Goal: Book appointment/travel/reservation

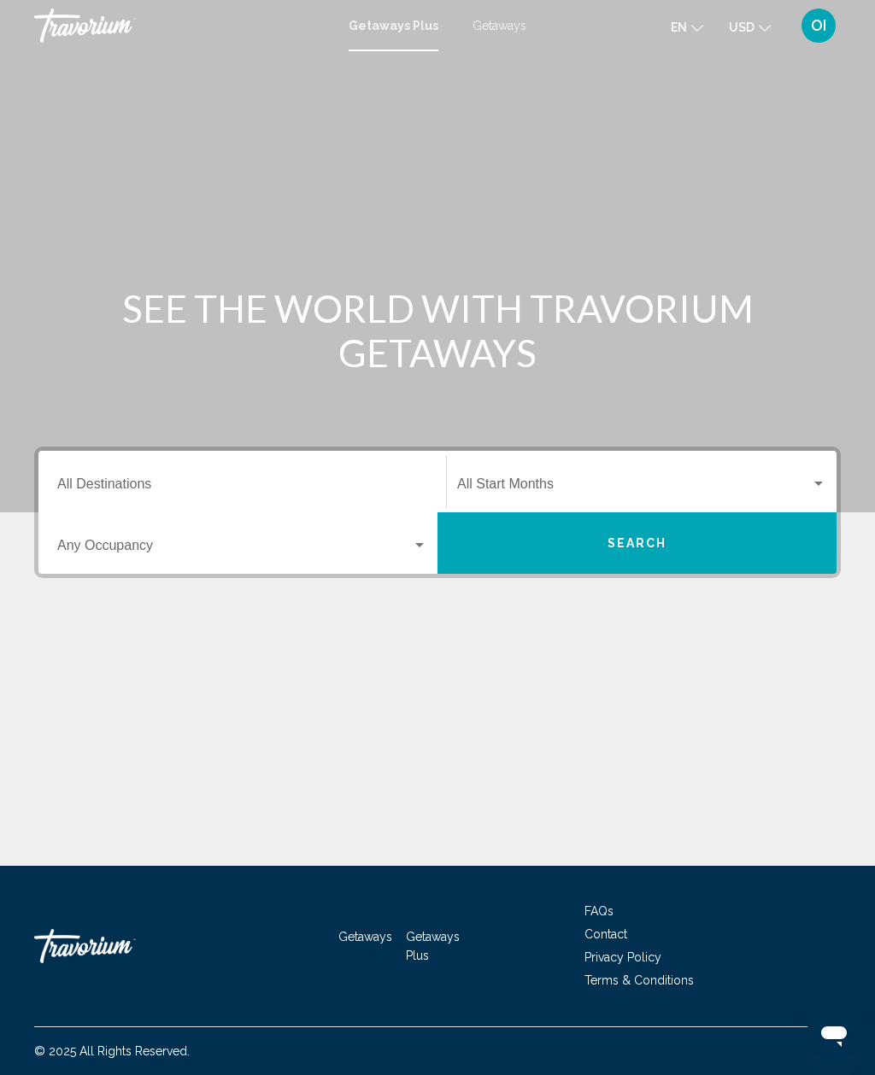
click at [82, 551] on span "Search widget" at bounding box center [234, 548] width 354 height 15
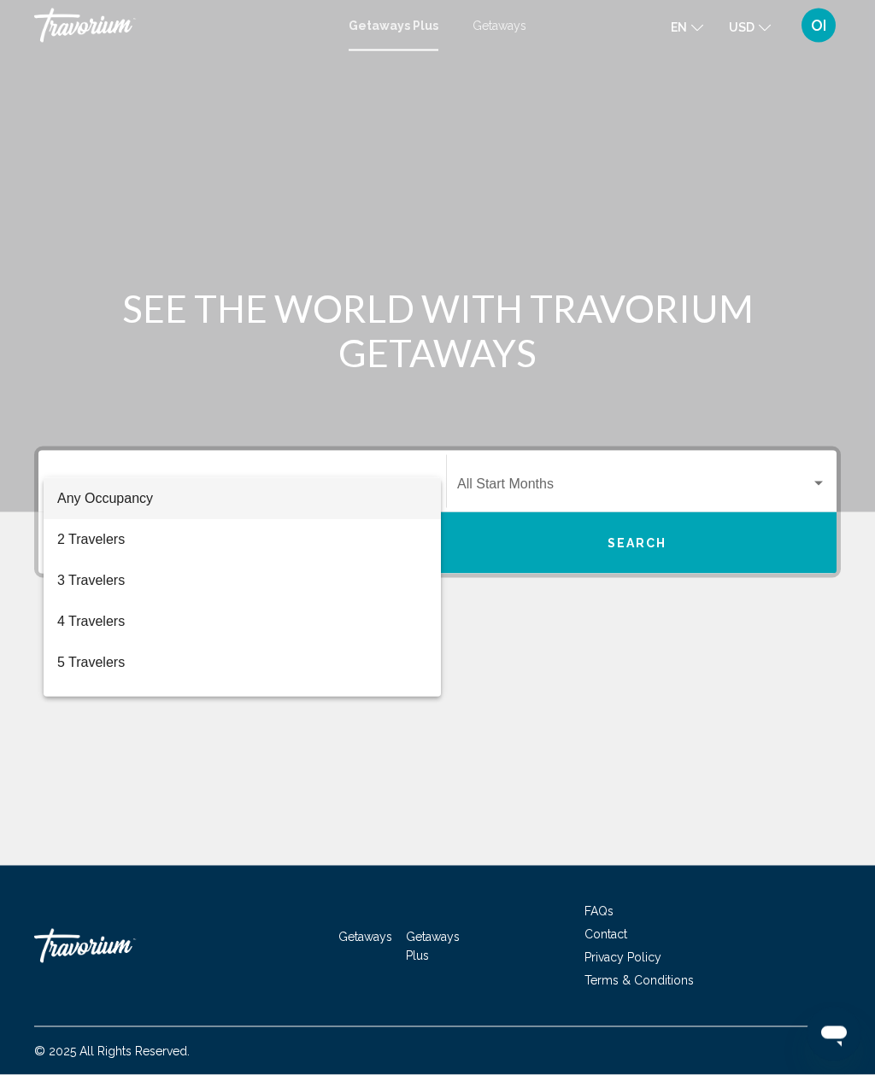
scroll to position [55, 0]
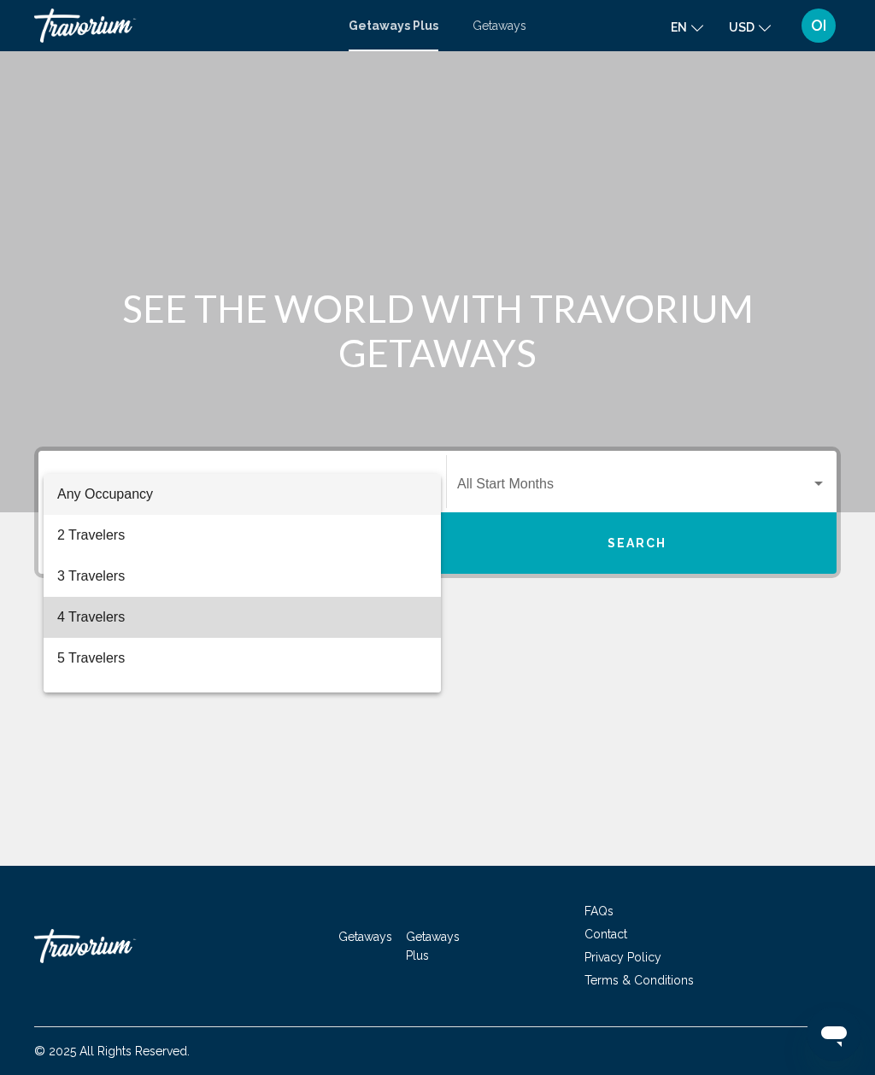
click at [64, 619] on span "4 Travelers" at bounding box center [242, 617] width 370 height 41
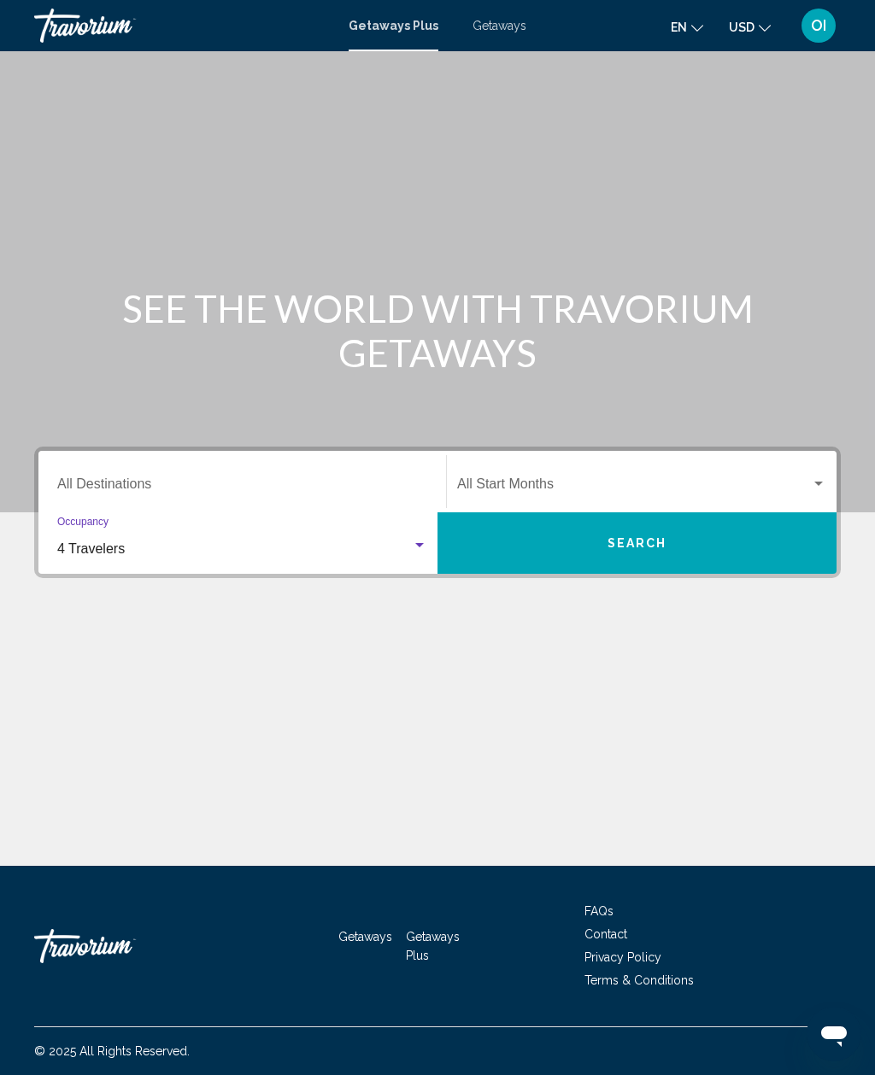
click at [748, 480] on span "Search widget" at bounding box center [634, 487] width 354 height 15
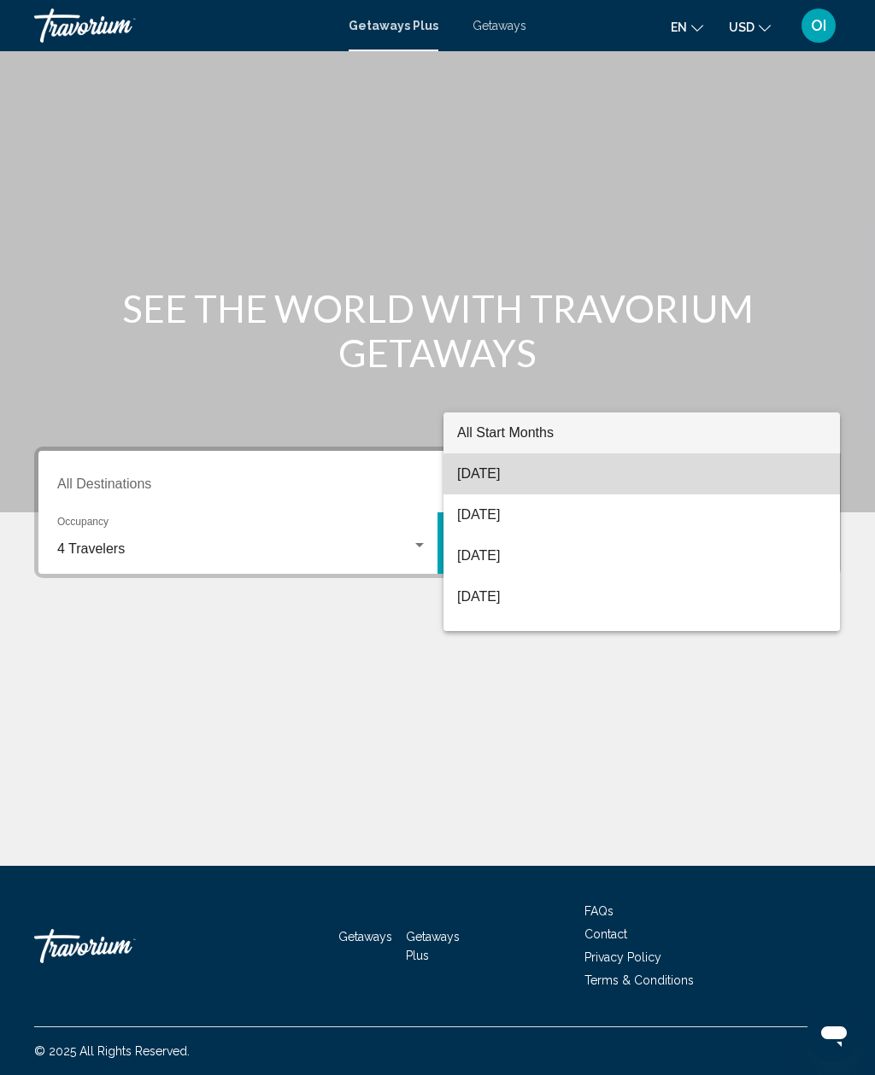
click at [718, 489] on span "[DATE]" at bounding box center [641, 473] width 369 height 41
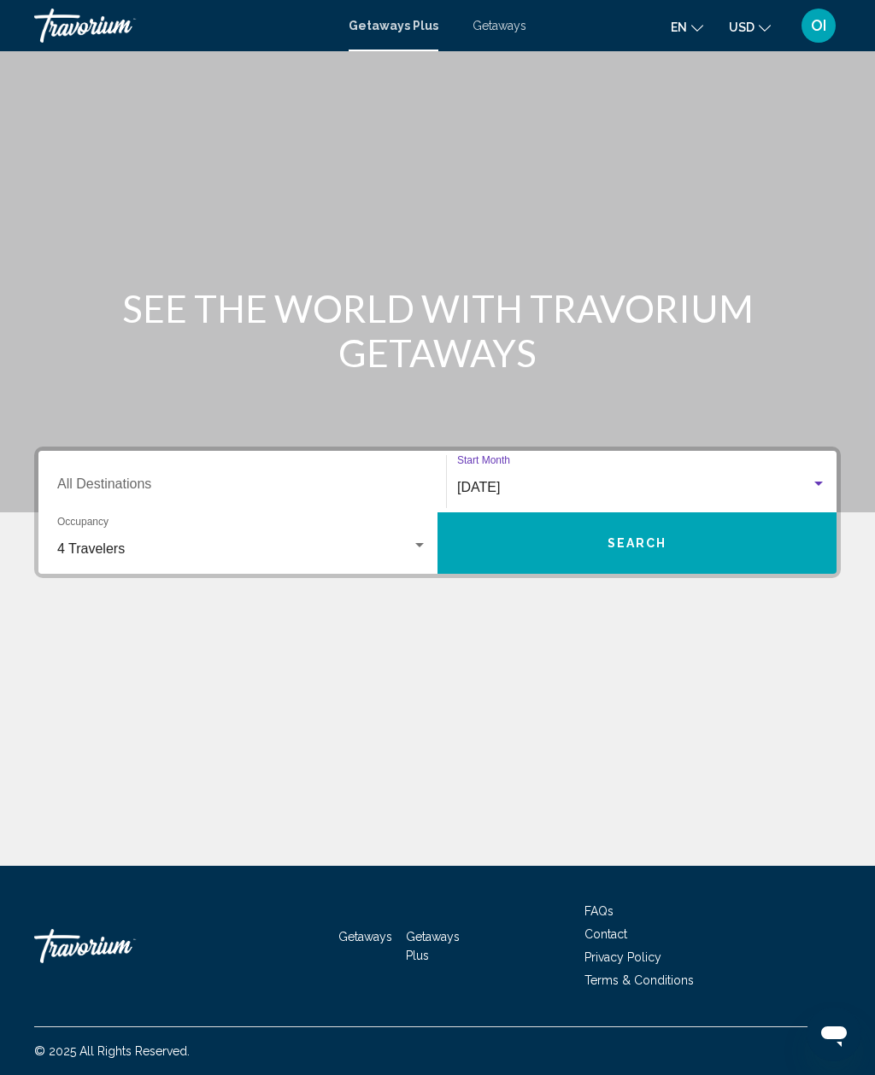
click at [70, 455] on div "Destination All Destinations" at bounding box center [242, 482] width 370 height 54
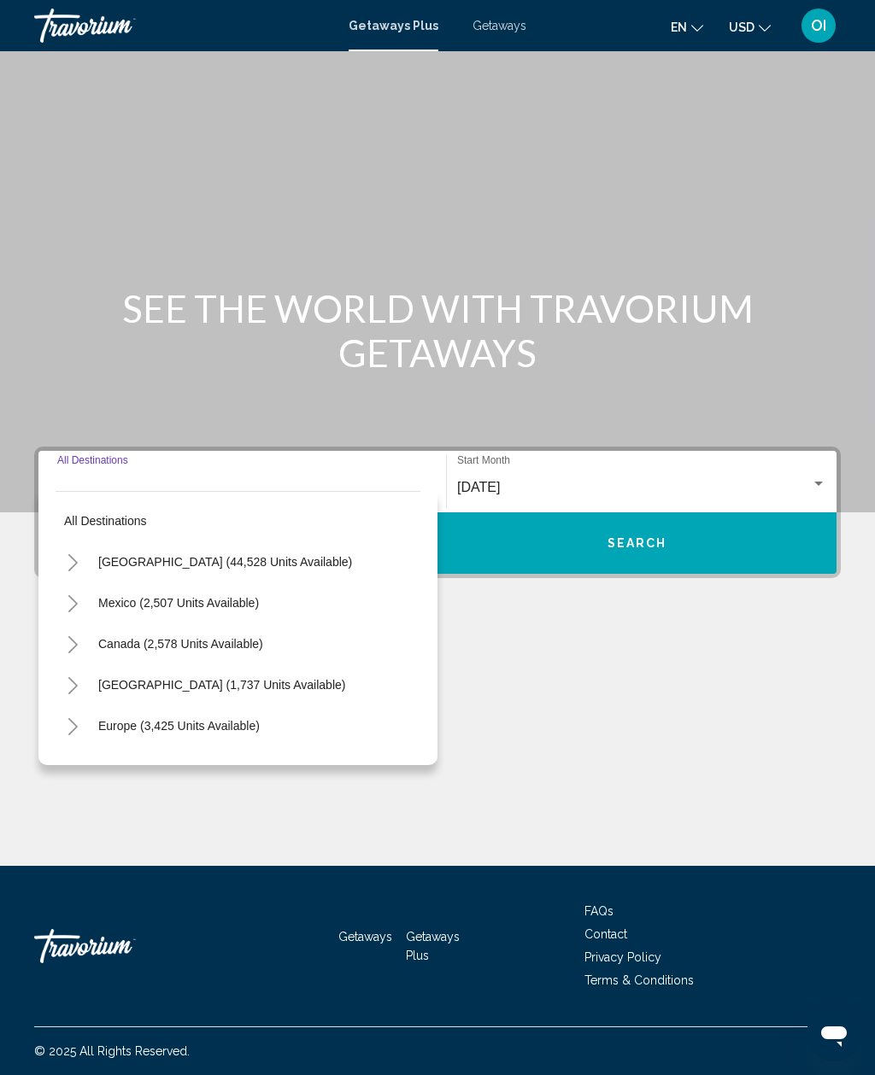
click at [72, 455] on div "Destination All Destinations" at bounding box center [242, 482] width 370 height 54
click at [79, 480] on input "Destination All Destinations" at bounding box center [242, 487] width 370 height 15
click at [63, 480] on input "Destination All Destinations" at bounding box center [242, 487] width 370 height 15
click at [65, 480] on input "Destination All Destinations" at bounding box center [242, 487] width 370 height 15
click at [112, 542] on button "[GEOGRAPHIC_DATA] (44,528 units available)" at bounding box center [225, 561] width 271 height 39
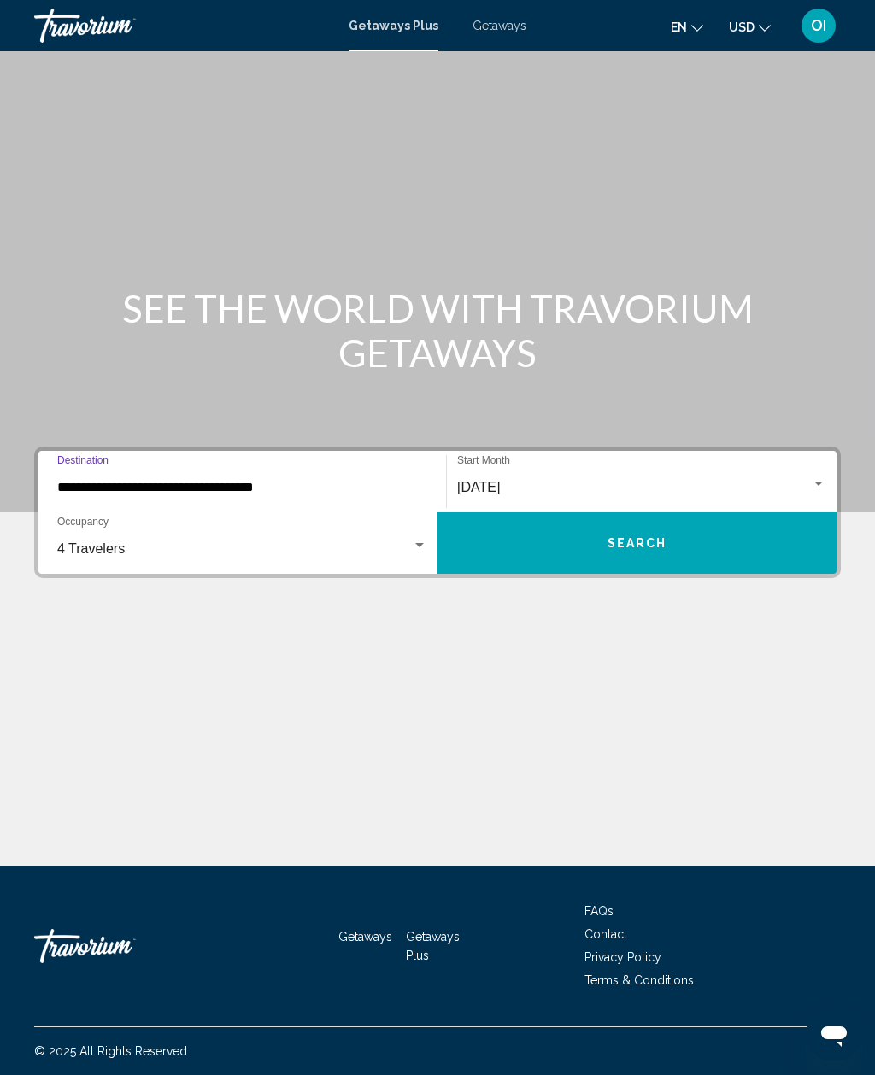
click at [88, 455] on div "**********" at bounding box center [242, 482] width 370 height 54
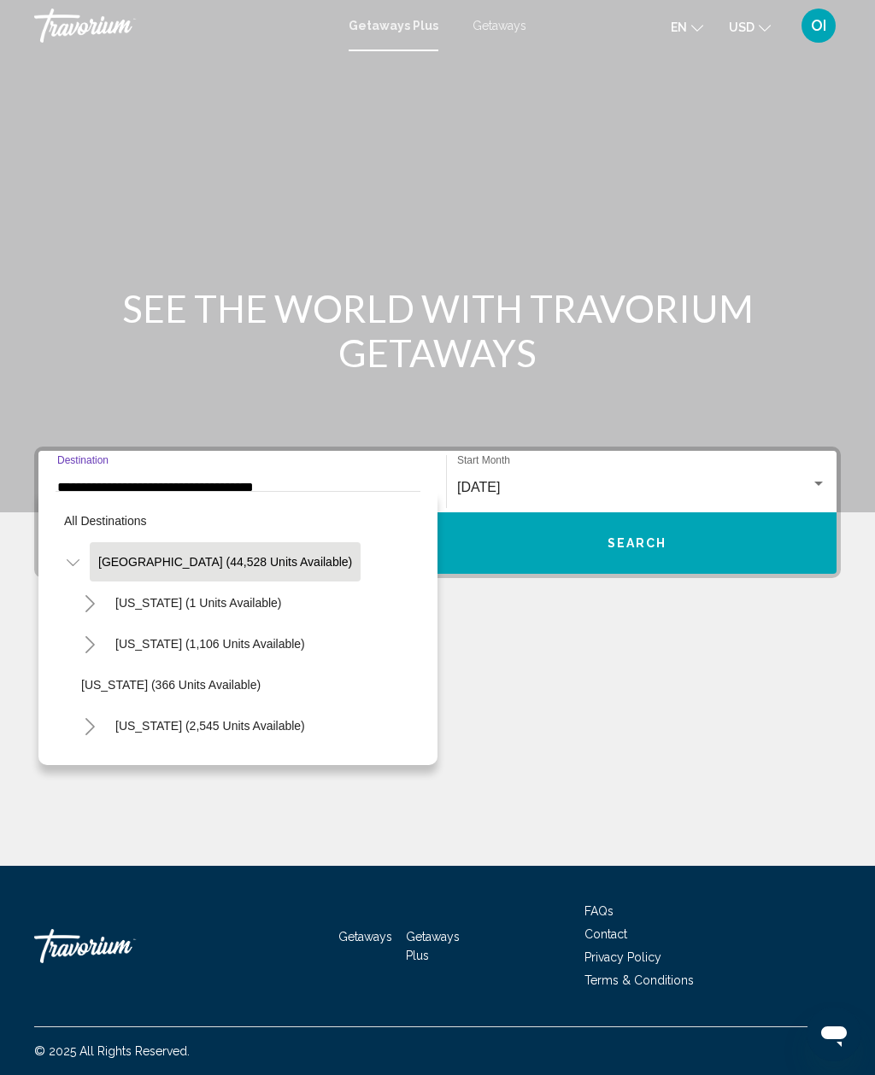
click at [102, 455] on div "**********" at bounding box center [242, 482] width 370 height 54
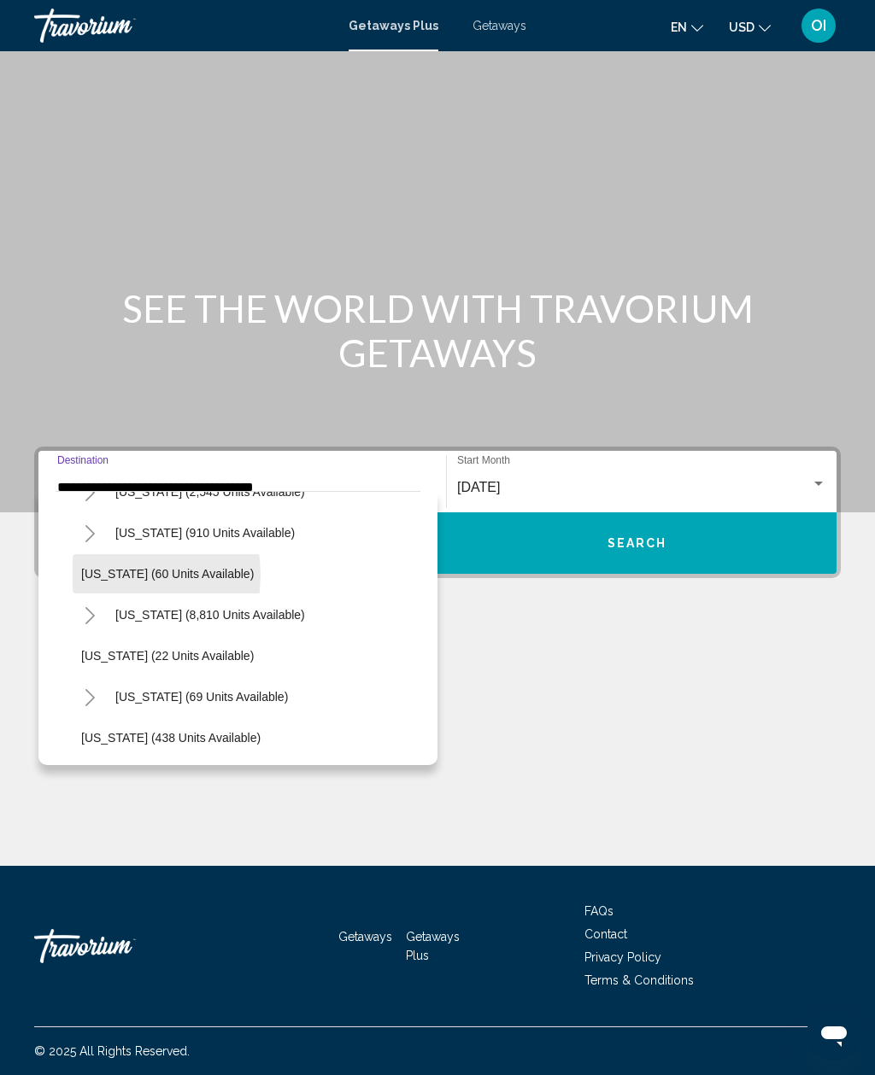
scroll to position [235, 0]
click at [112, 594] on button "[US_STATE] (8,810 units available)" at bounding box center [210, 613] width 207 height 39
type input "**********"
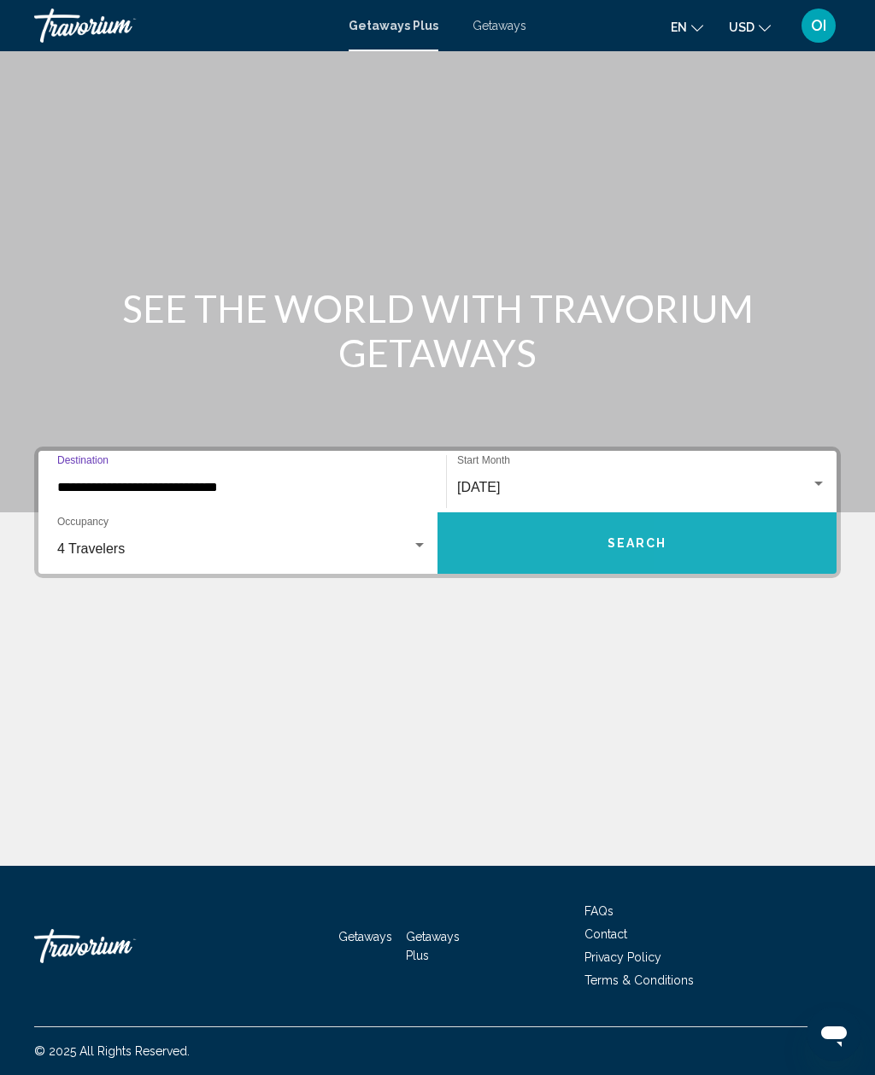
click at [747, 512] on button "Search" at bounding box center [636, 542] width 399 height 61
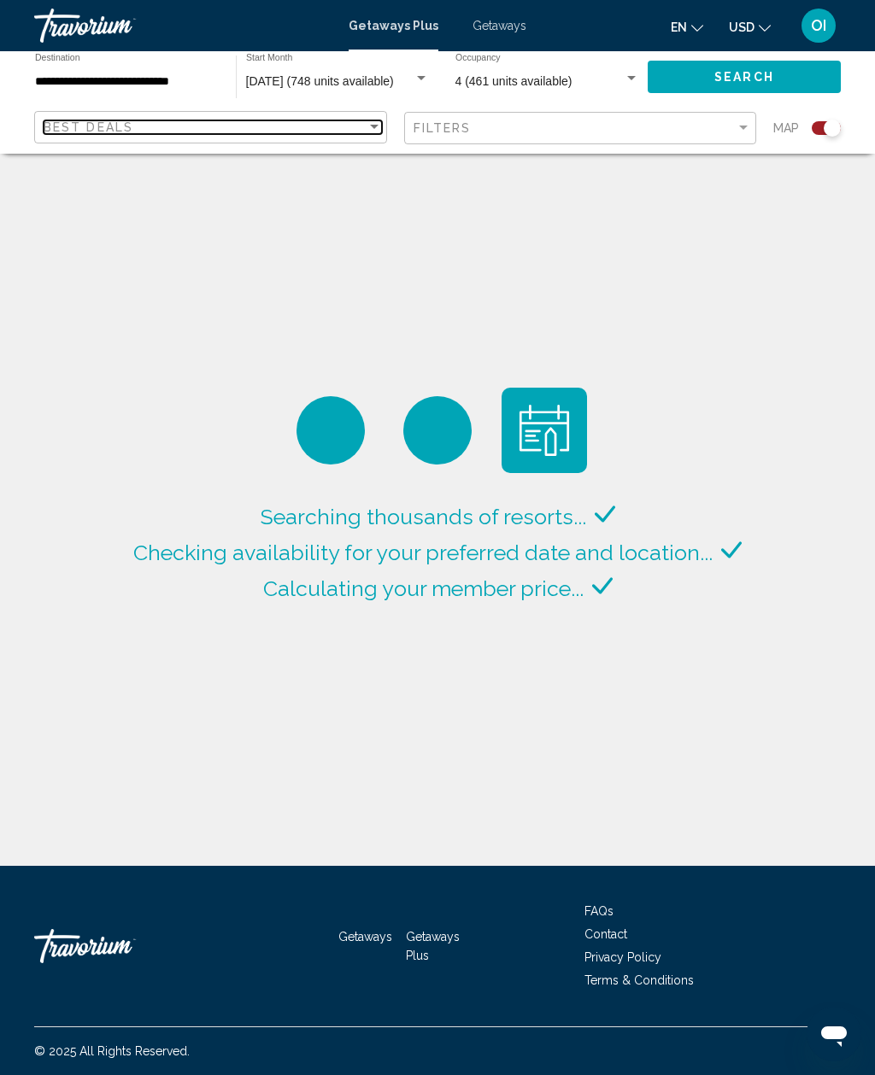
click at [71, 131] on span "Best Deals" at bounding box center [89, 127] width 90 height 14
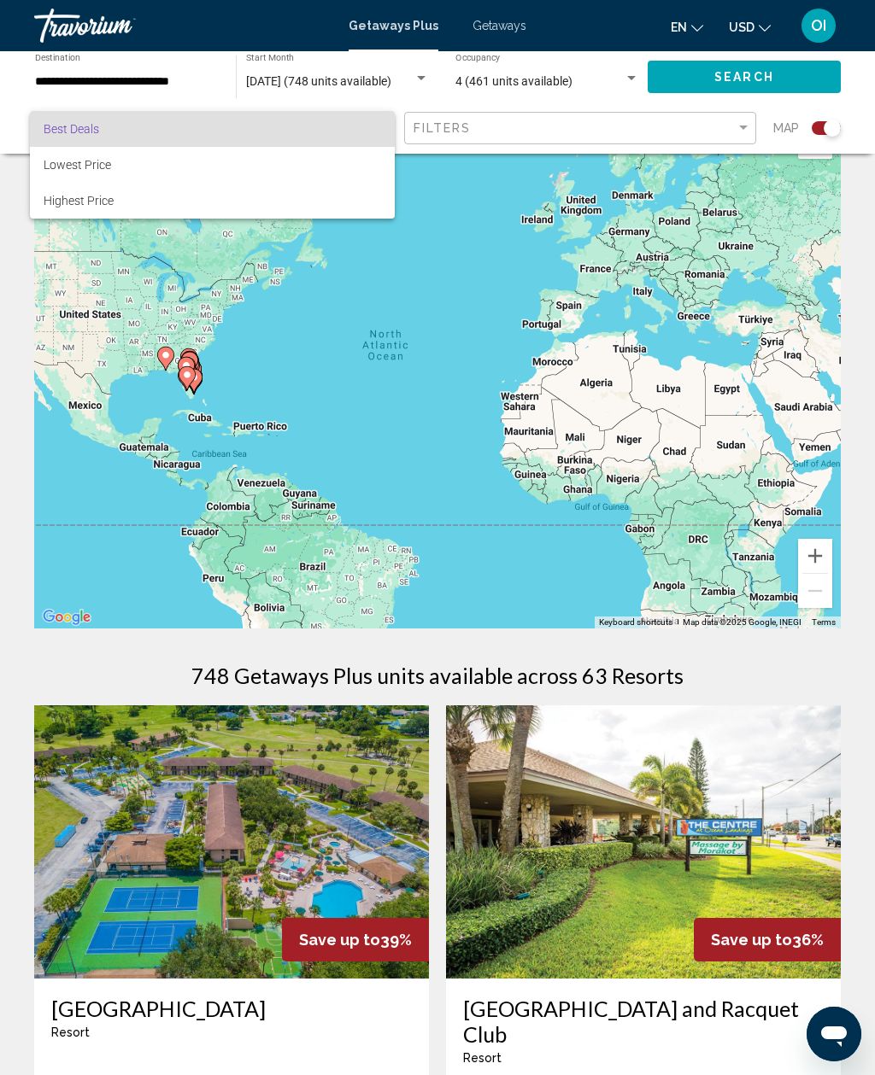
click at [766, 652] on div at bounding box center [437, 537] width 875 height 1075
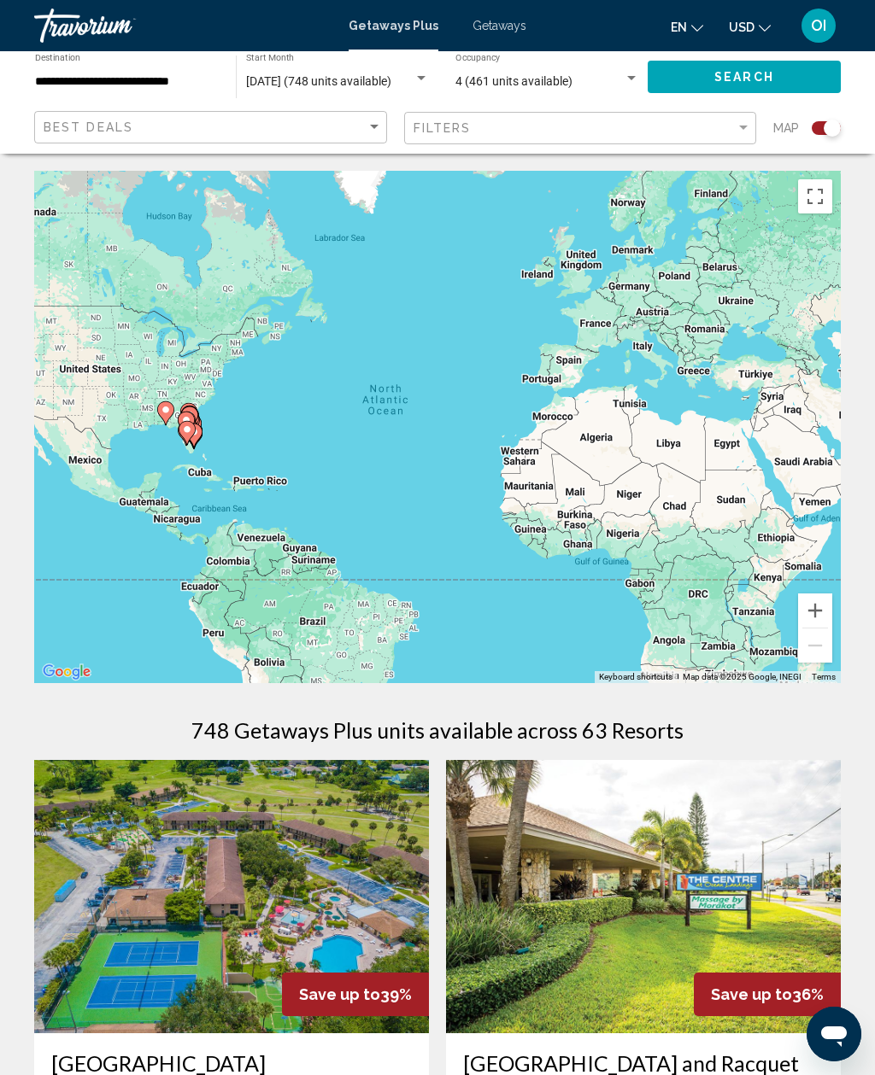
click at [479, 30] on span "Getaways" at bounding box center [499, 26] width 54 height 14
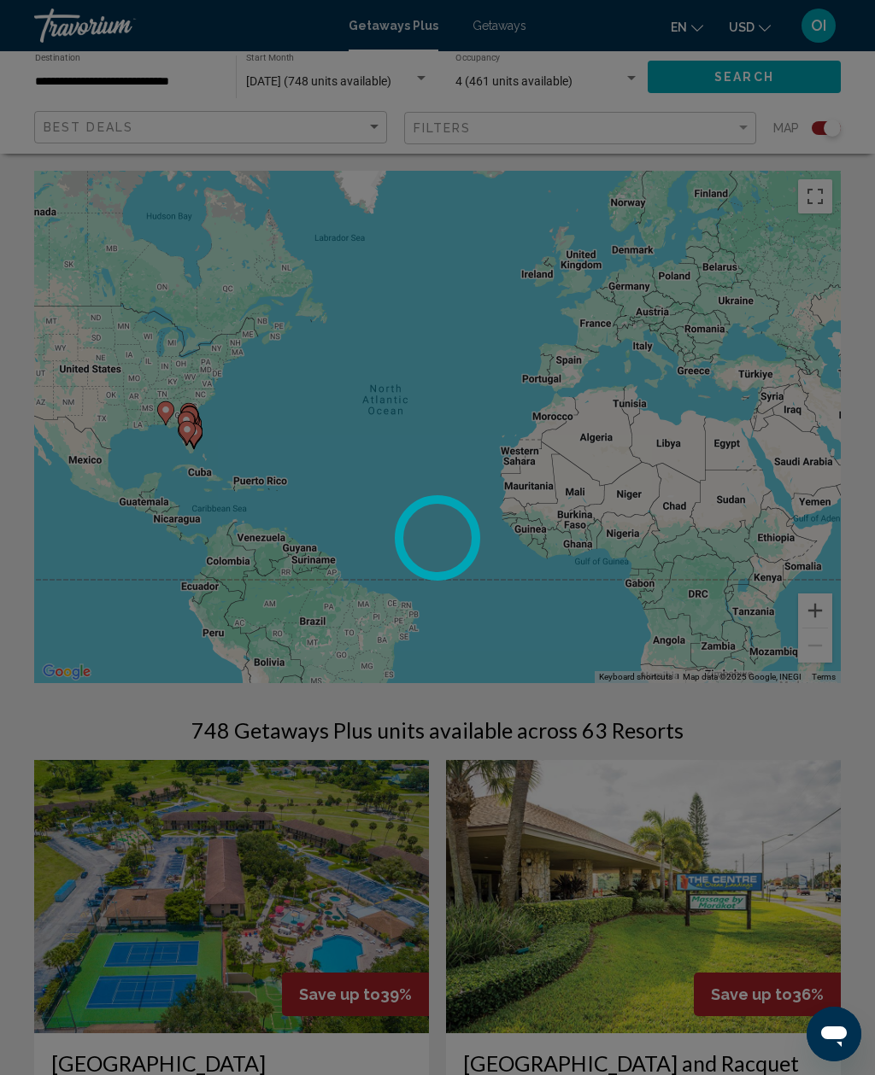
click at [491, 29] on div at bounding box center [437, 537] width 875 height 1075
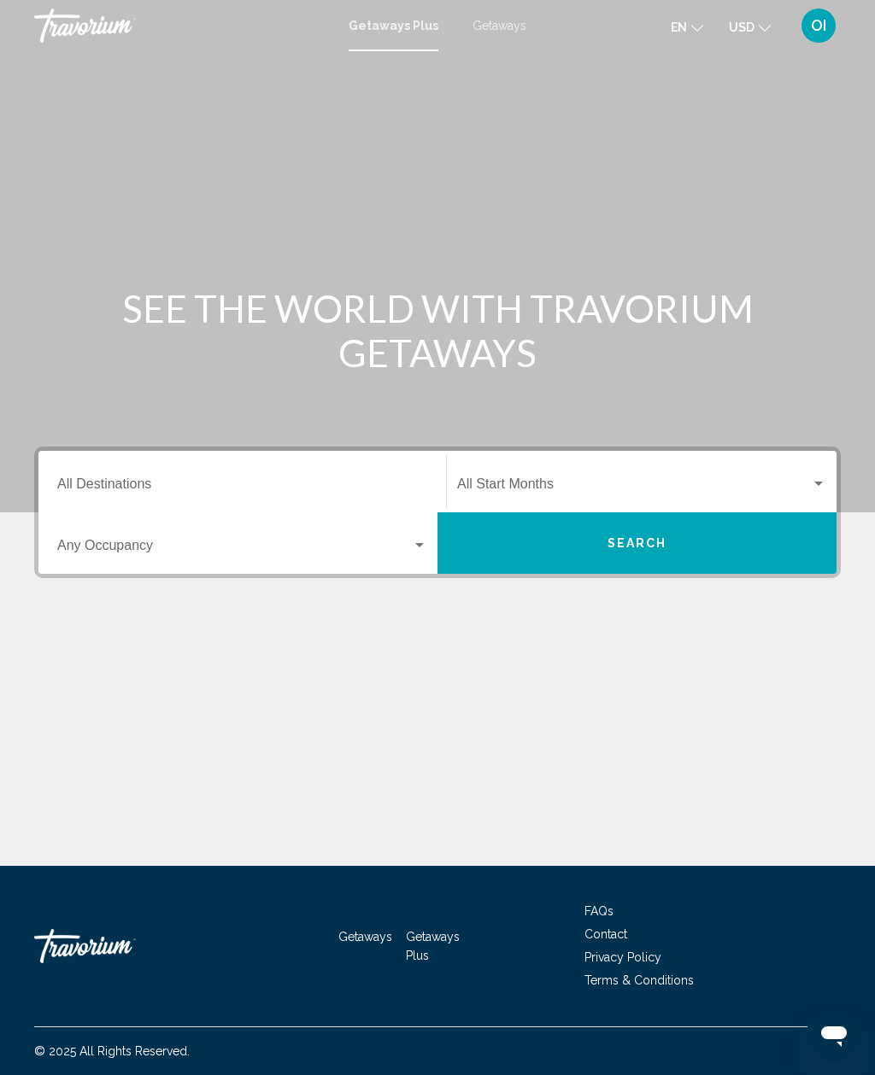
click at [512, 22] on span "Getaways" at bounding box center [499, 26] width 54 height 14
click at [79, 483] on input "Destination All Destinations" at bounding box center [242, 487] width 370 height 15
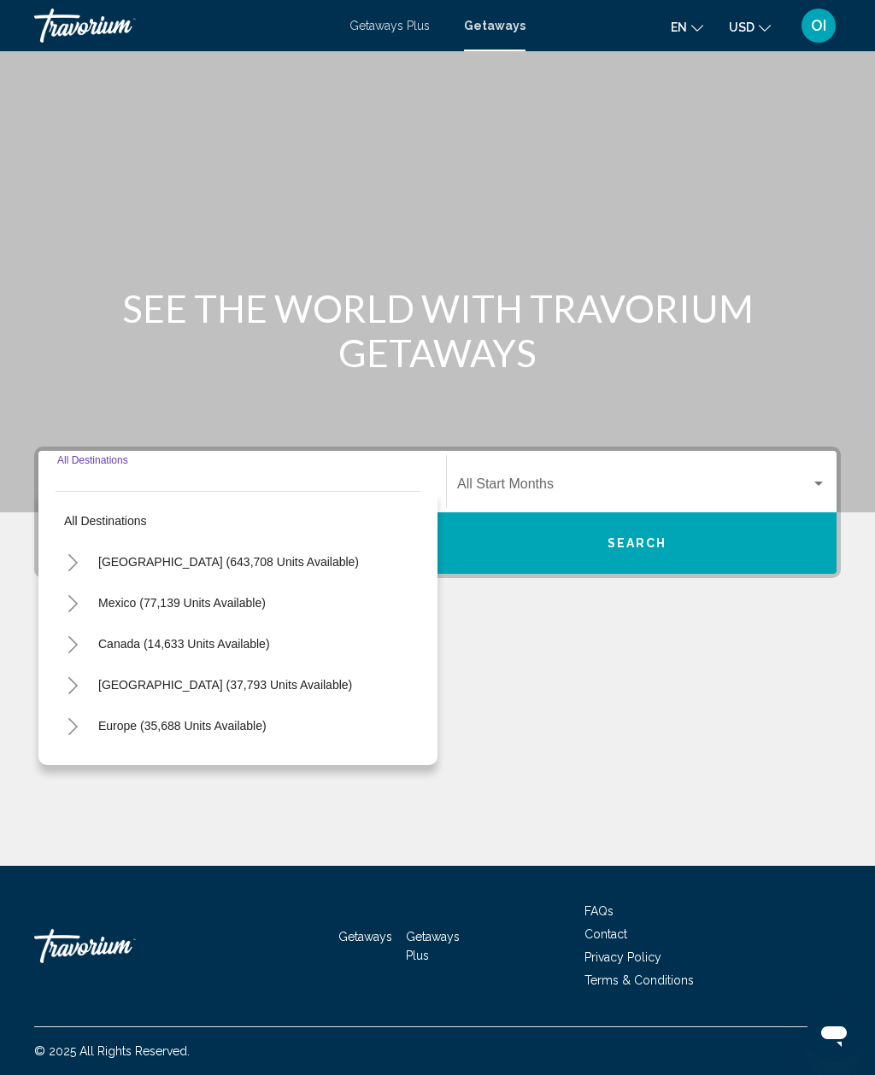
scroll to position [55, 0]
click at [113, 555] on span "United States (643,708 units available)" at bounding box center [228, 562] width 260 height 14
type input "**********"
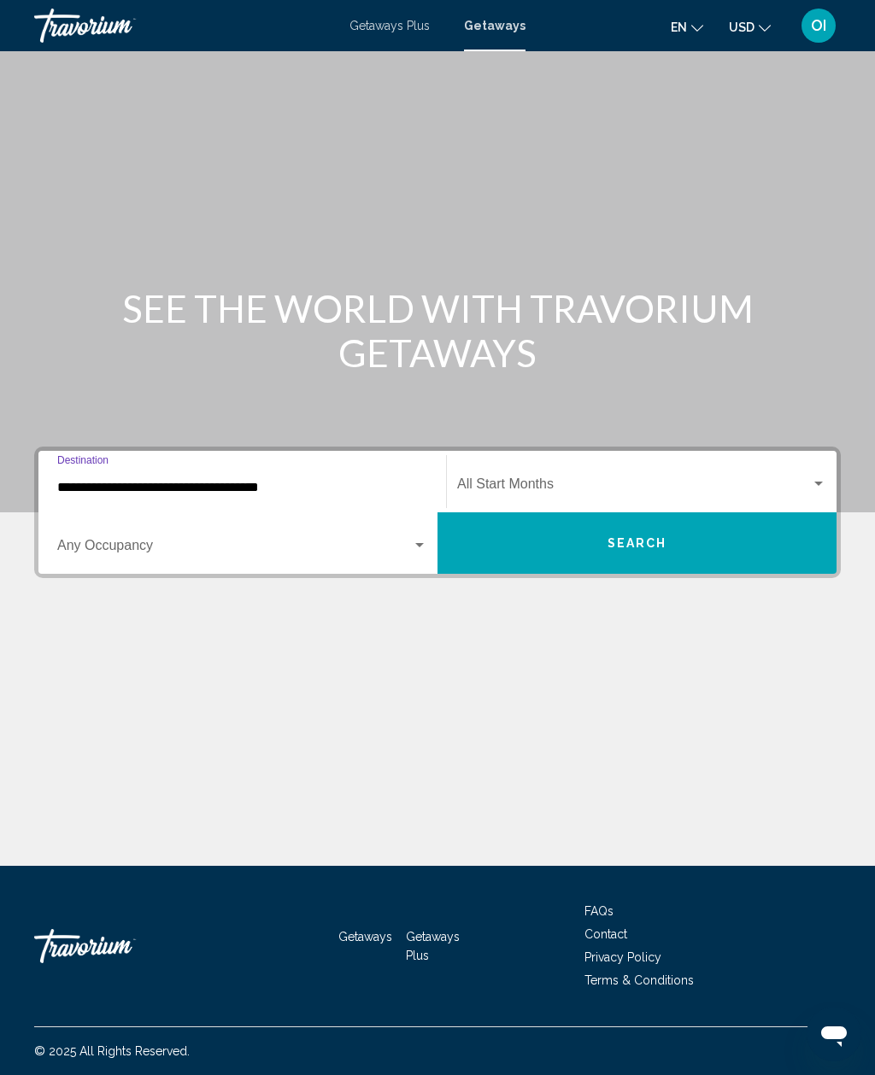
click at [67, 541] on span "Search widget" at bounding box center [234, 548] width 354 height 15
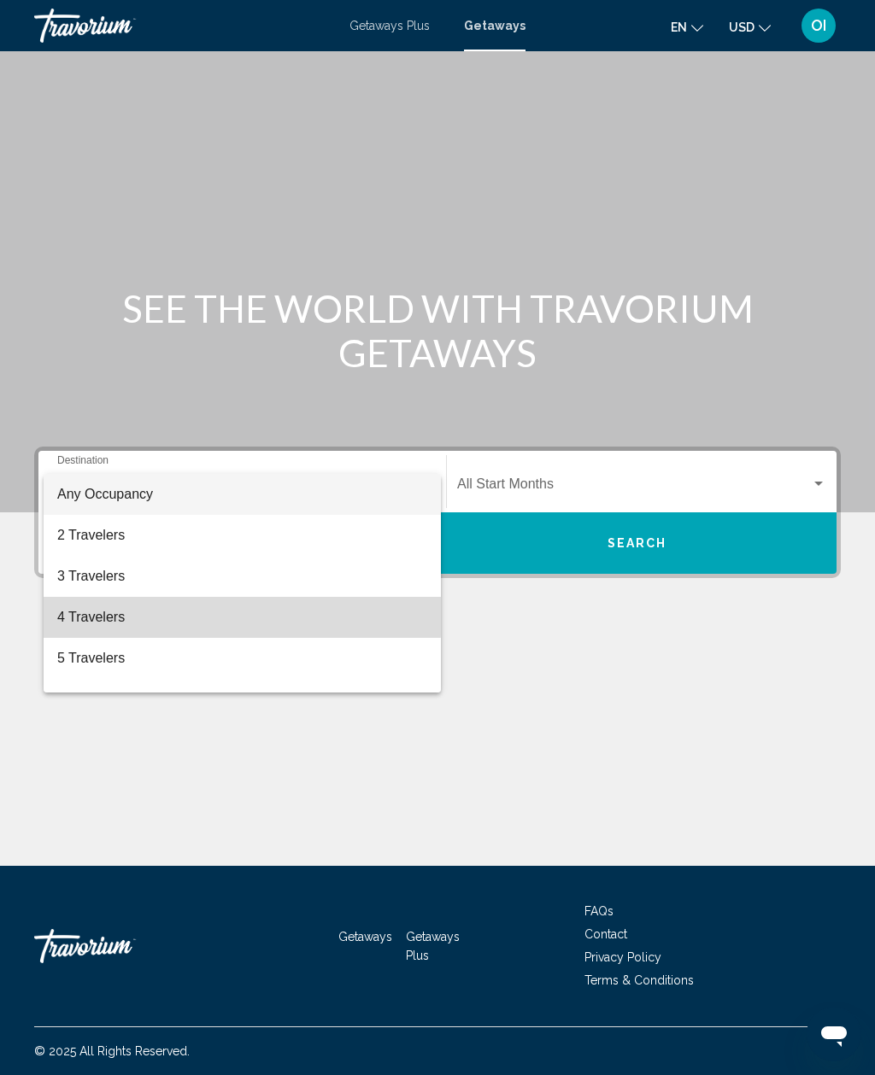
click at [89, 612] on span "4 Travelers" at bounding box center [242, 617] width 370 height 41
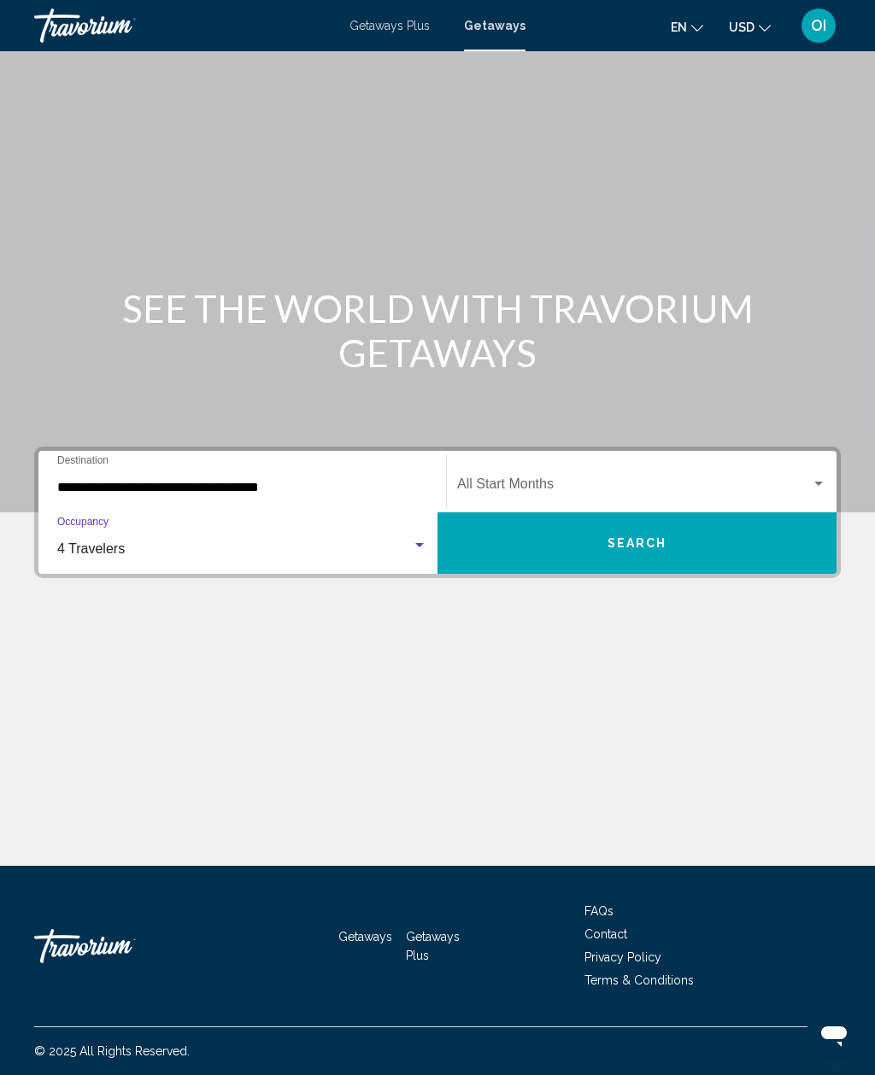
click at [490, 480] on span "Search widget" at bounding box center [634, 487] width 354 height 15
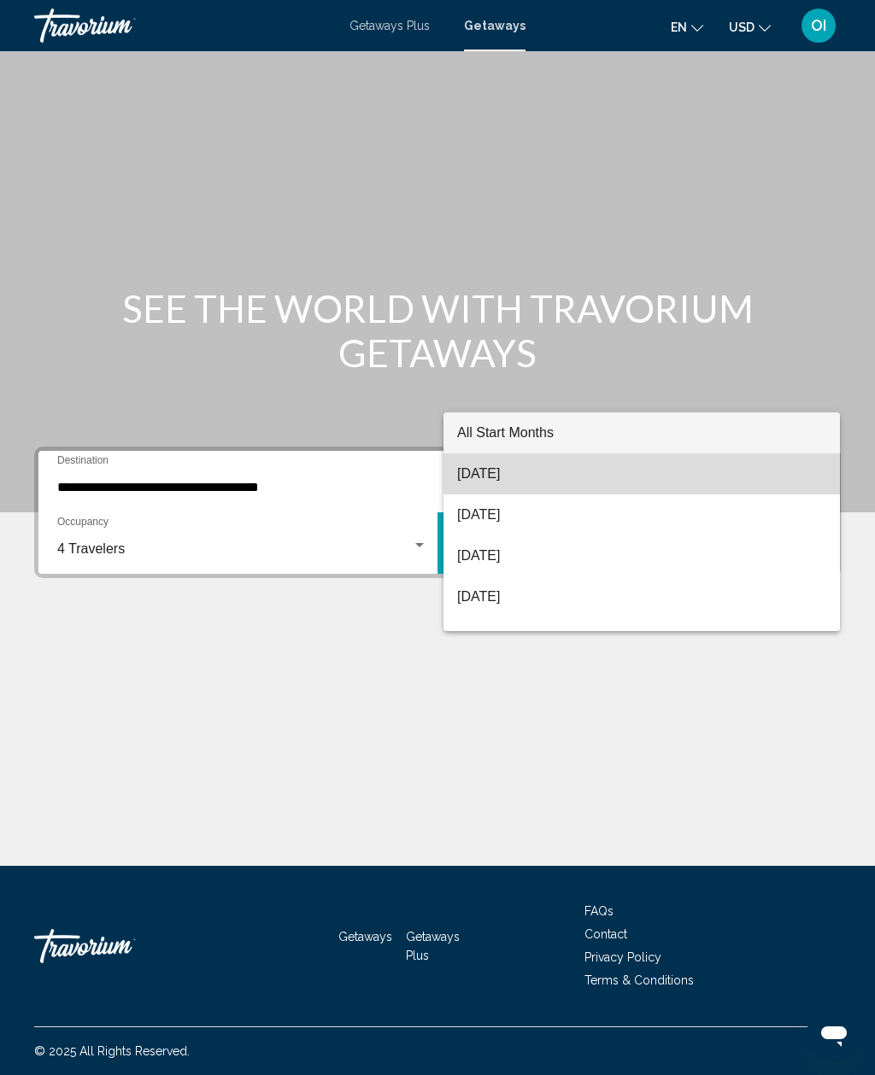
click at [465, 475] on span "[DATE]" at bounding box center [641, 473] width 369 height 41
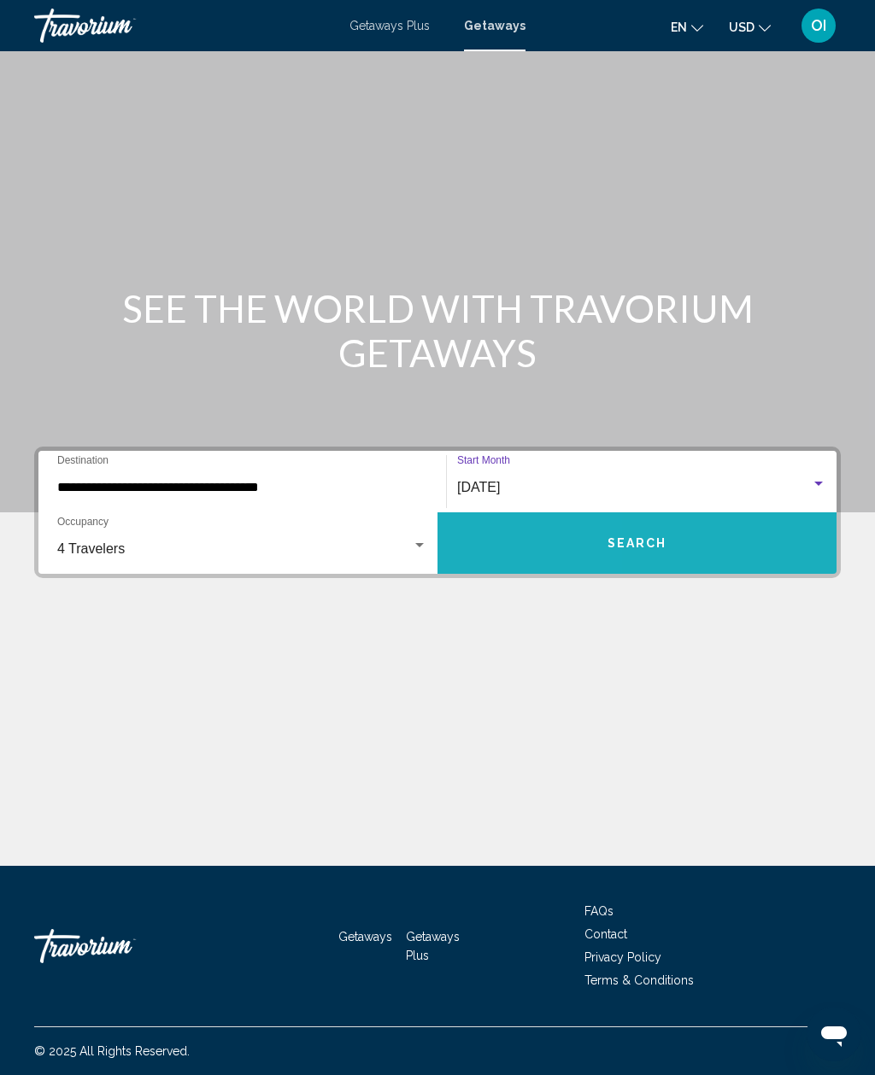
click at [513, 512] on button "Search" at bounding box center [636, 542] width 399 height 61
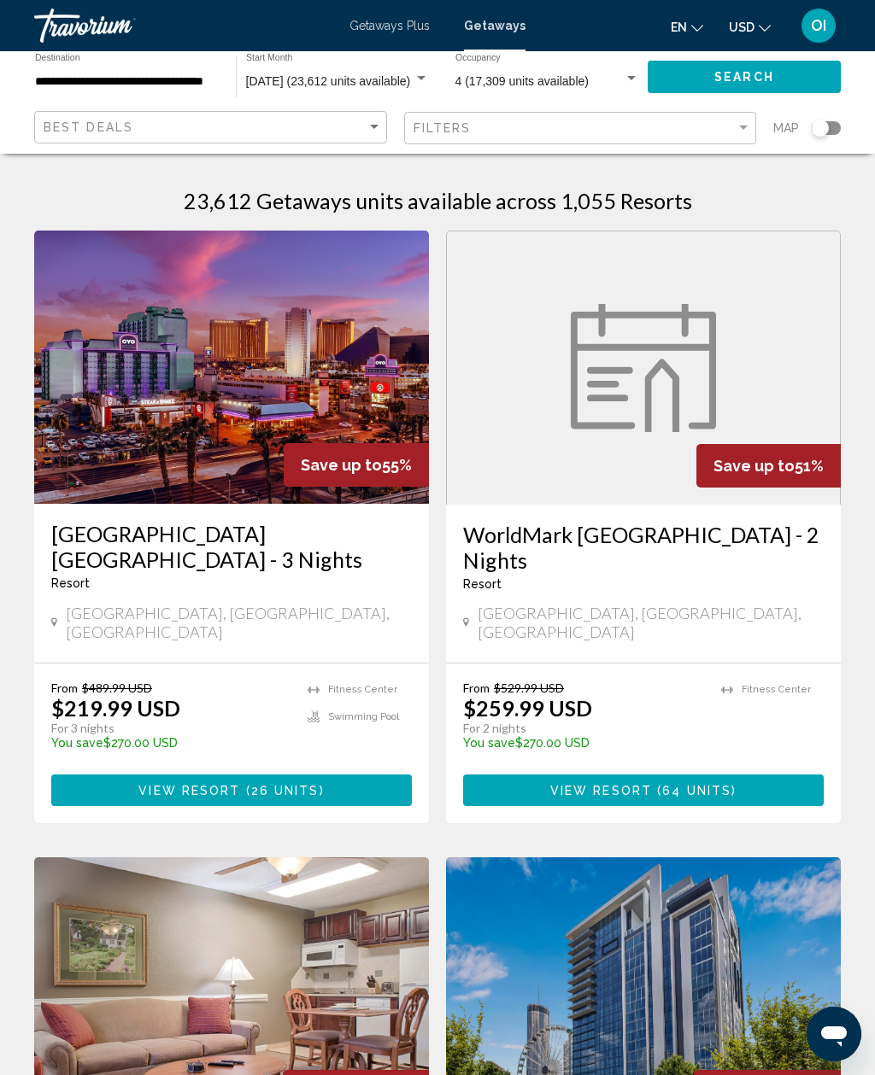
click at [740, 190] on div "23,612 Getaways units available across 1,055 Resorts" at bounding box center [437, 201] width 806 height 26
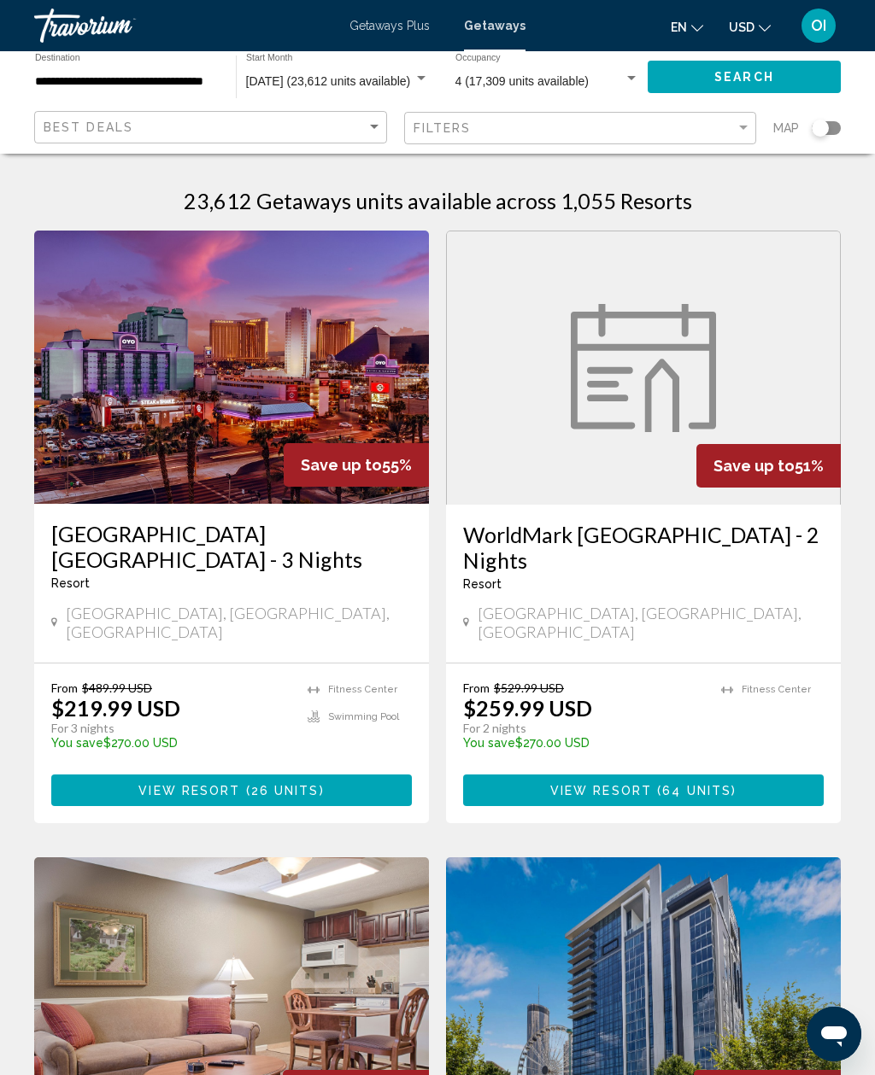
click at [67, 133] on span "Best Deals" at bounding box center [89, 127] width 90 height 14
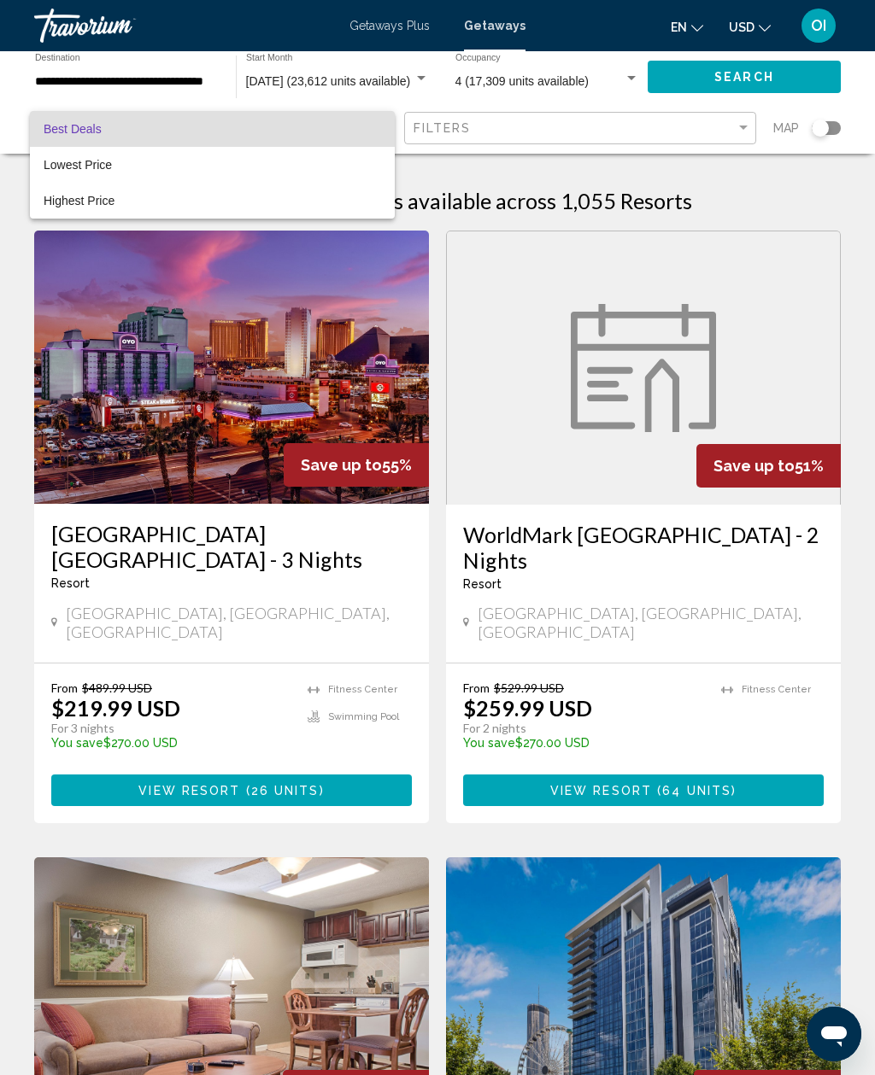
click at [51, 79] on div at bounding box center [437, 537] width 875 height 1075
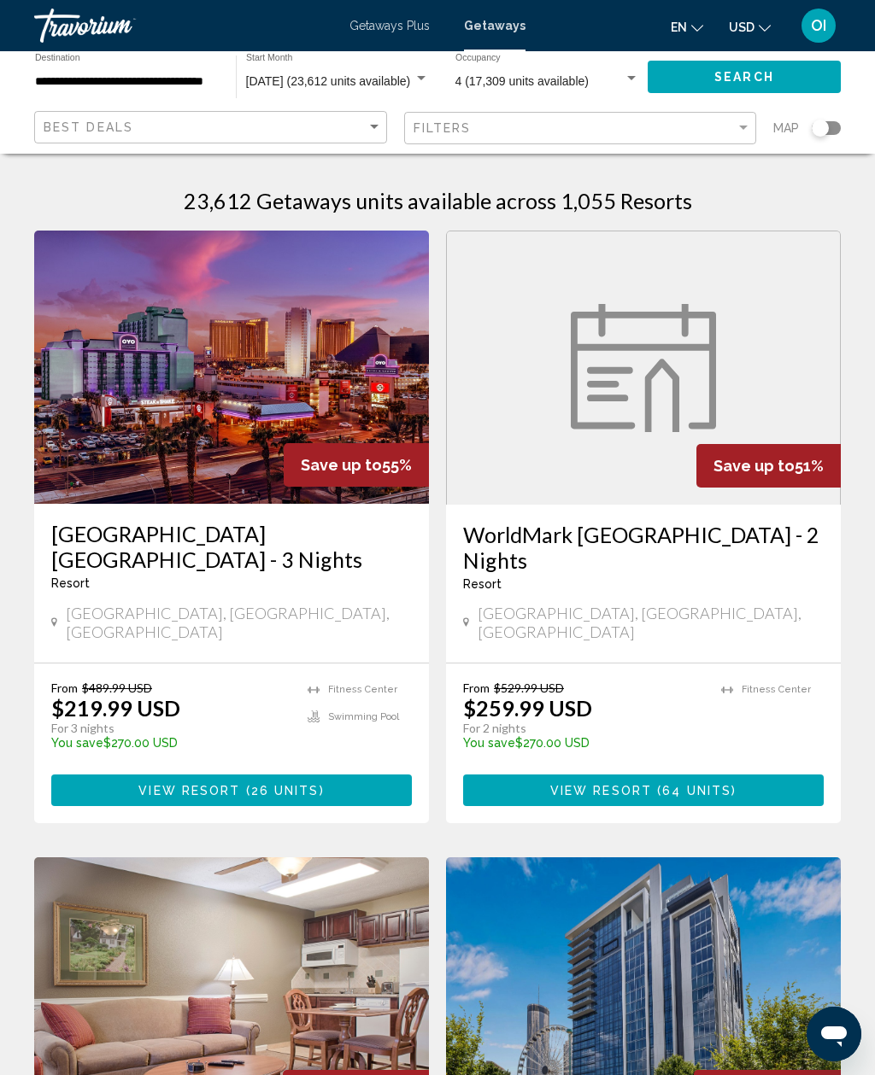
click at [78, 78] on input "**********" at bounding box center [127, 82] width 184 height 14
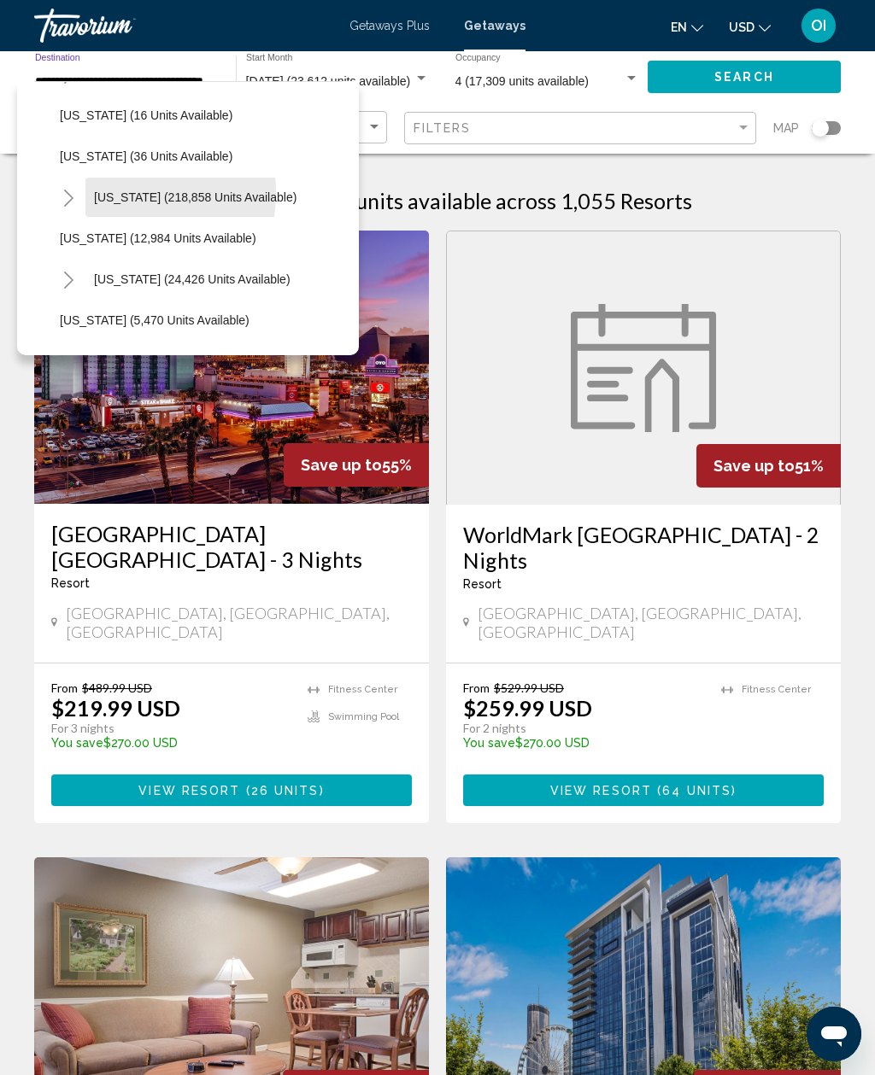
scroll to position [283, 0]
click at [118, 199] on span "Florida (218,858 units available)" at bounding box center [195, 197] width 202 height 14
type input "**********"
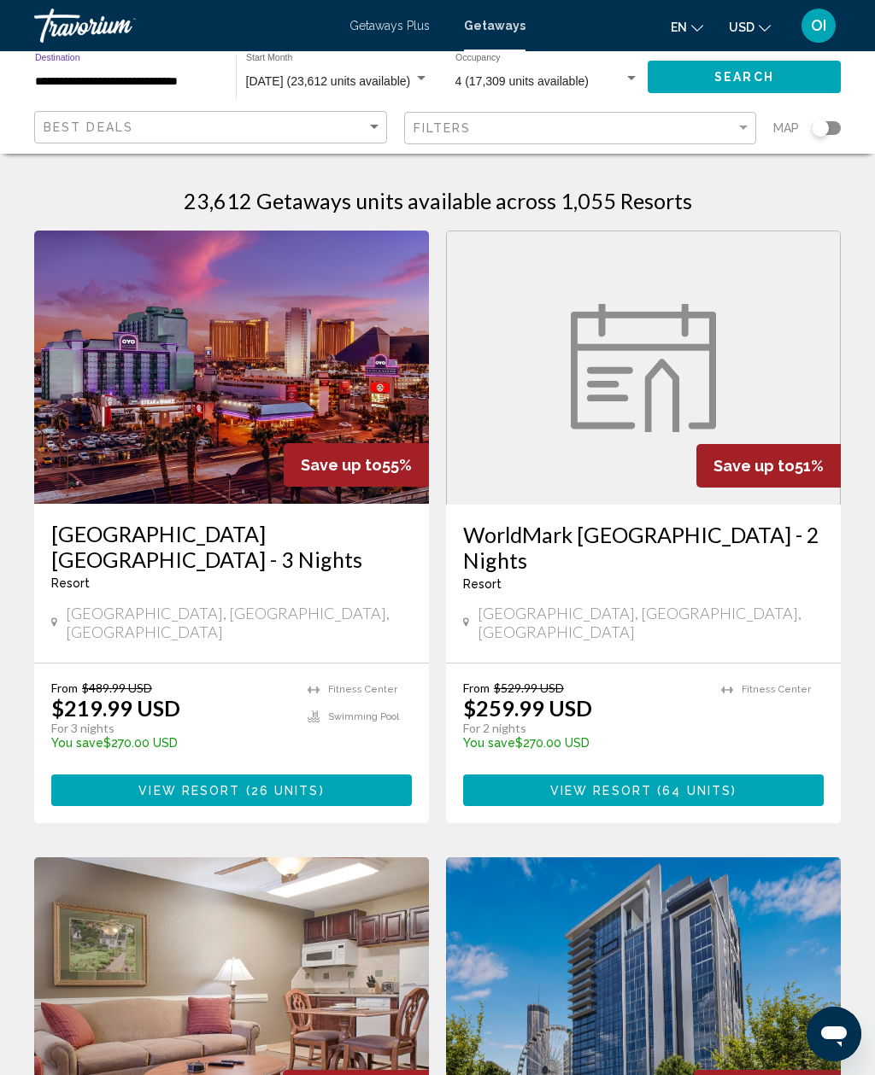
click at [744, 69] on span "Search" at bounding box center [744, 76] width 60 height 14
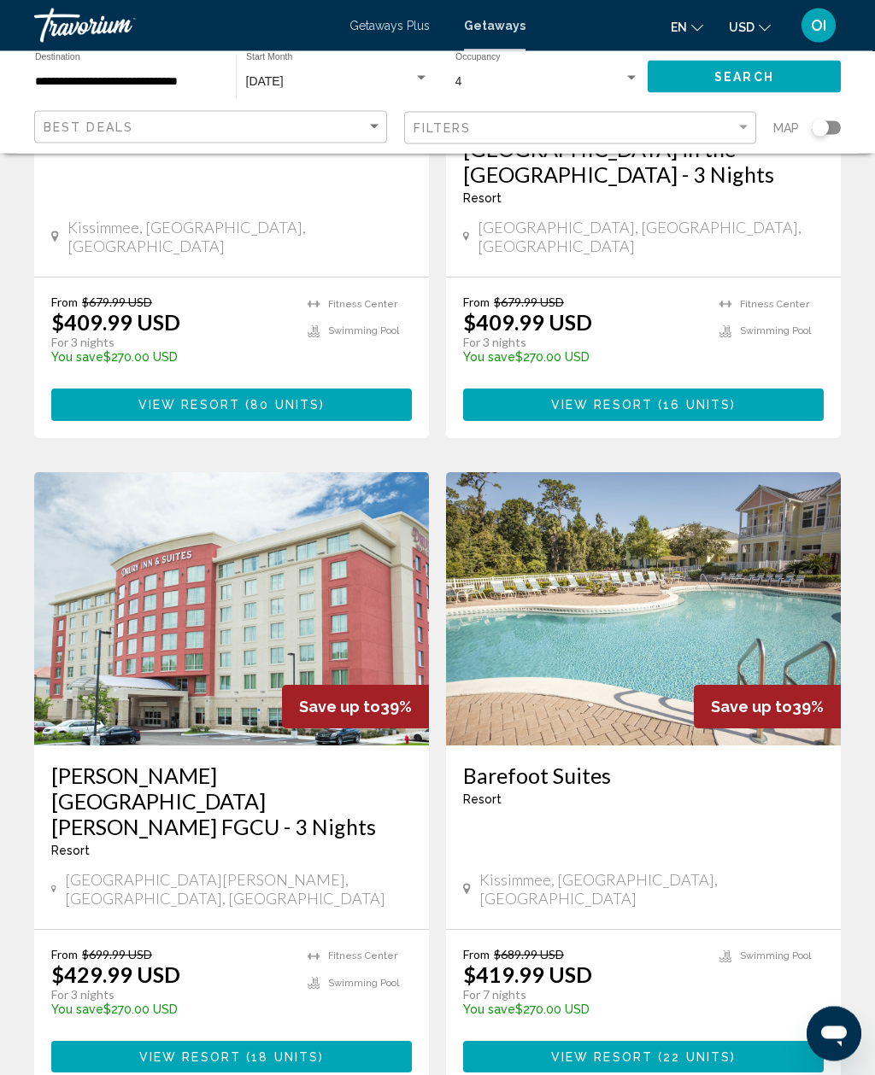
scroll to position [3050, 0]
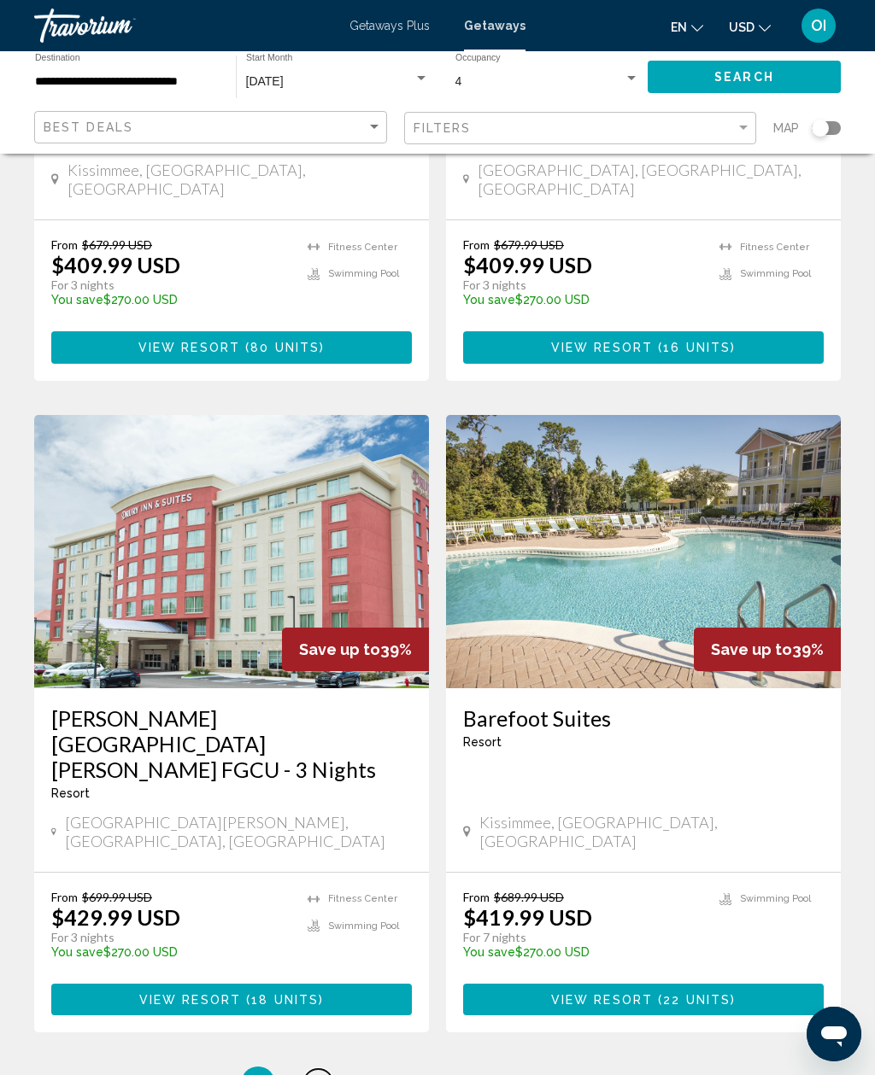
click at [317, 1069] on link "page 2" at bounding box center [318, 1084] width 30 height 30
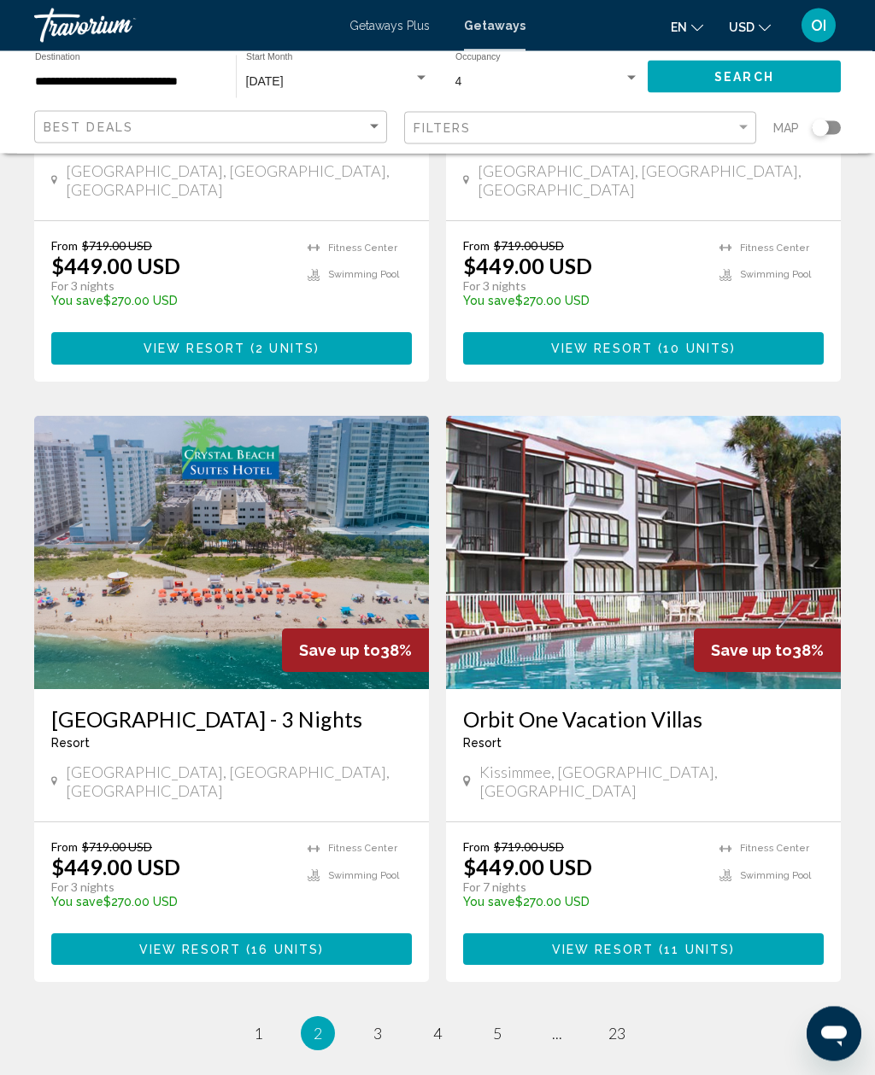
scroll to position [2998, 0]
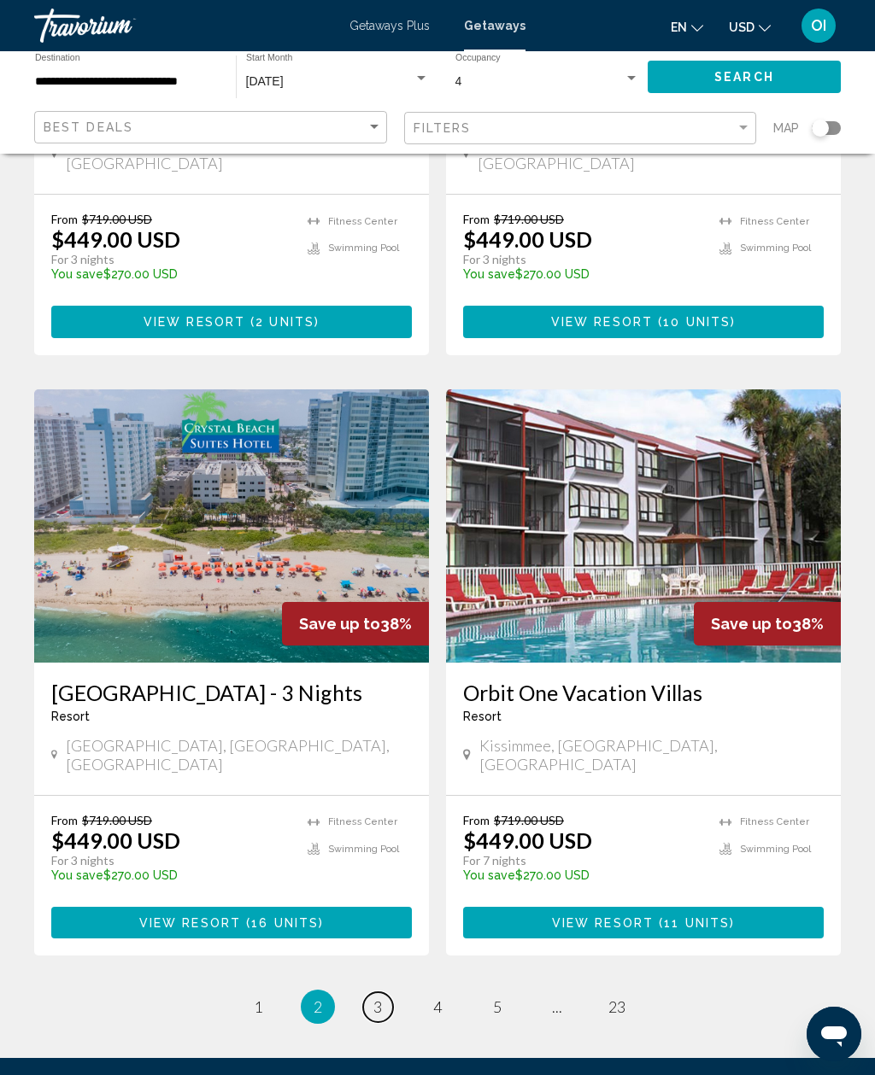
click at [377, 992] on link "page 3" at bounding box center [378, 1007] width 30 height 30
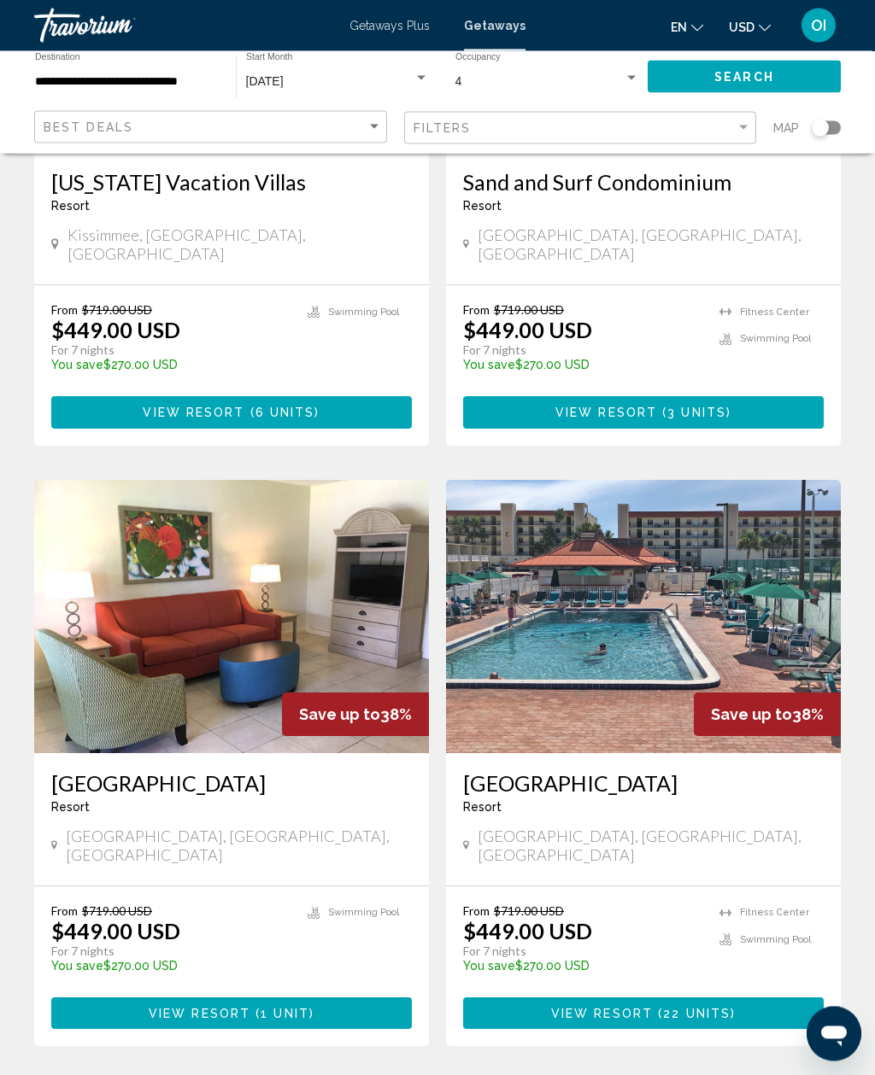
scroll to position [2808, 0]
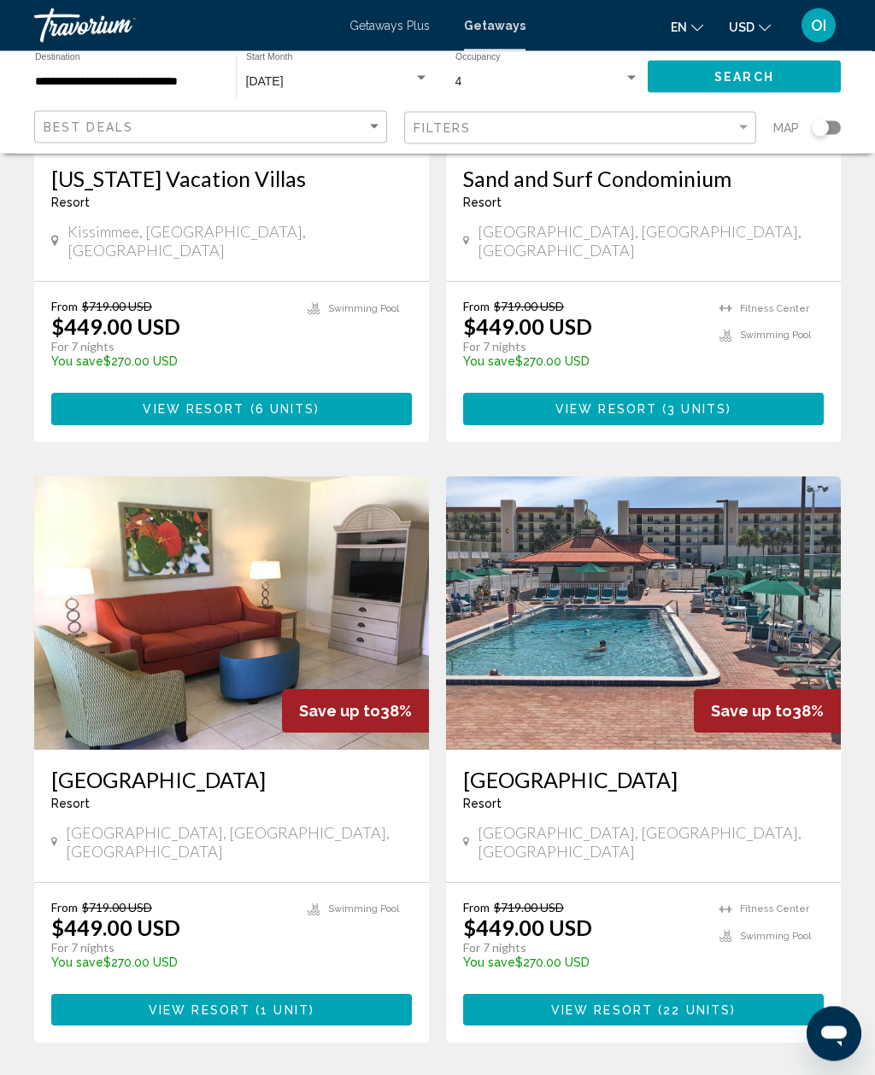
click at [430, 1074] on link "page 4" at bounding box center [438, 1095] width 30 height 30
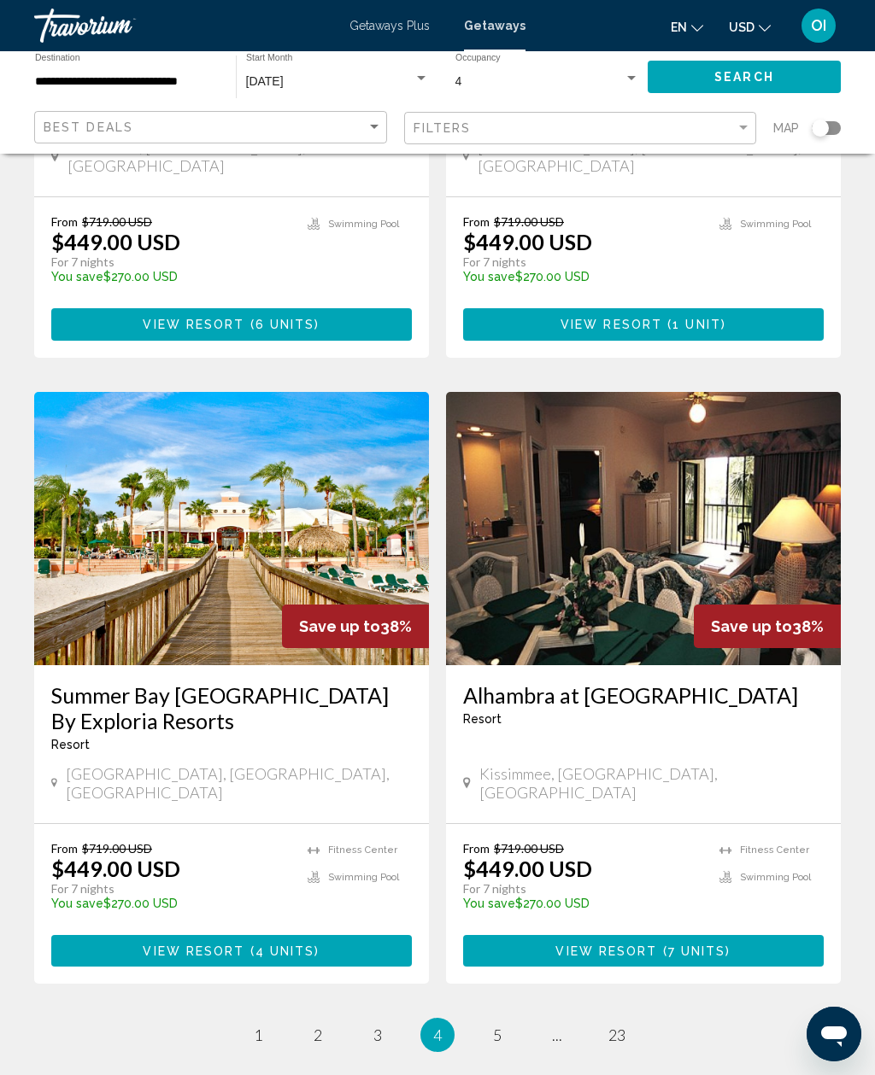
scroll to position [2884, 0]
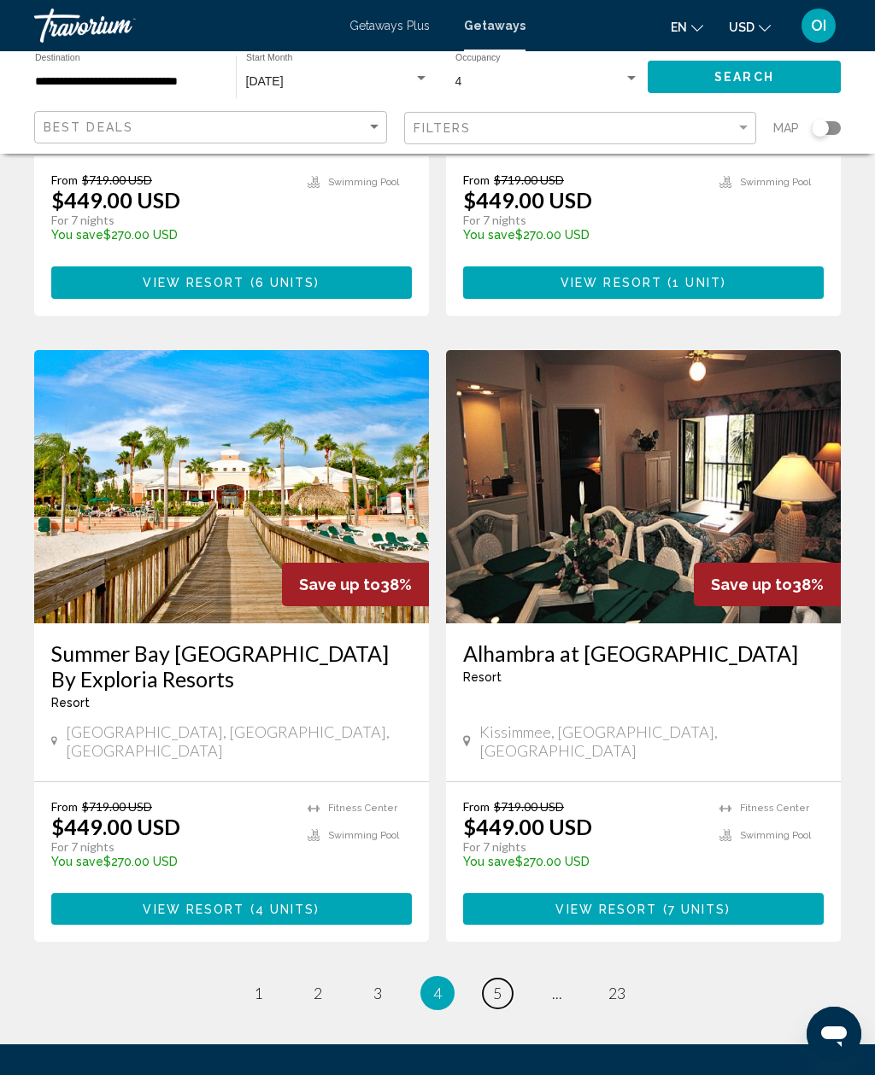
click at [488, 979] on link "page 5" at bounding box center [498, 994] width 30 height 30
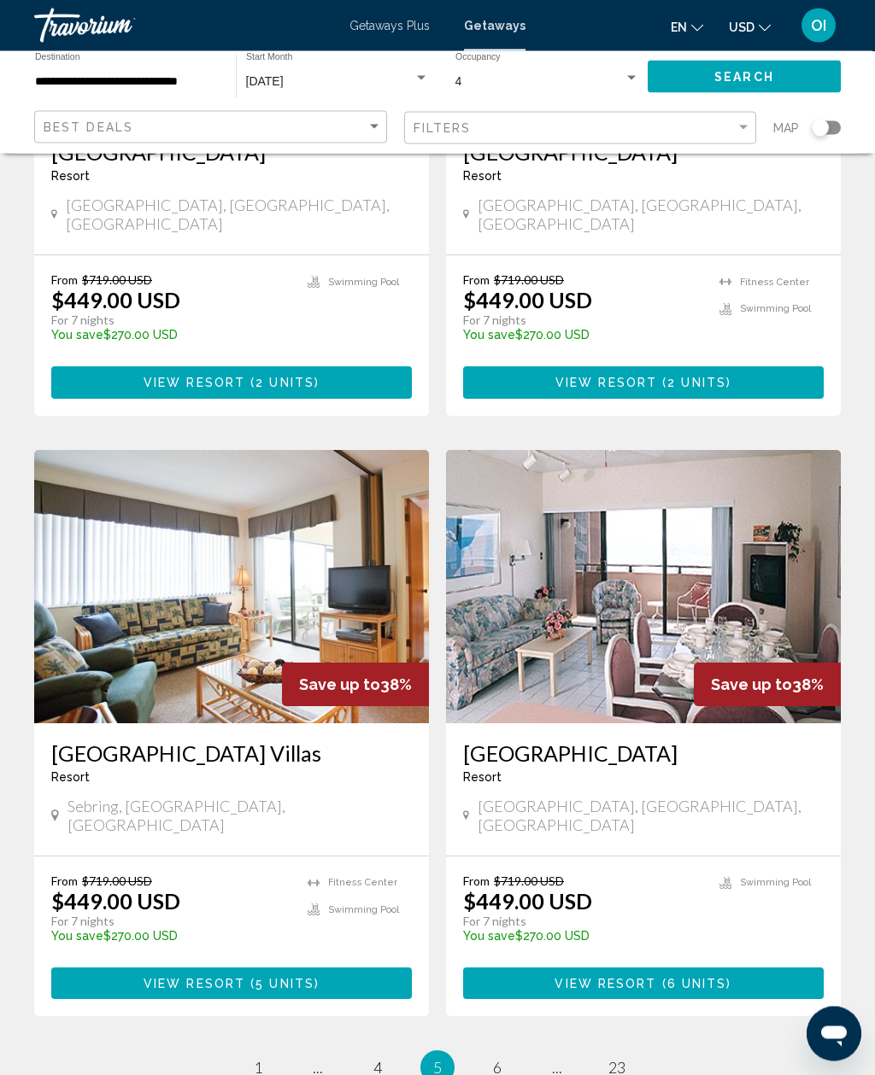
scroll to position [2922, 0]
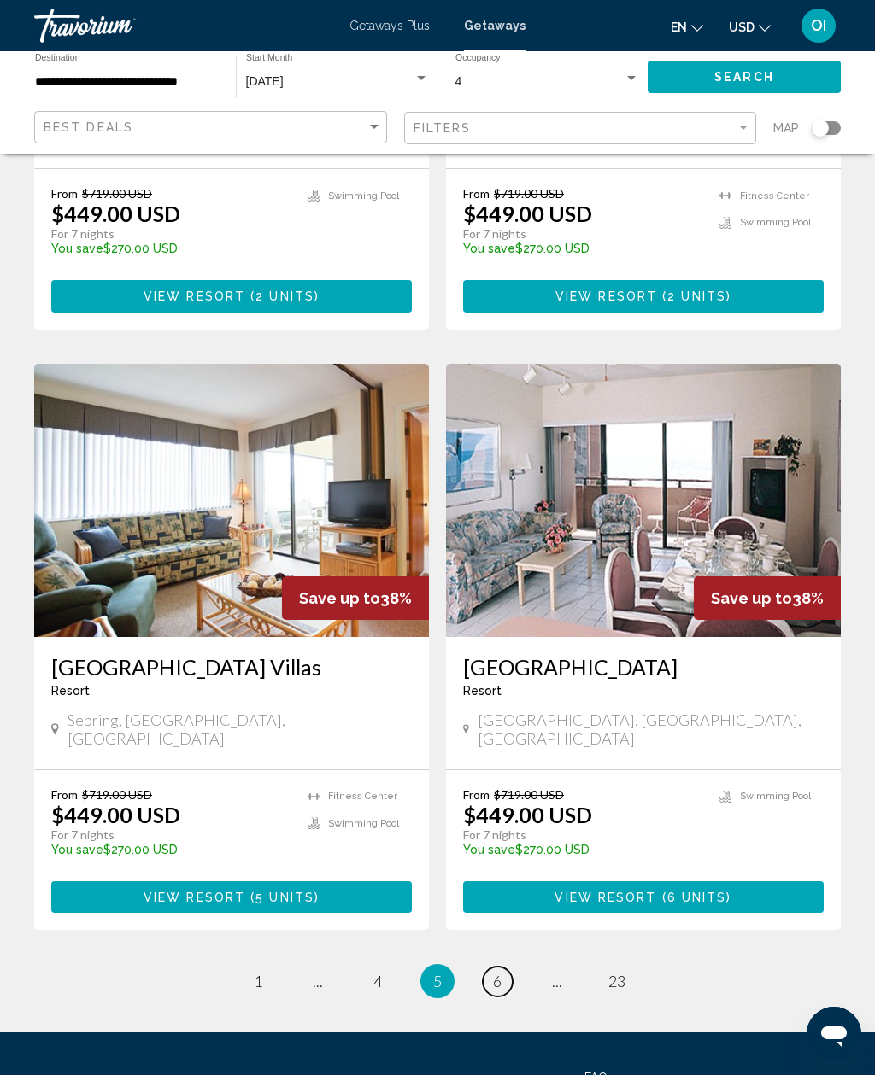
click at [494, 972] on span "6" at bounding box center [497, 981] width 9 height 19
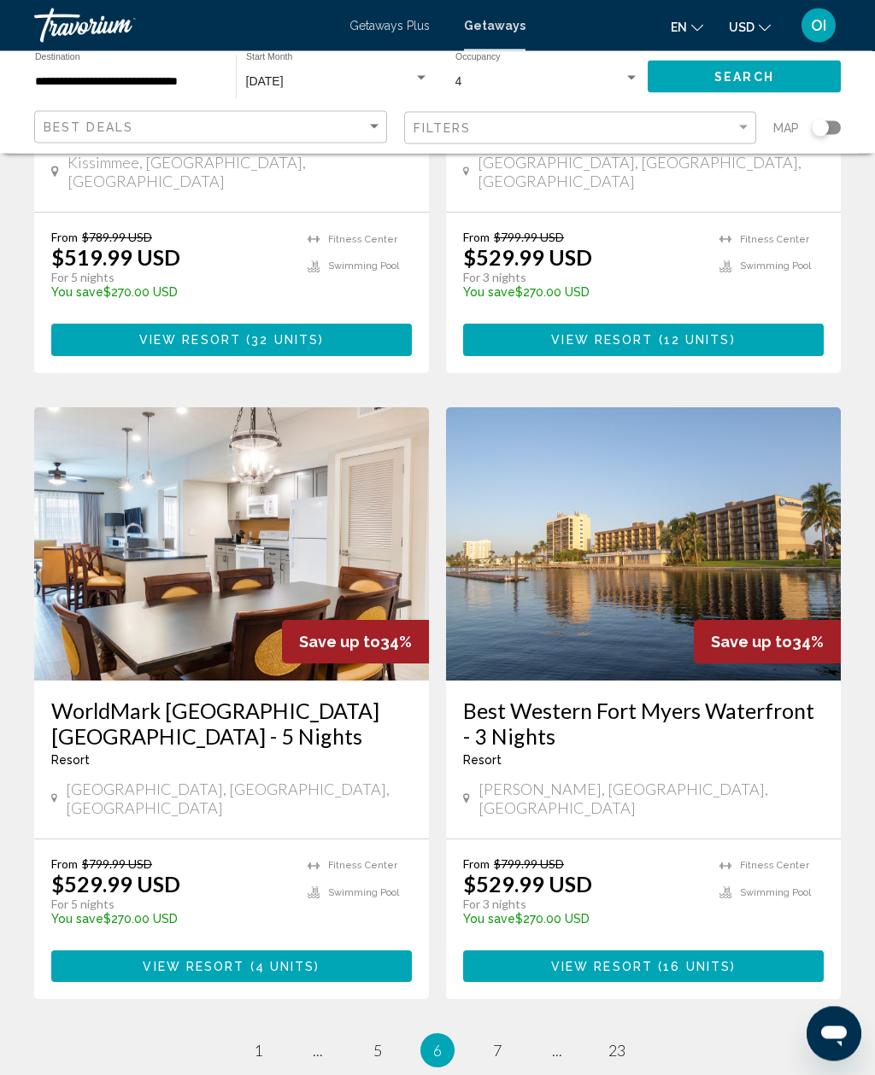
scroll to position [2998, 0]
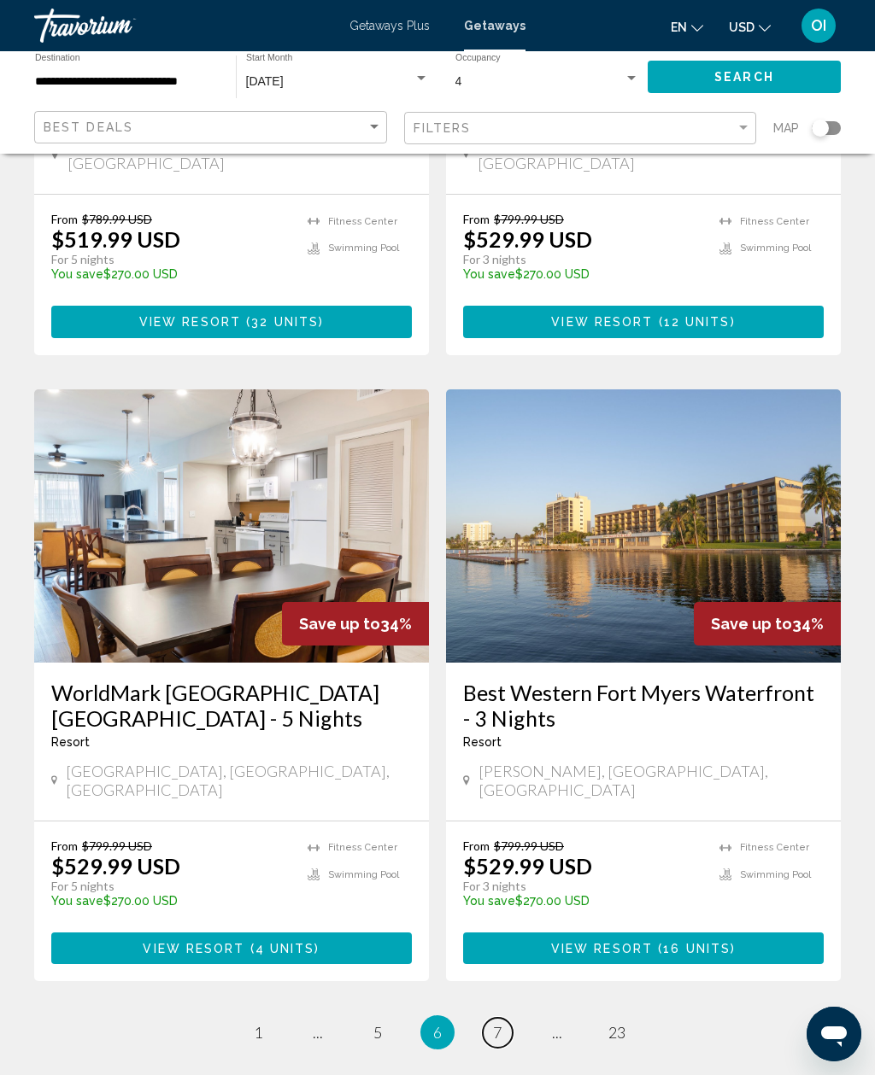
click at [491, 1018] on link "page 7" at bounding box center [498, 1033] width 30 height 30
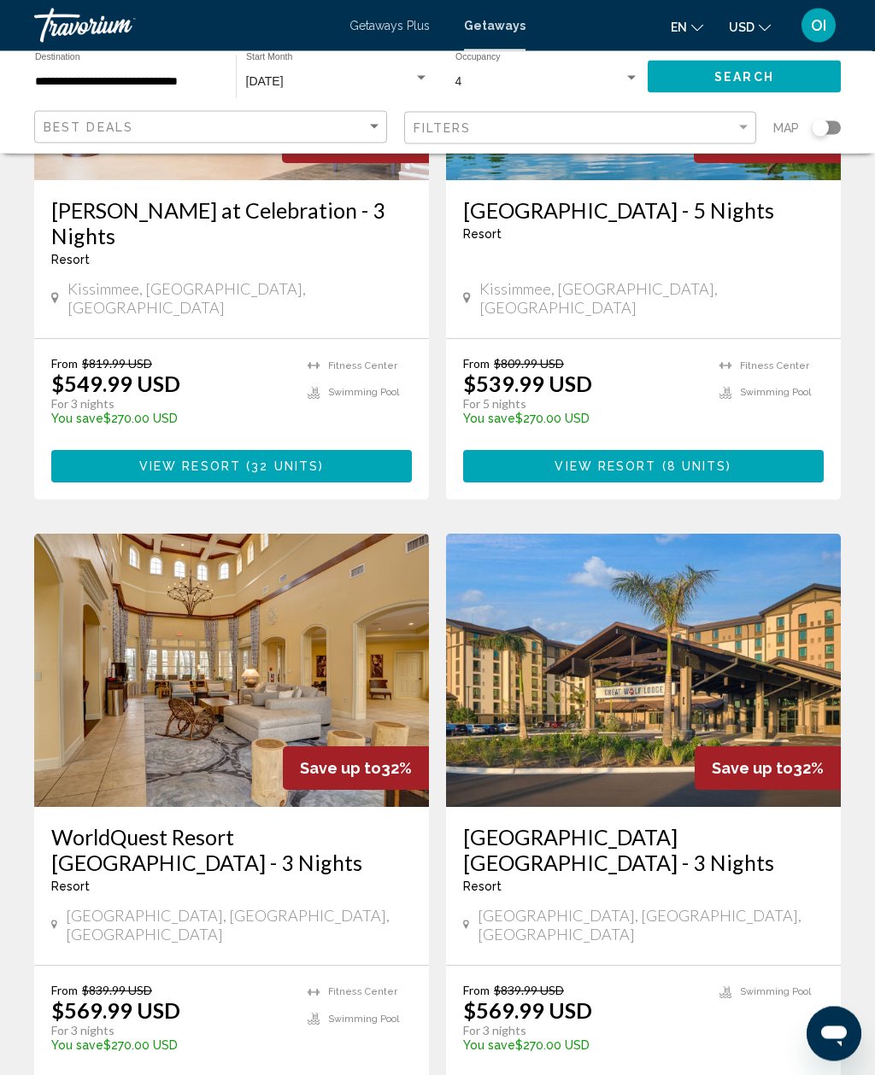
scroll to position [2829, 0]
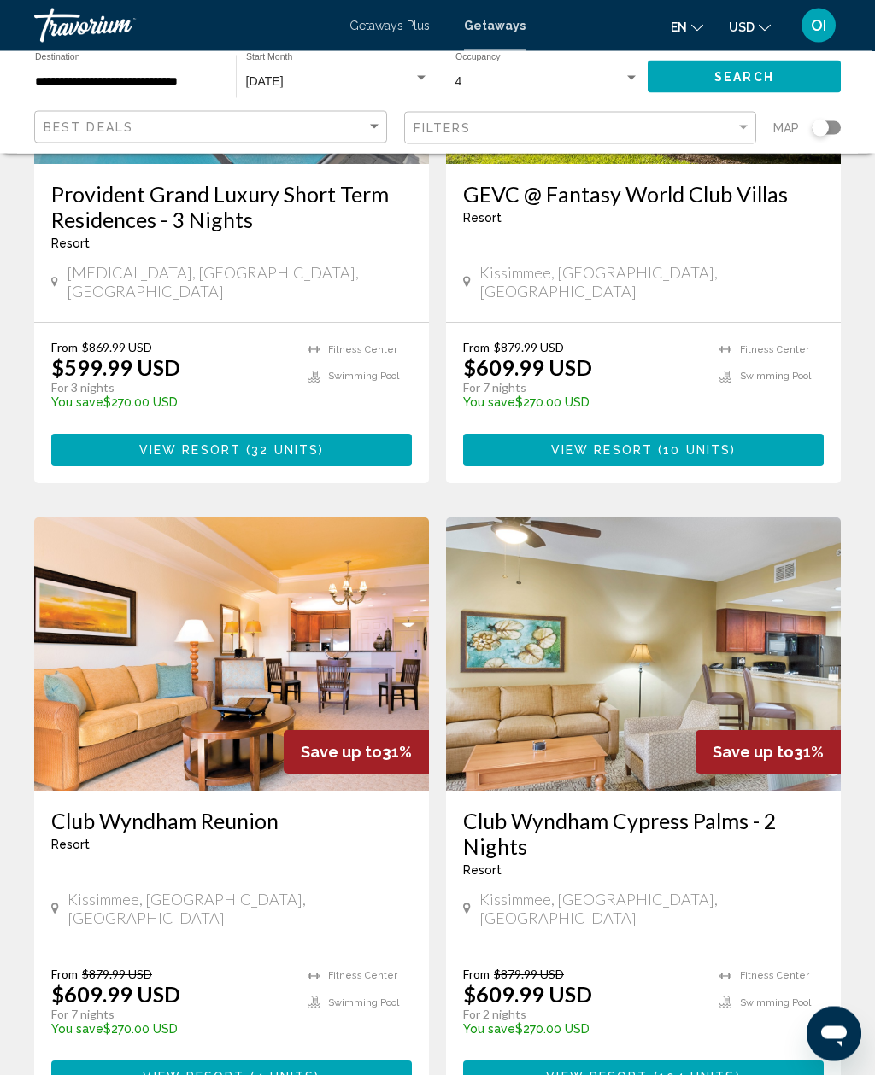
scroll to position [3050, 0]
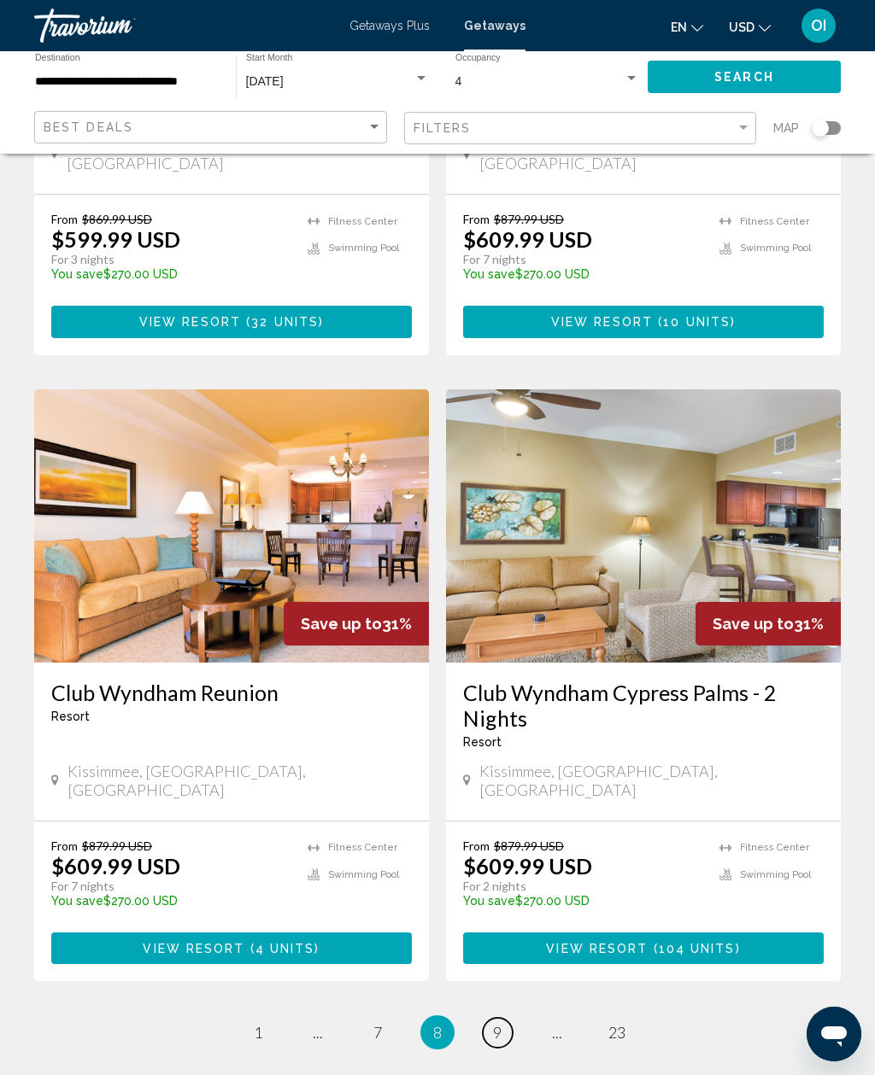
click at [494, 1023] on span "9" at bounding box center [497, 1032] width 9 height 19
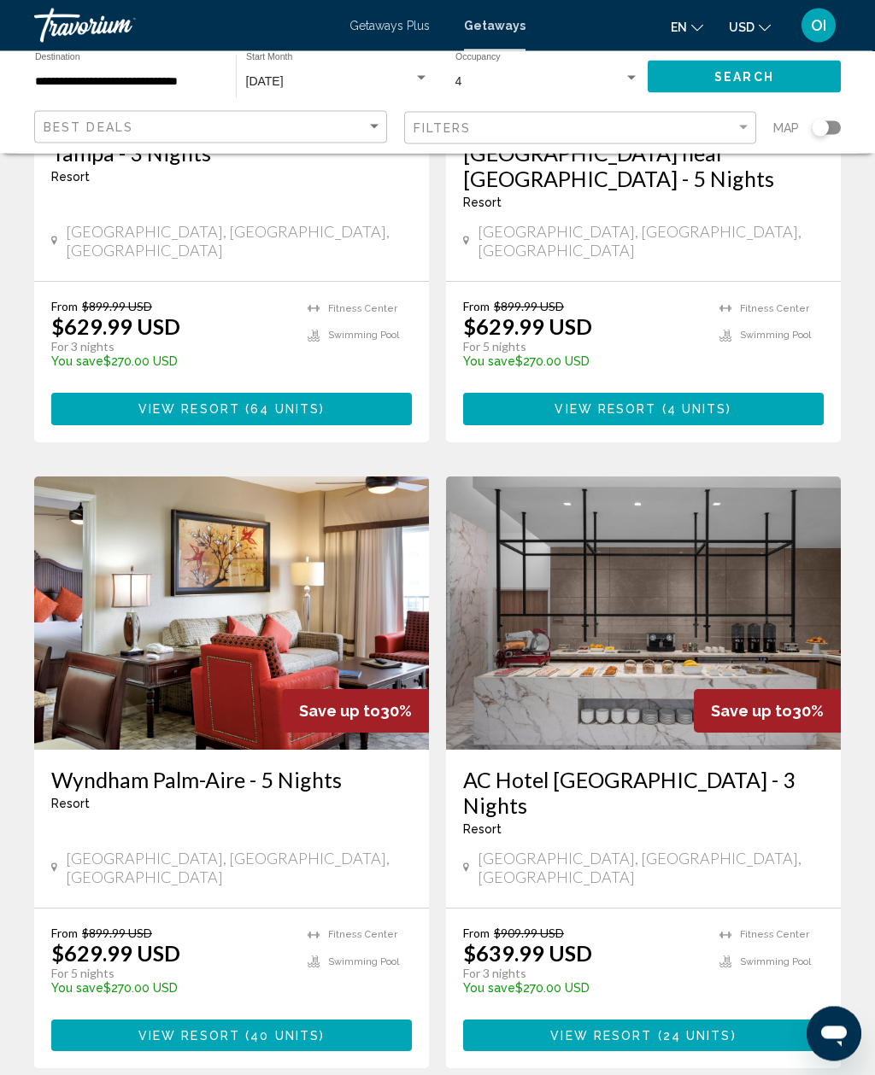
scroll to position [2998, 0]
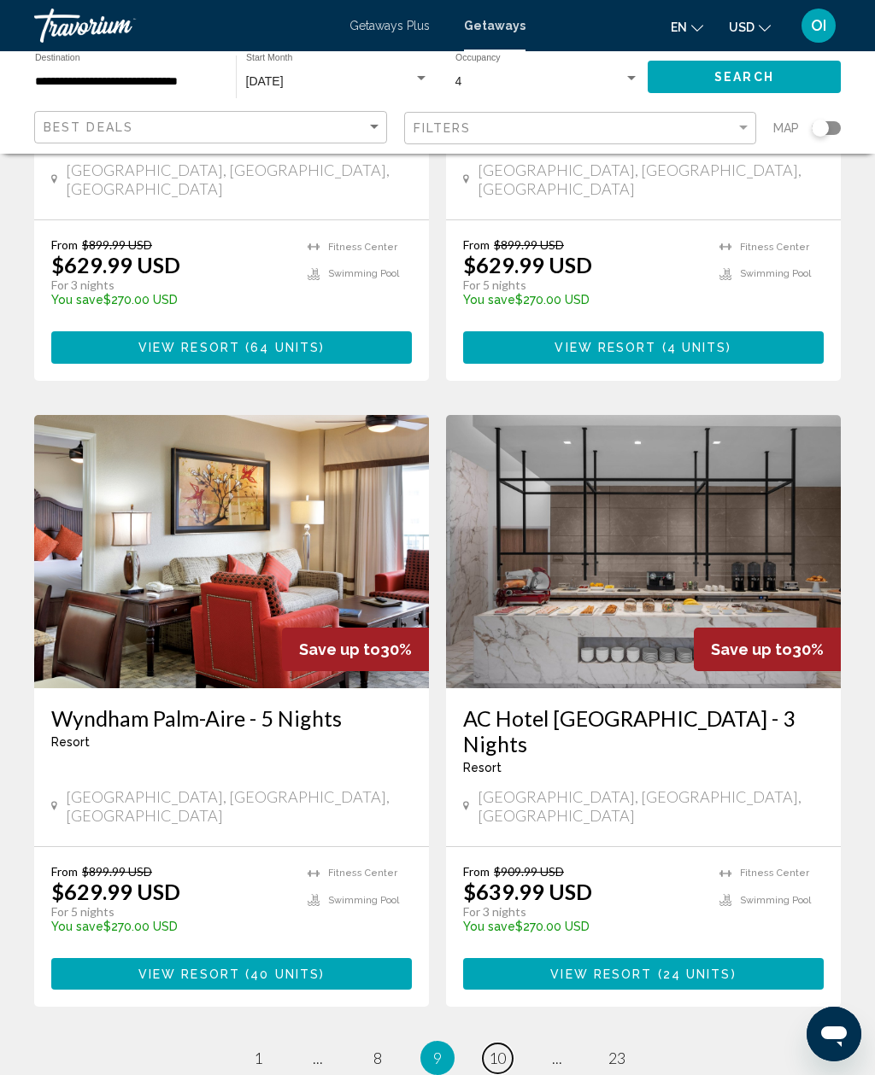
click at [495, 1049] on span "10" at bounding box center [497, 1058] width 17 height 19
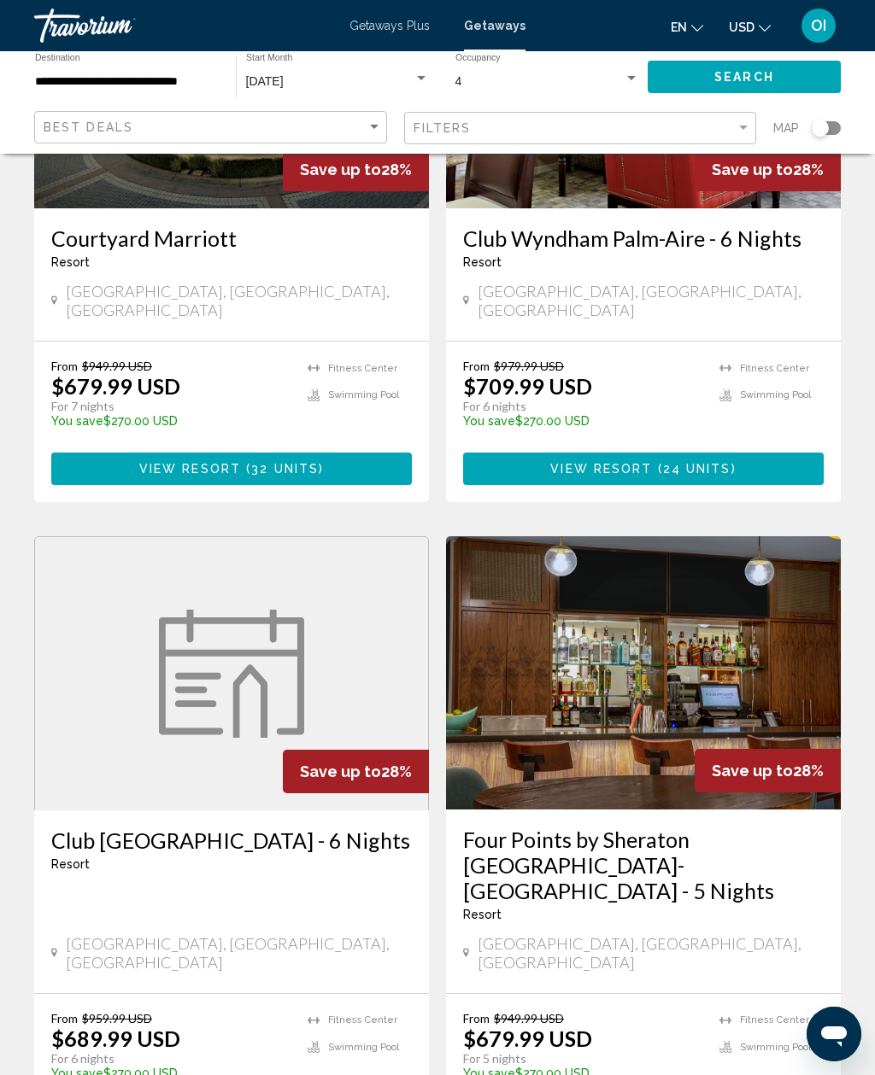
scroll to position [2850, 0]
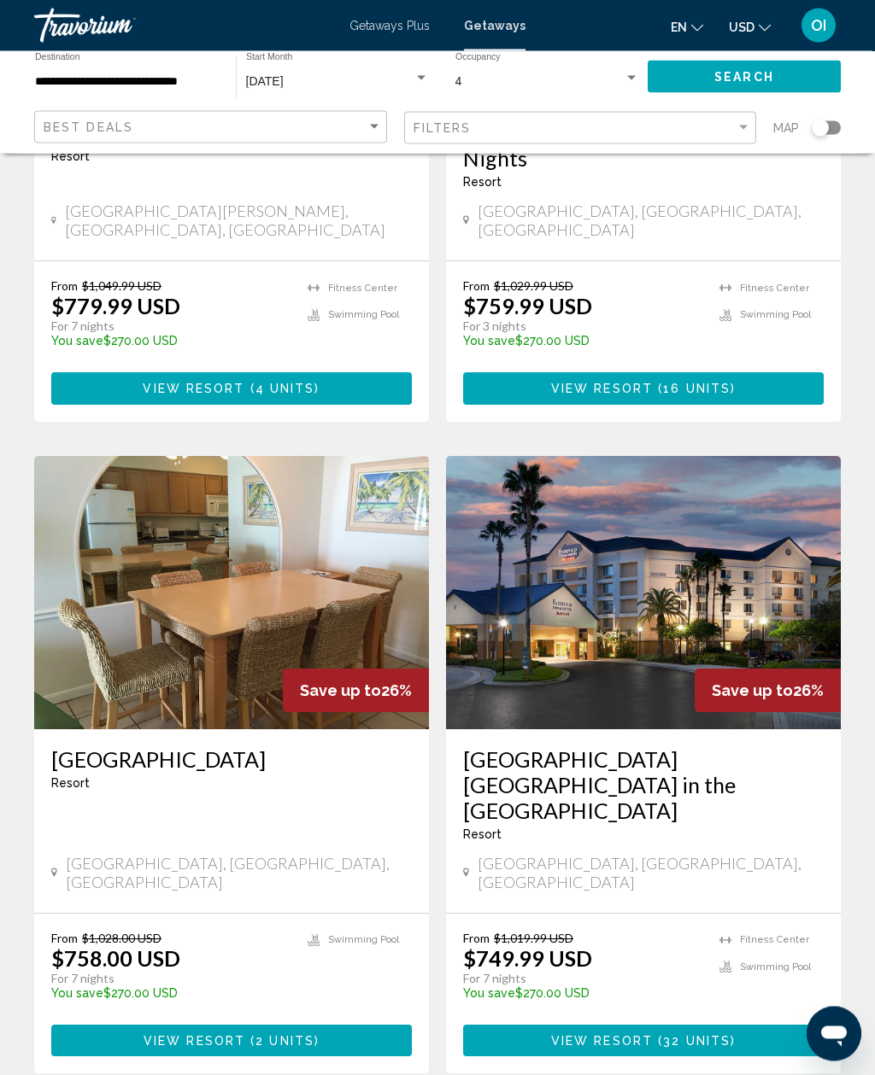
scroll to position [2974, 0]
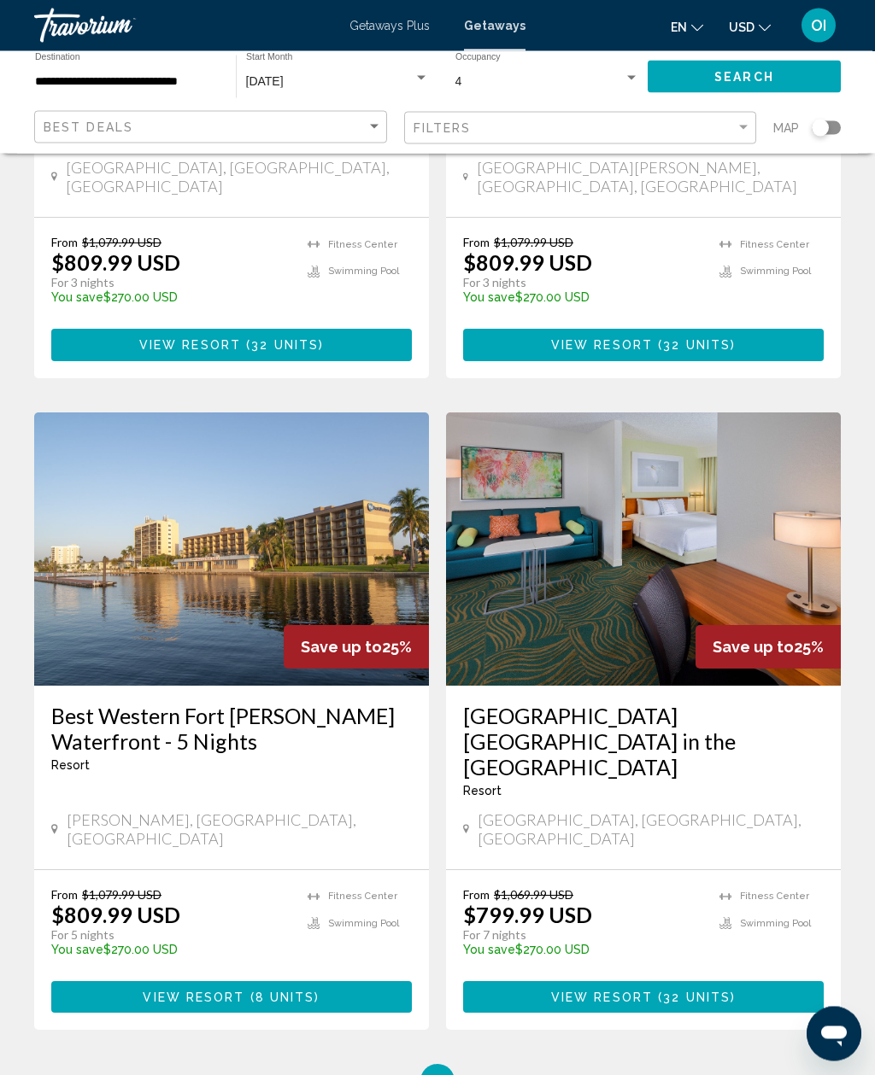
scroll to position [2950, 0]
click at [489, 1072] on span "13" at bounding box center [497, 1081] width 17 height 19
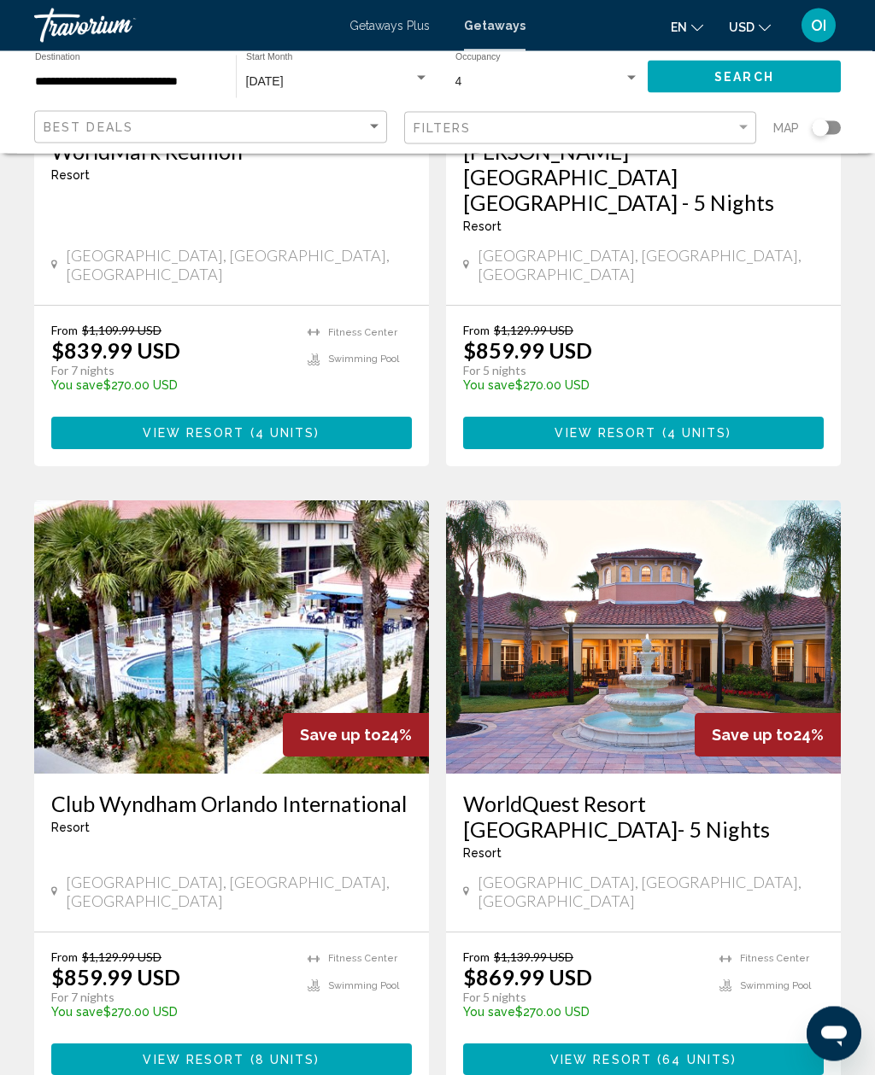
scroll to position [2947, 0]
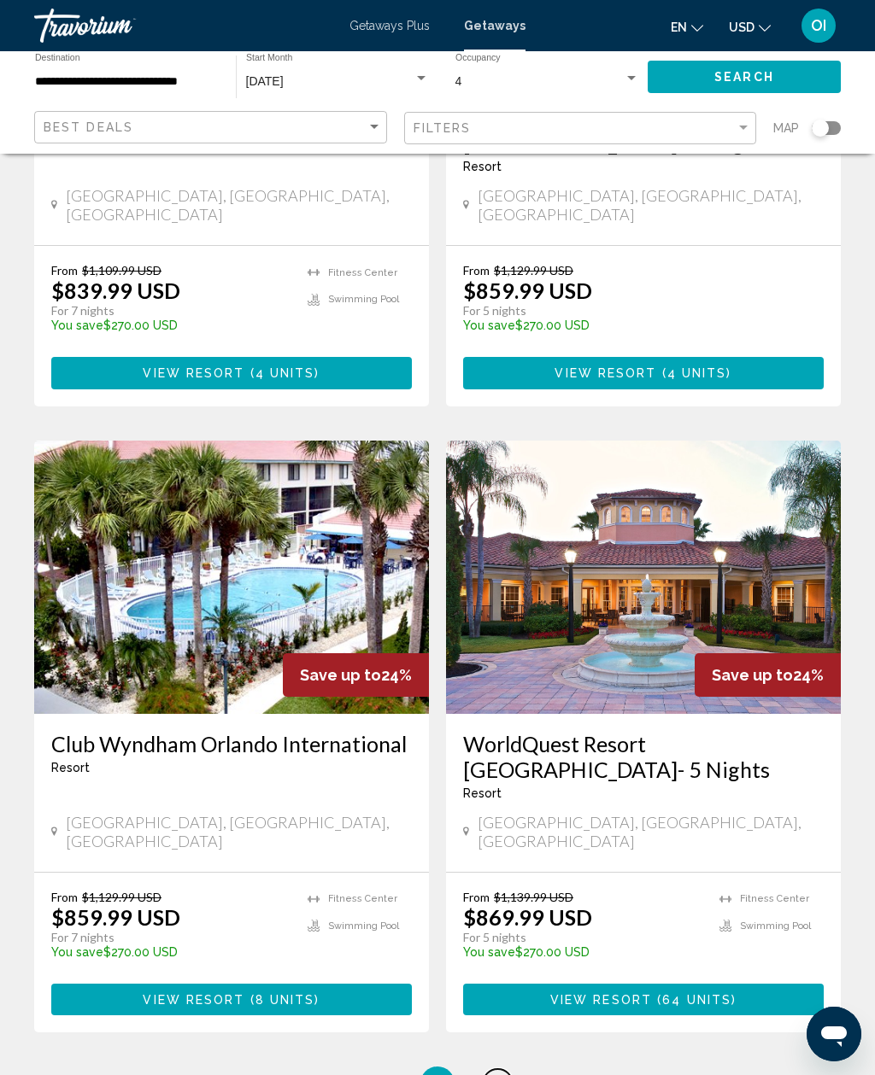
click at [490, 1074] on span "14" at bounding box center [497, 1083] width 17 height 19
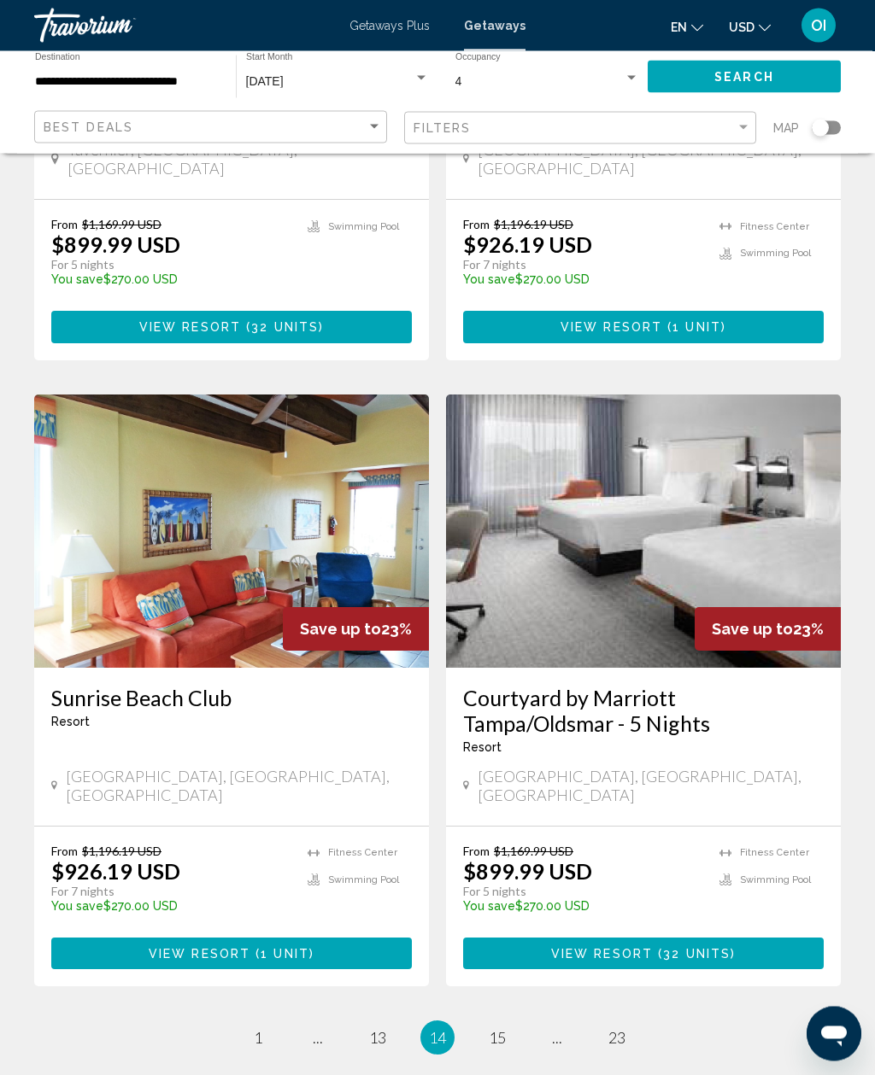
scroll to position [2963, 0]
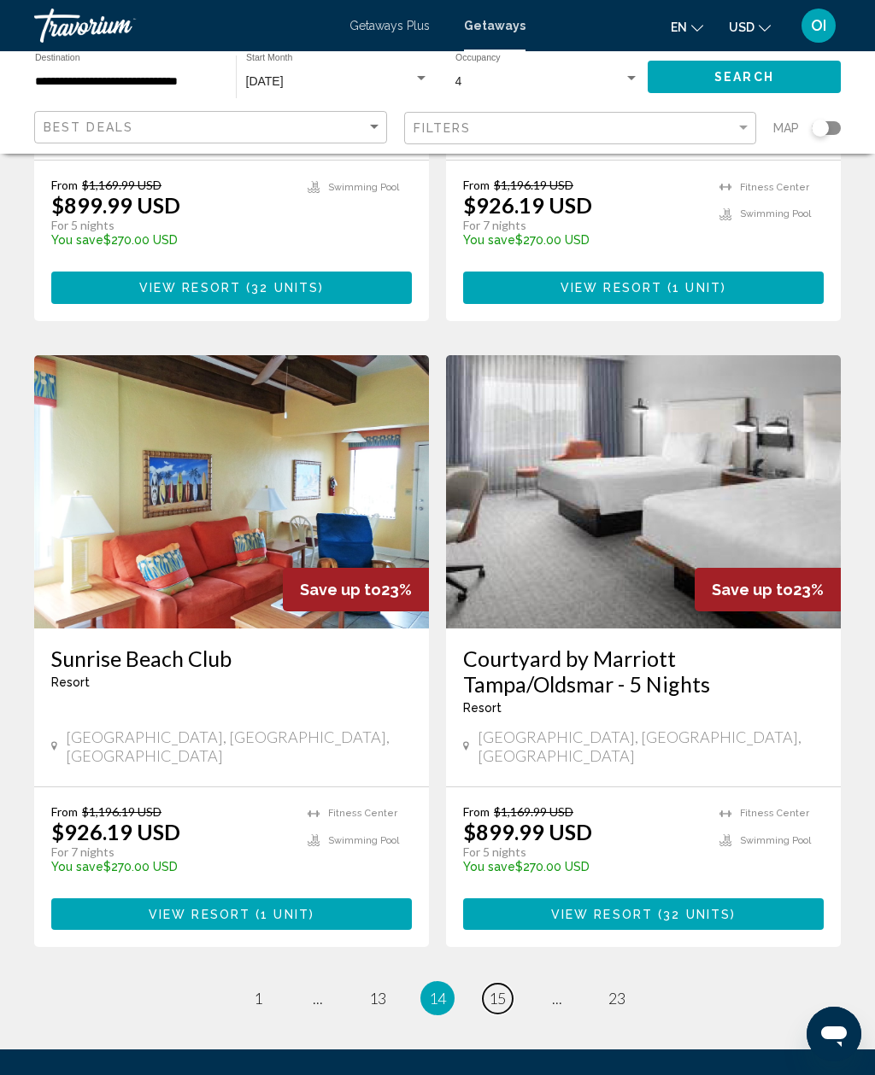
click at [491, 989] on span "15" at bounding box center [497, 998] width 17 height 19
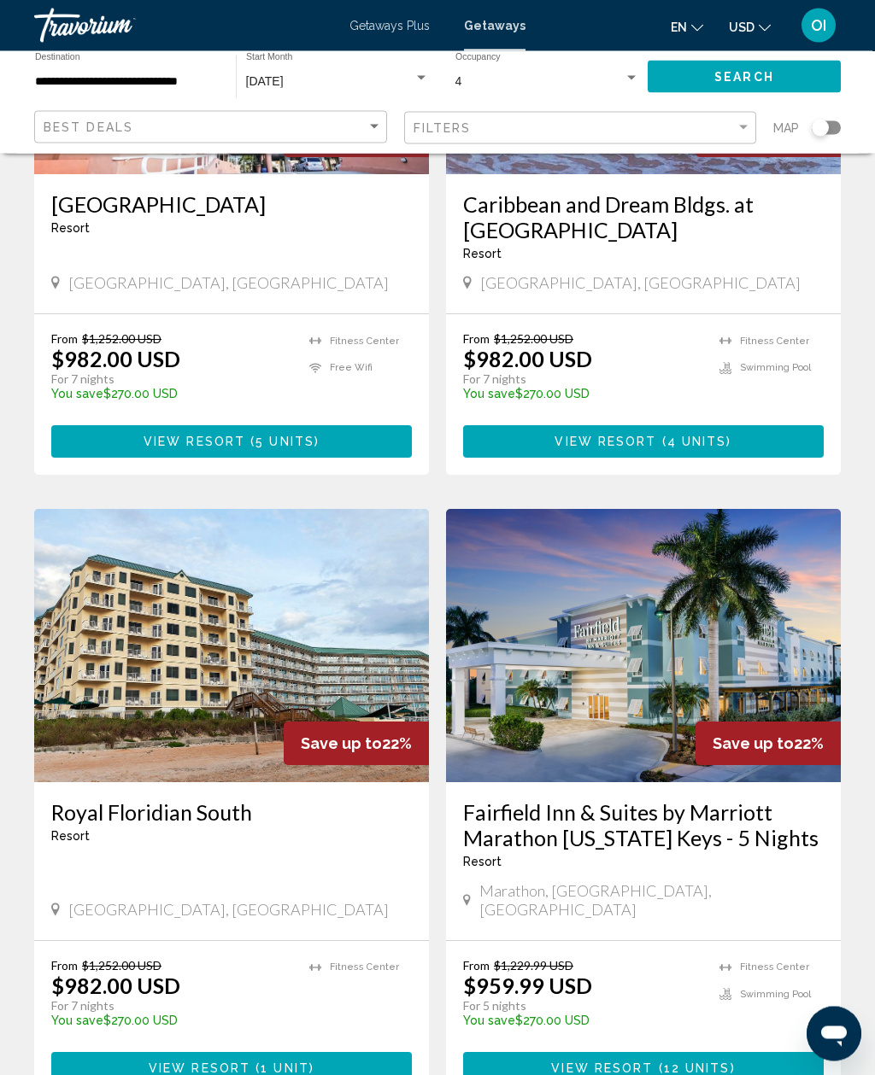
scroll to position [2998, 0]
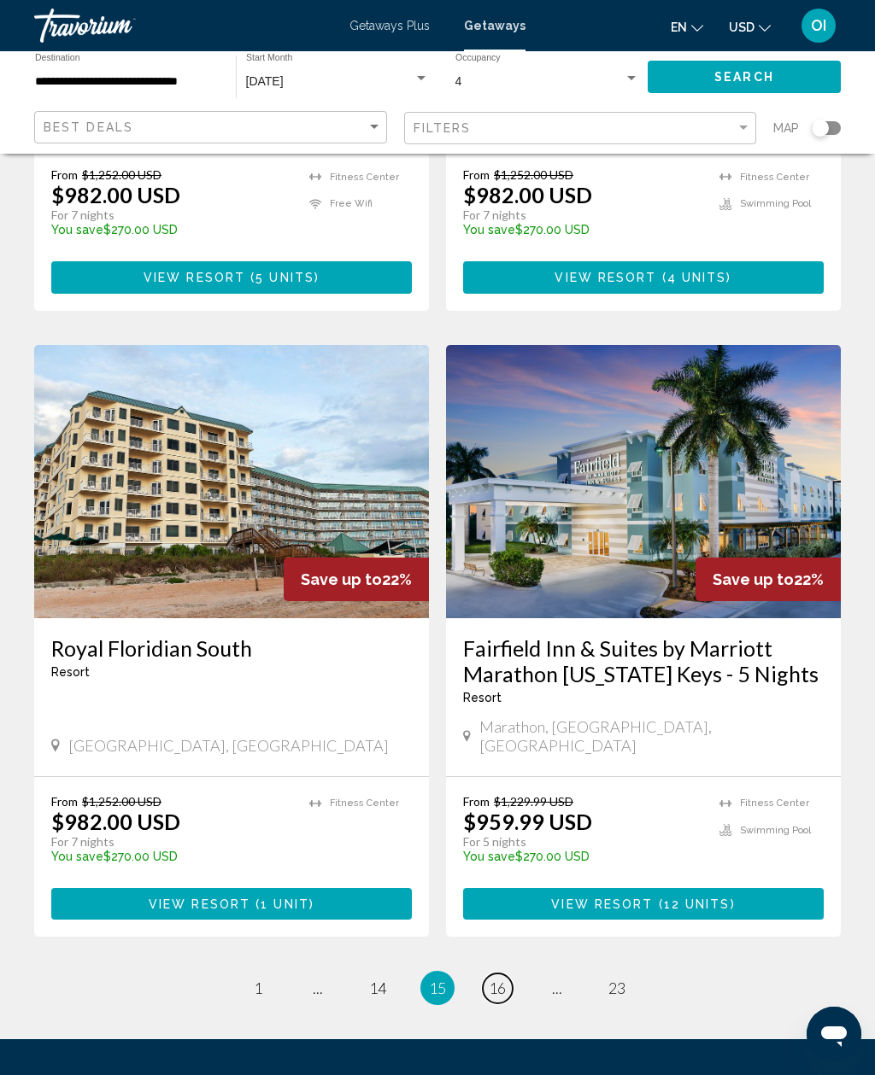
click at [498, 979] on span "16" at bounding box center [497, 988] width 17 height 19
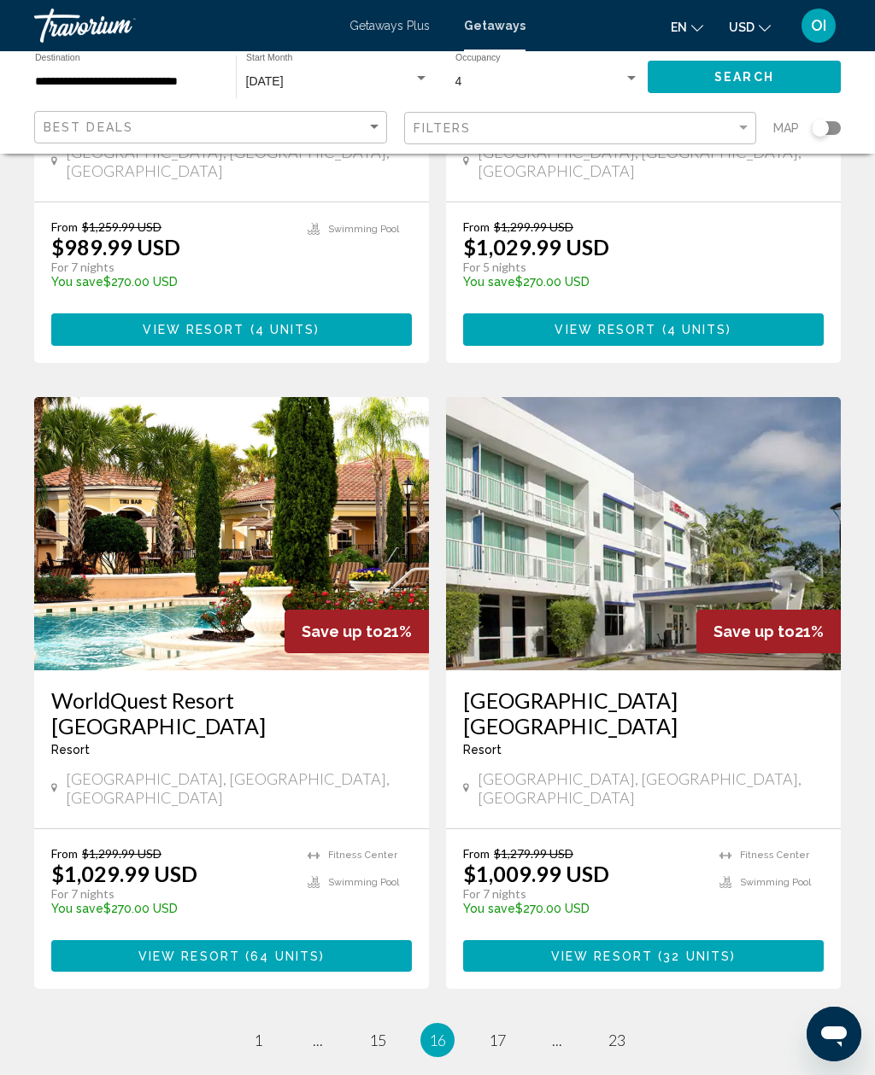
scroll to position [2973, 0]
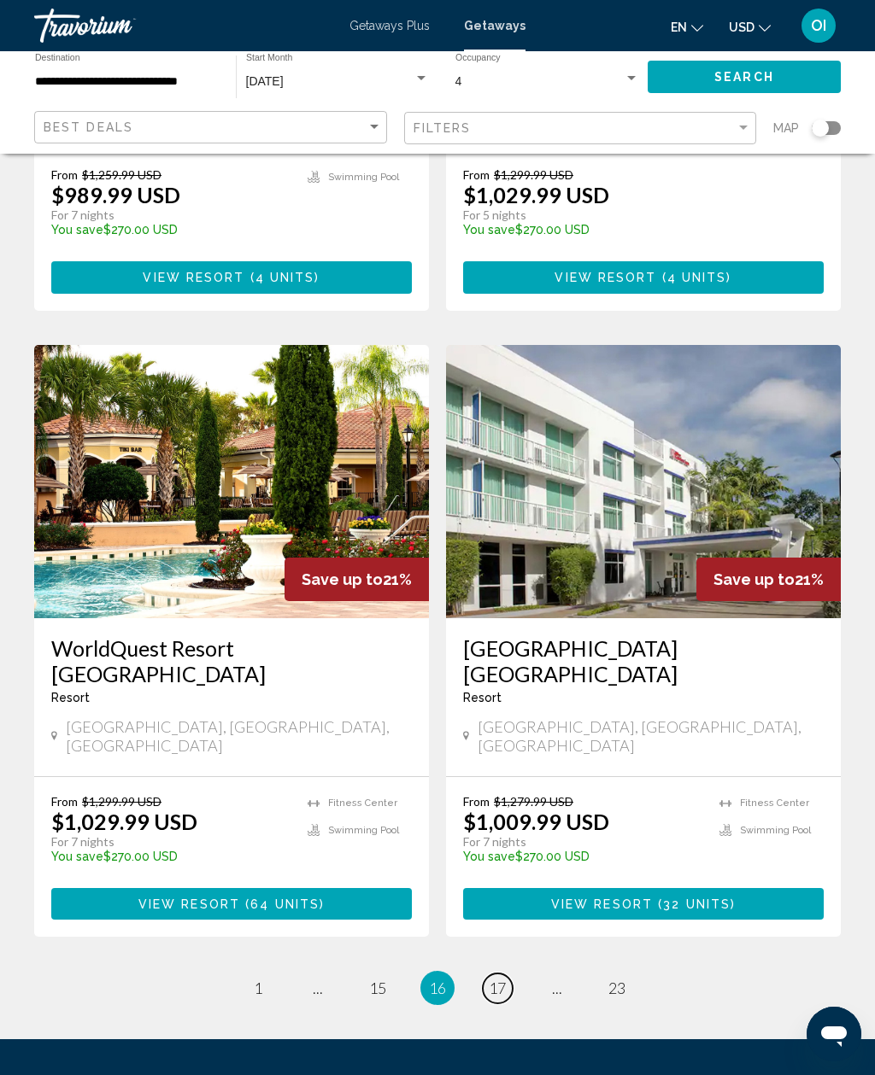
click at [486, 974] on link "page 17" at bounding box center [498, 989] width 30 height 30
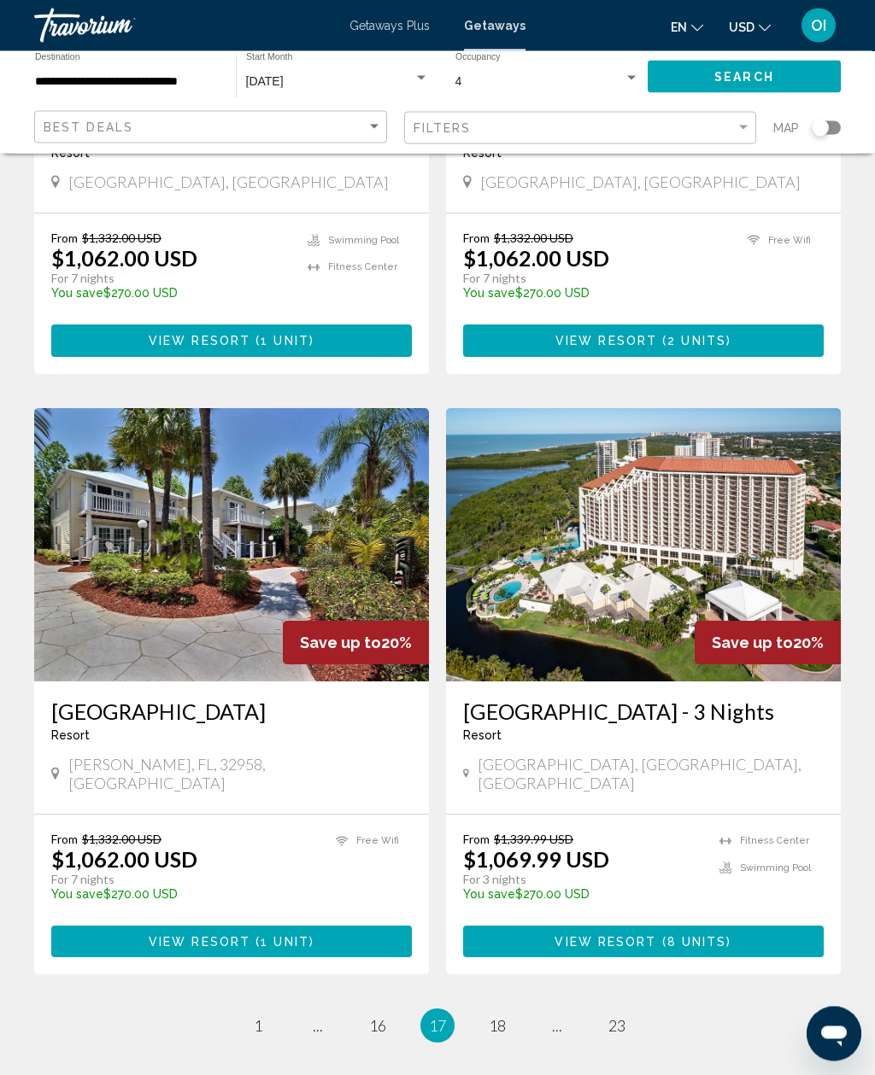
scroll to position [2922, 0]
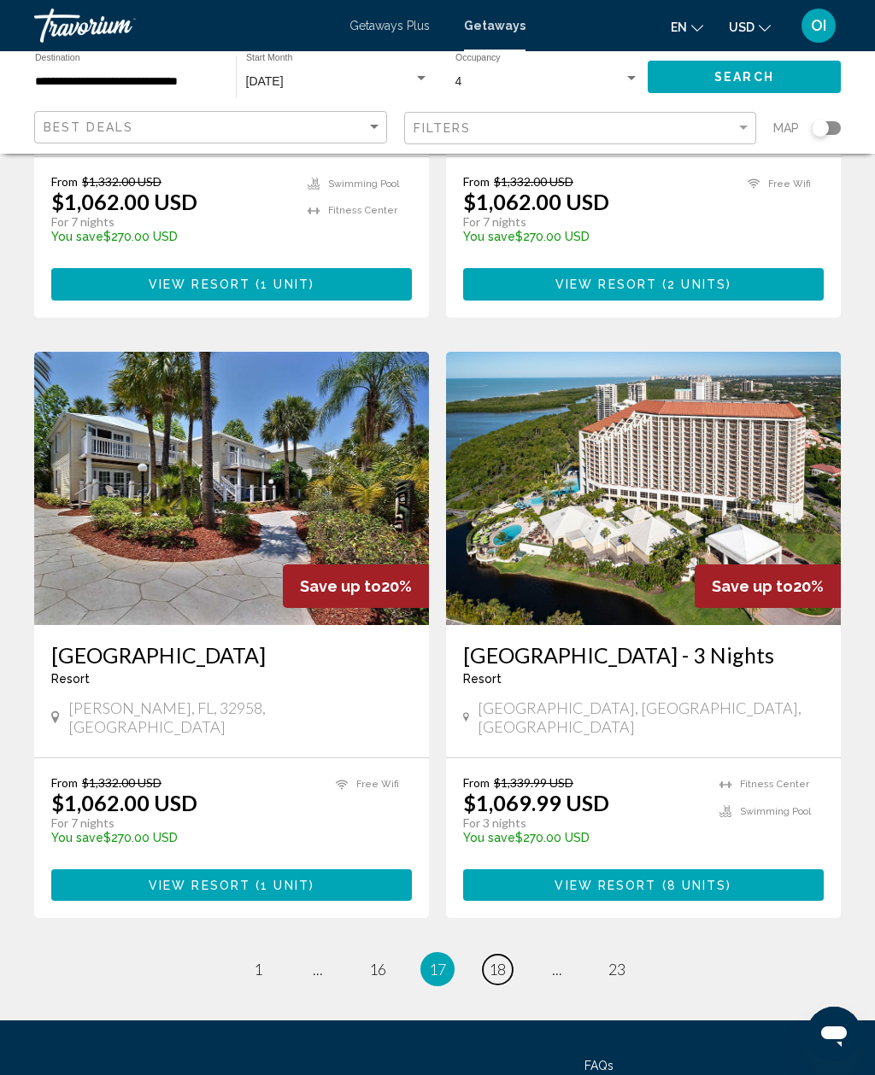
click at [504, 960] on span "18" at bounding box center [497, 969] width 17 height 19
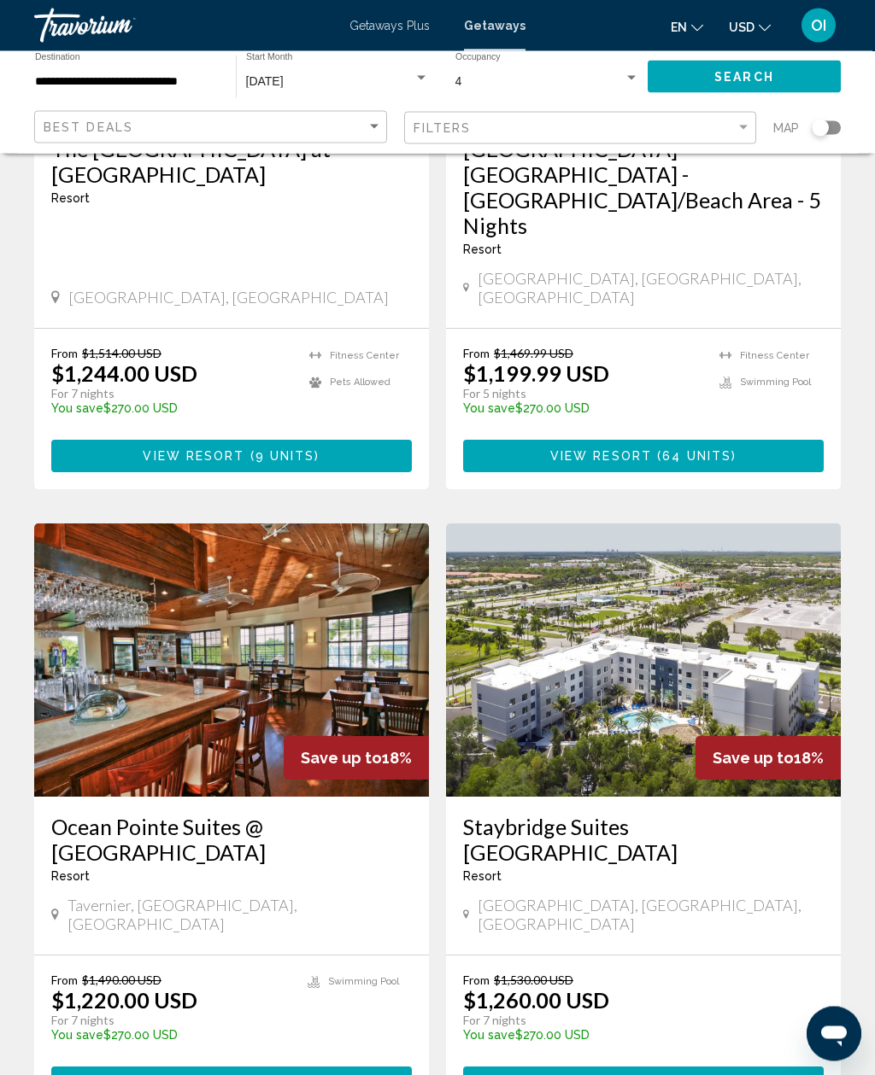
scroll to position [2866, 0]
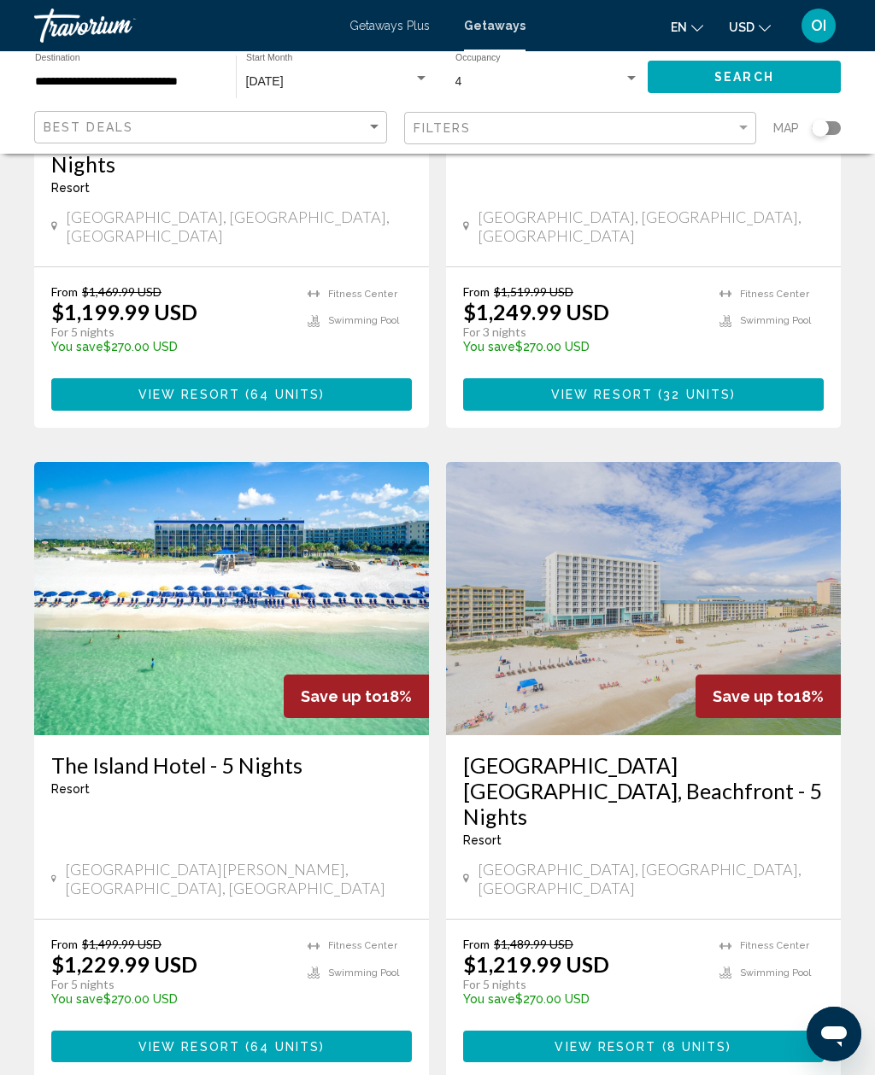
scroll to position [2998, 0]
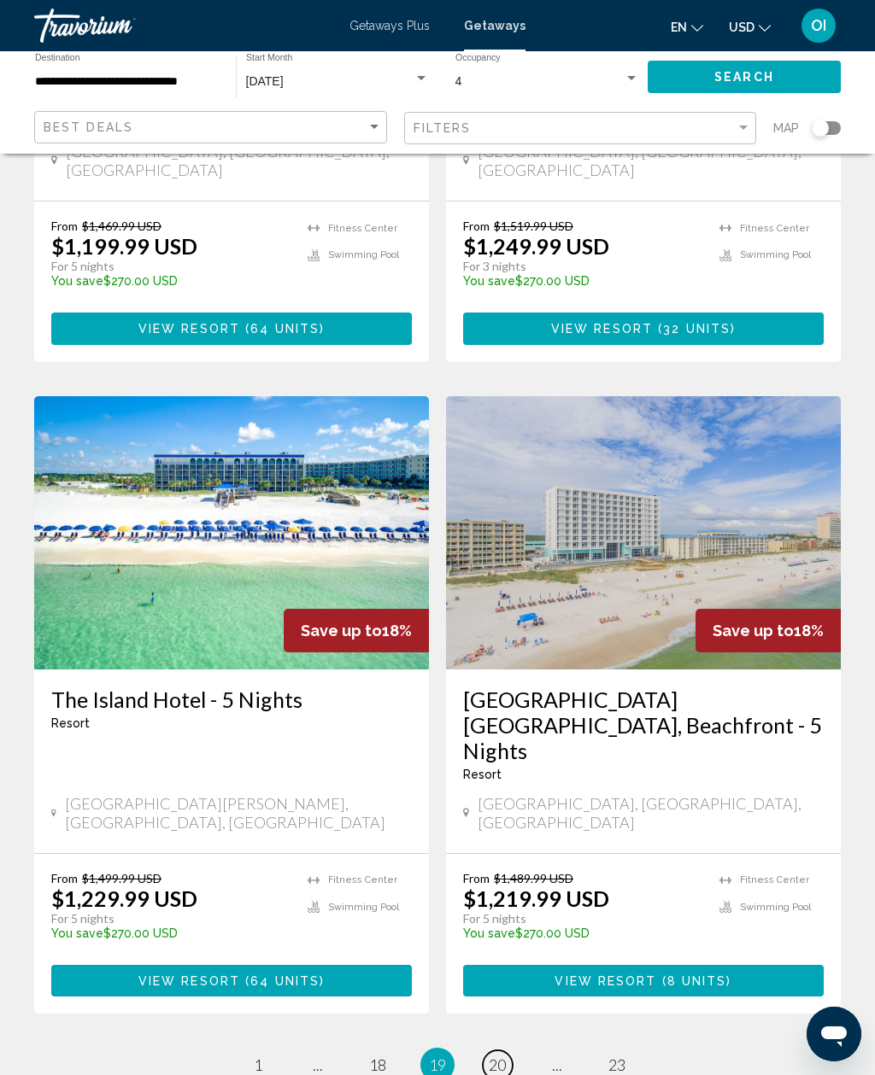
click at [499, 1050] on link "page 20" at bounding box center [498, 1065] width 30 height 30
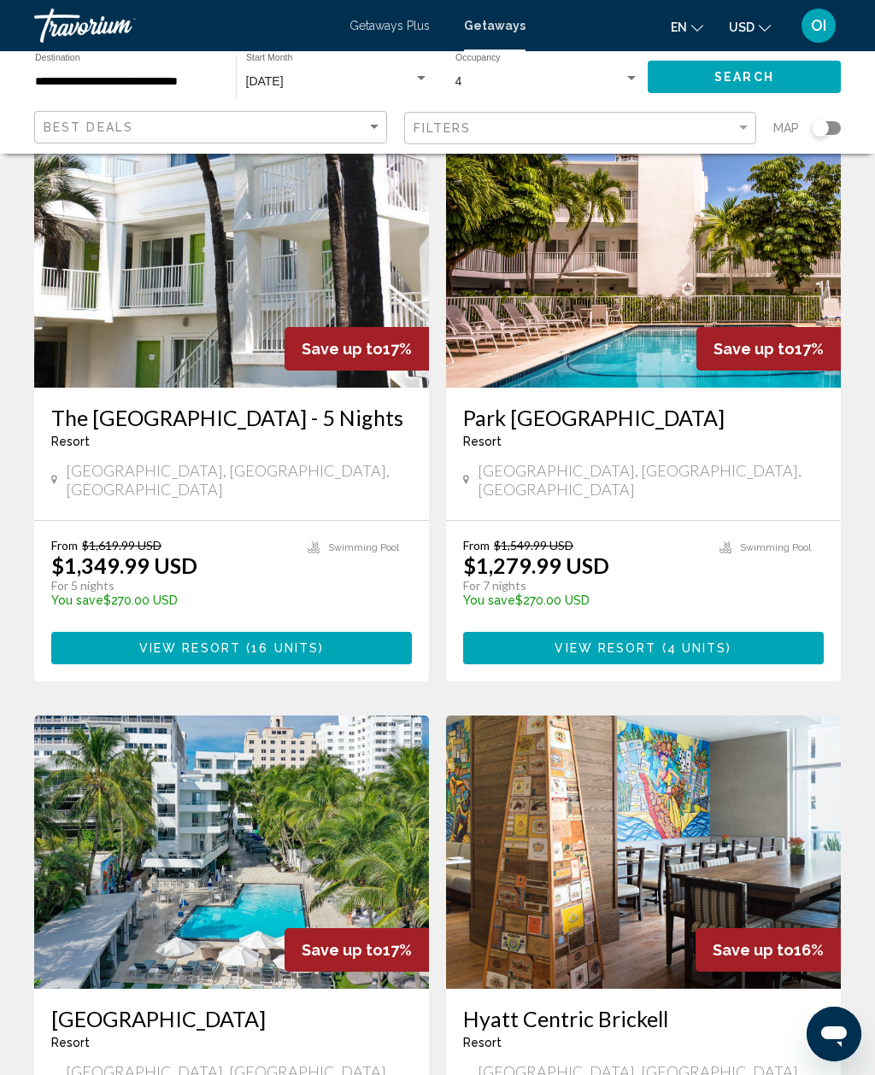
scroll to position [2866, 0]
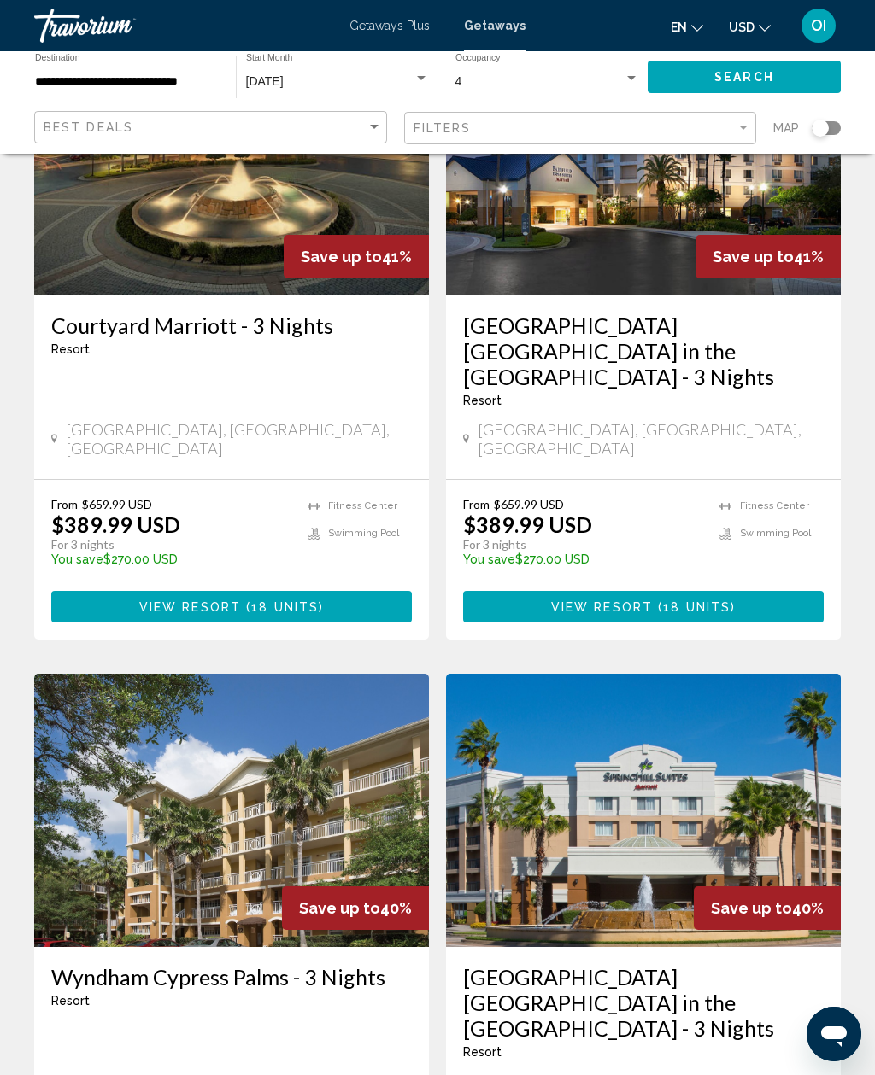
scroll to position [2095, 0]
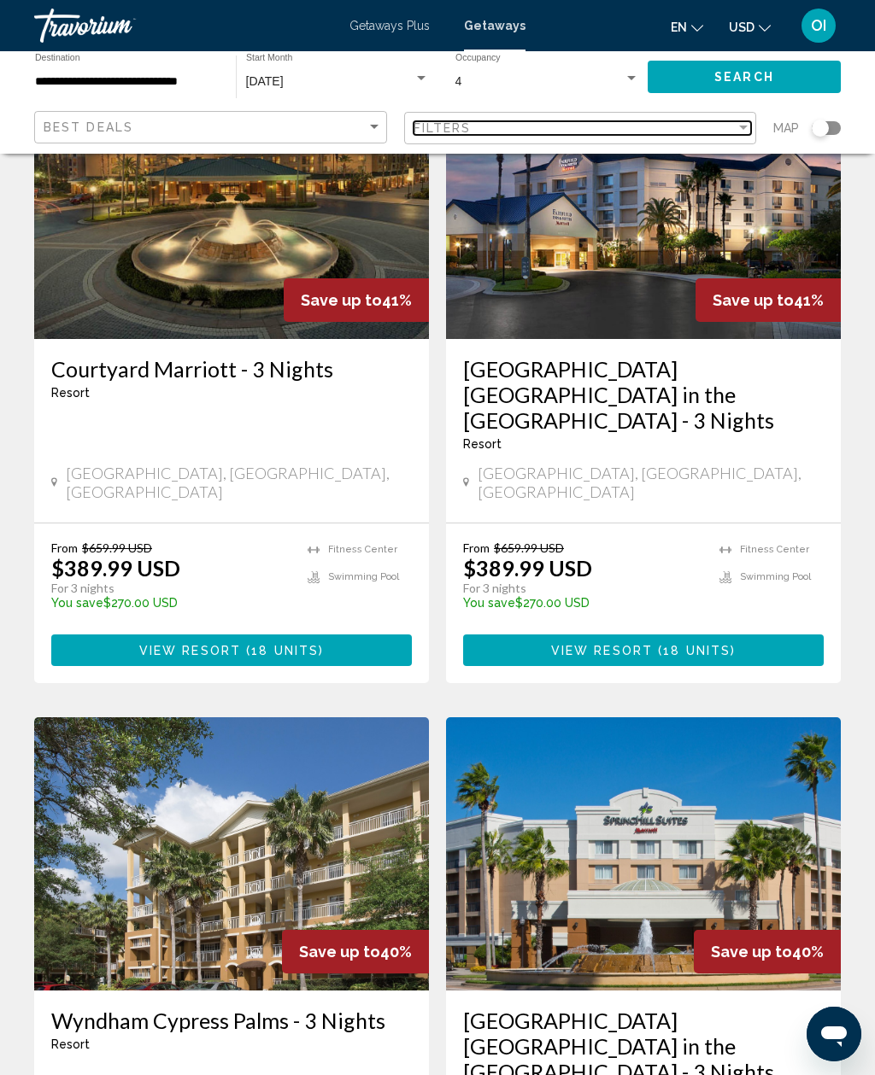
click at [740, 129] on div "Filter" at bounding box center [743, 128] width 9 height 4
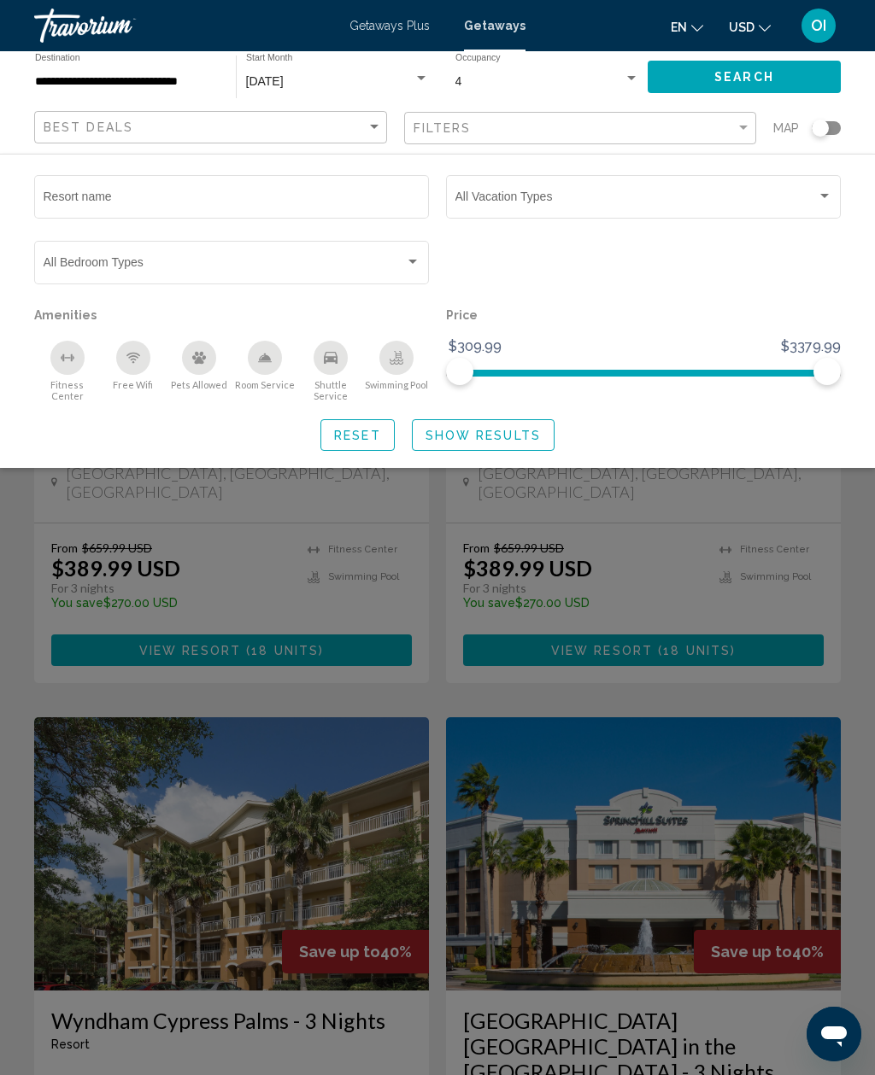
click at [475, 198] on span "Search widget" at bounding box center [635, 200] width 361 height 14
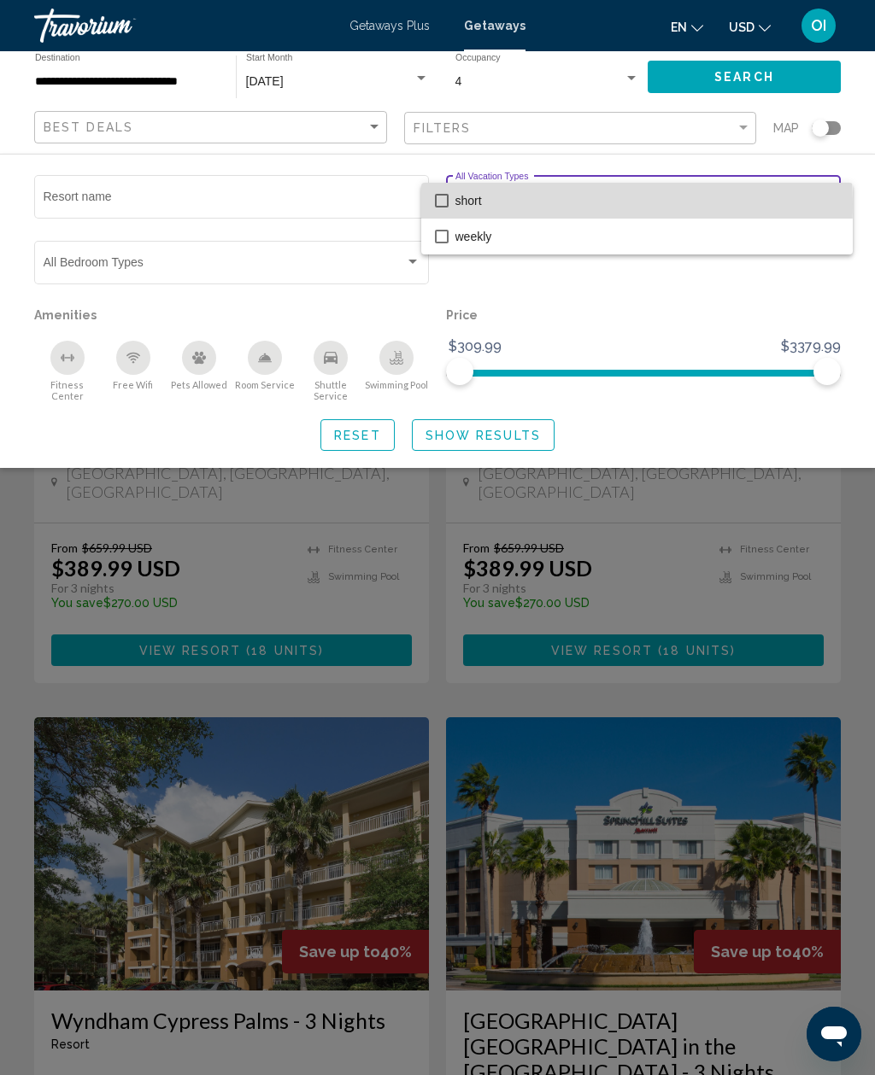
click at [444, 204] on mat-pseudo-checkbox at bounding box center [442, 201] width 14 height 14
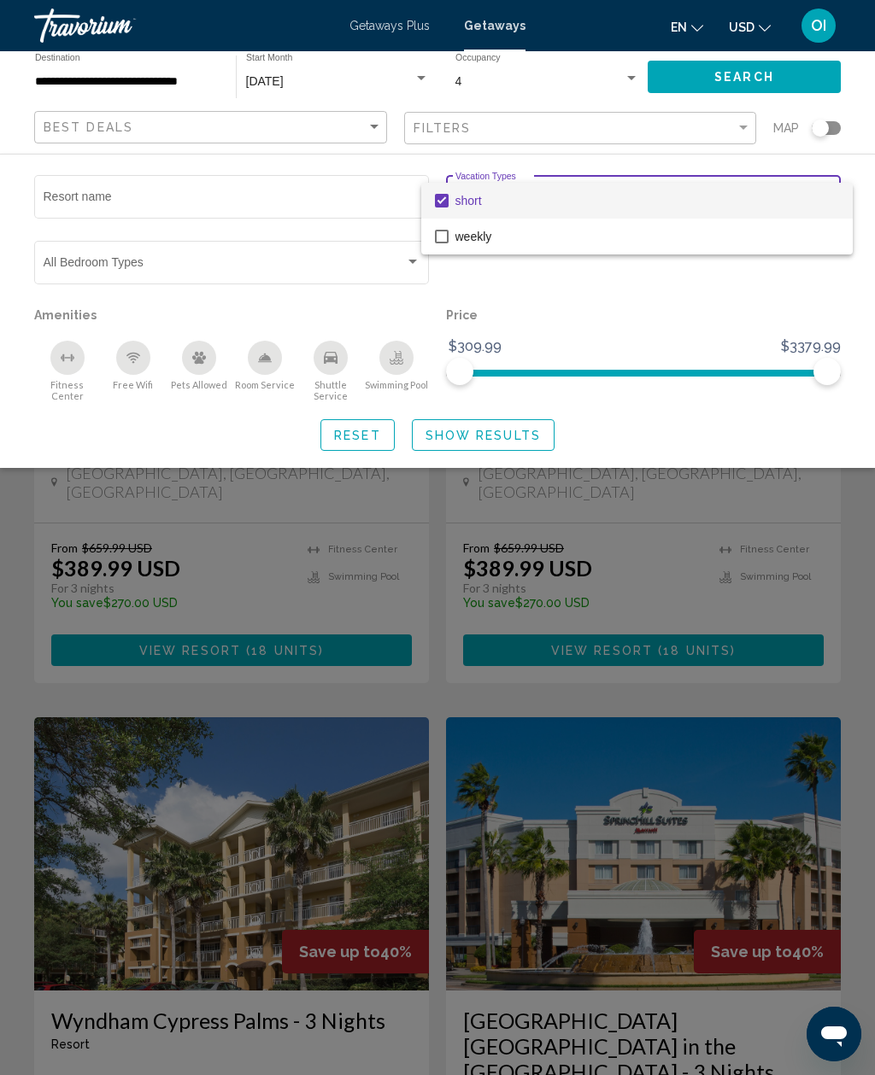
click at [53, 261] on div at bounding box center [437, 537] width 875 height 1075
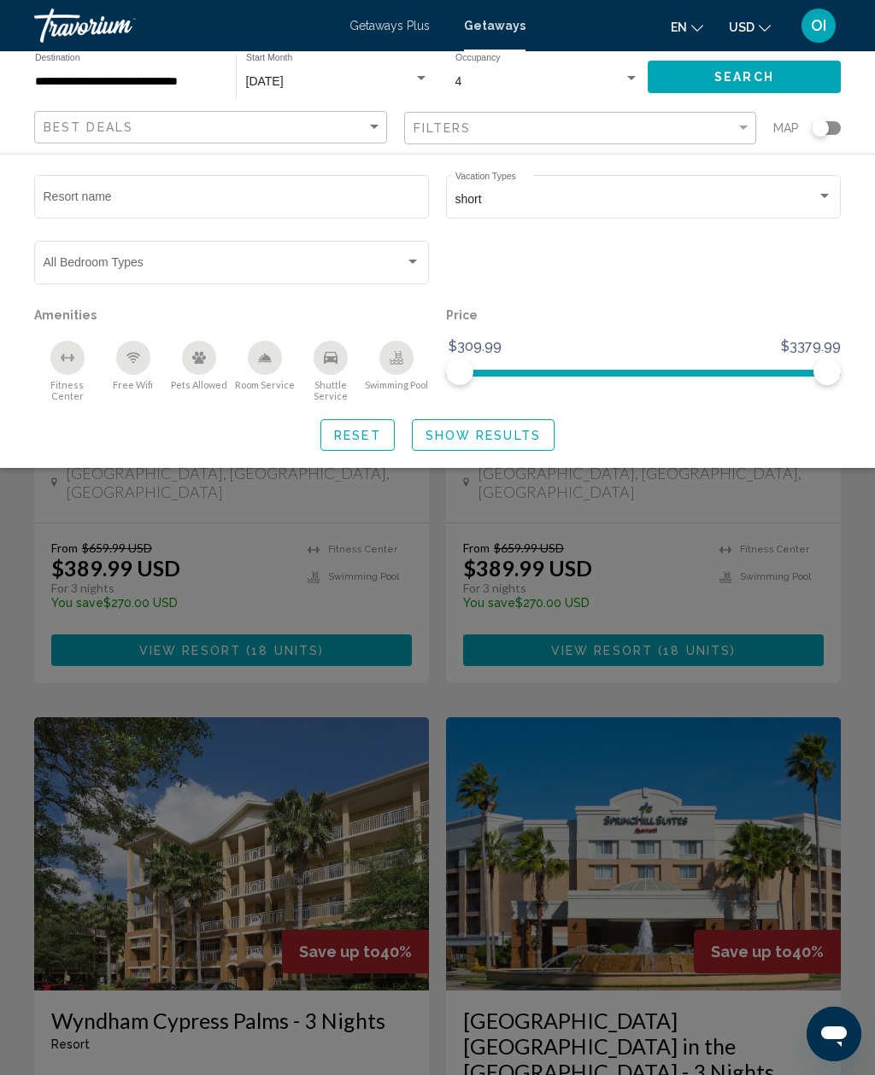
click at [423, 263] on div "Bedroom Types All Bedroom Types" at bounding box center [231, 260] width 395 height 47
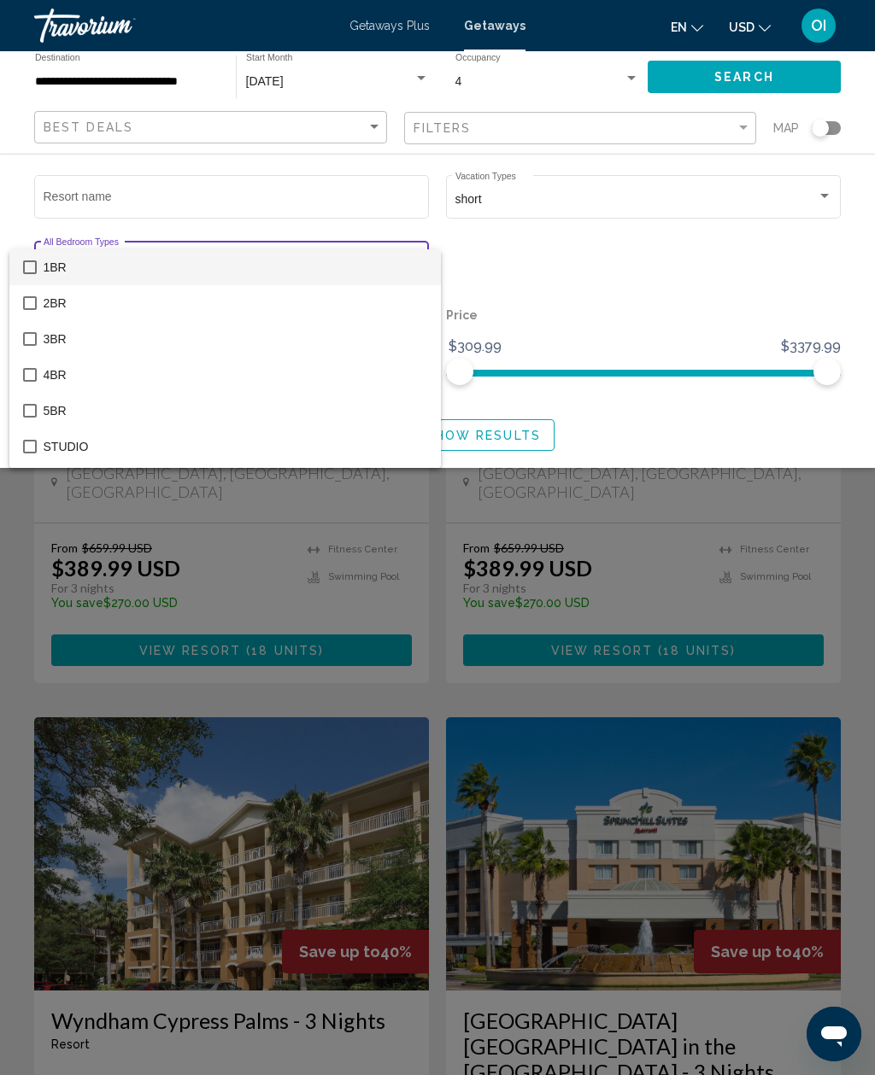
click at [537, 284] on div at bounding box center [437, 537] width 875 height 1075
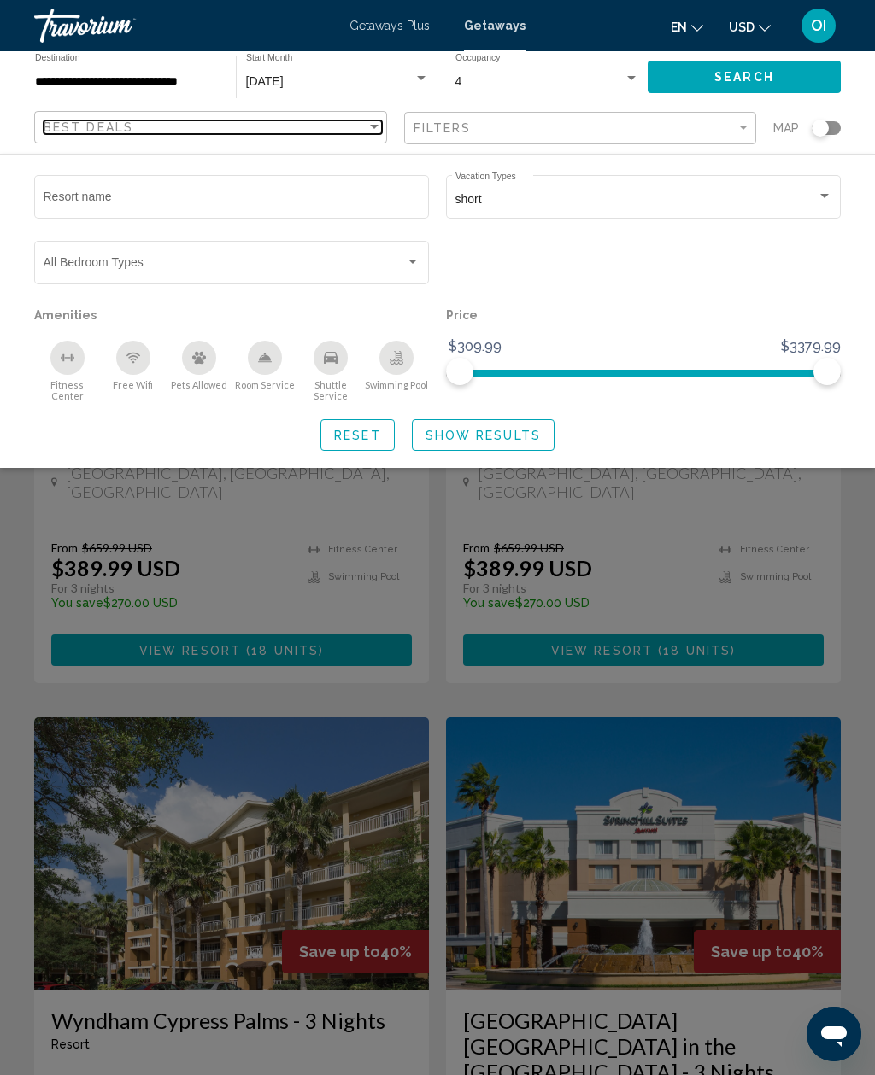
click at [66, 134] on span "Best Deals" at bounding box center [89, 127] width 90 height 14
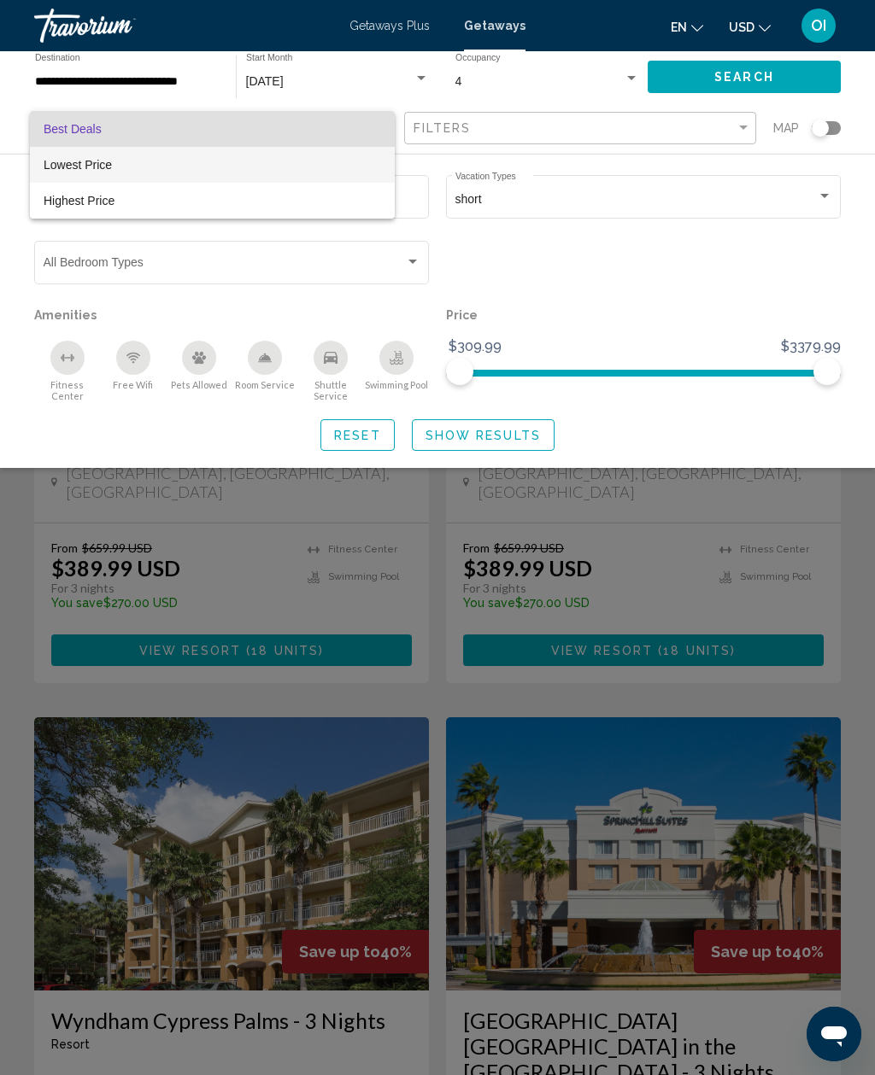
click at [64, 165] on span "Lowest Price" at bounding box center [78, 165] width 68 height 14
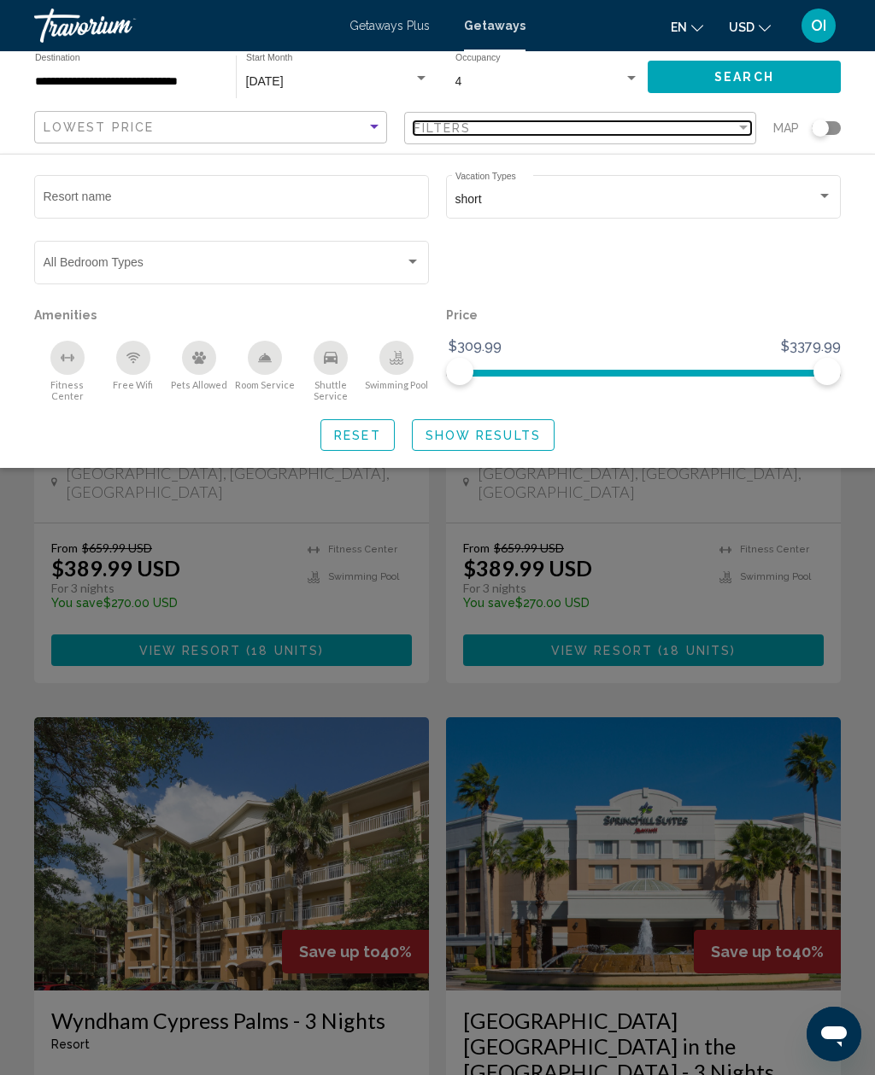
click at [504, 130] on div "Filters" at bounding box center [574, 128] width 323 height 14
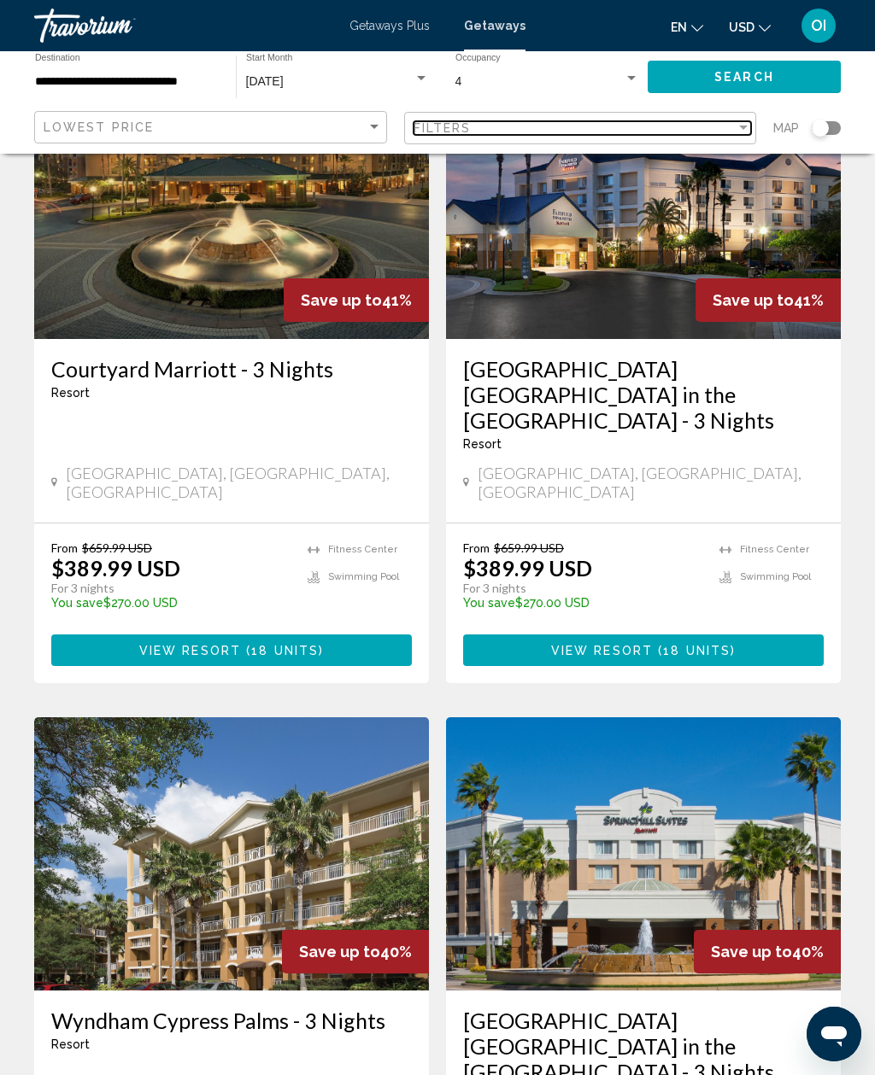
click at [737, 126] on div "Filter" at bounding box center [742, 128] width 15 height 14
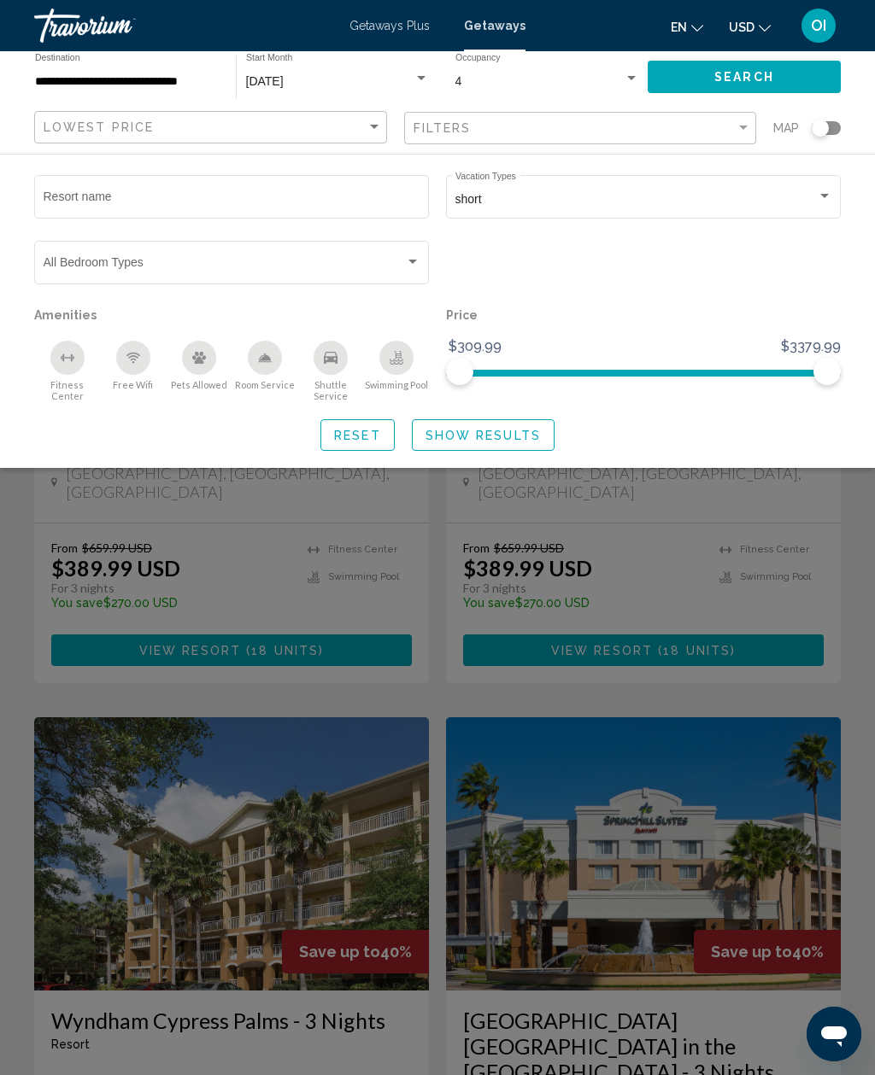
click at [825, 133] on div "Search widget" at bounding box center [819, 128] width 17 height 17
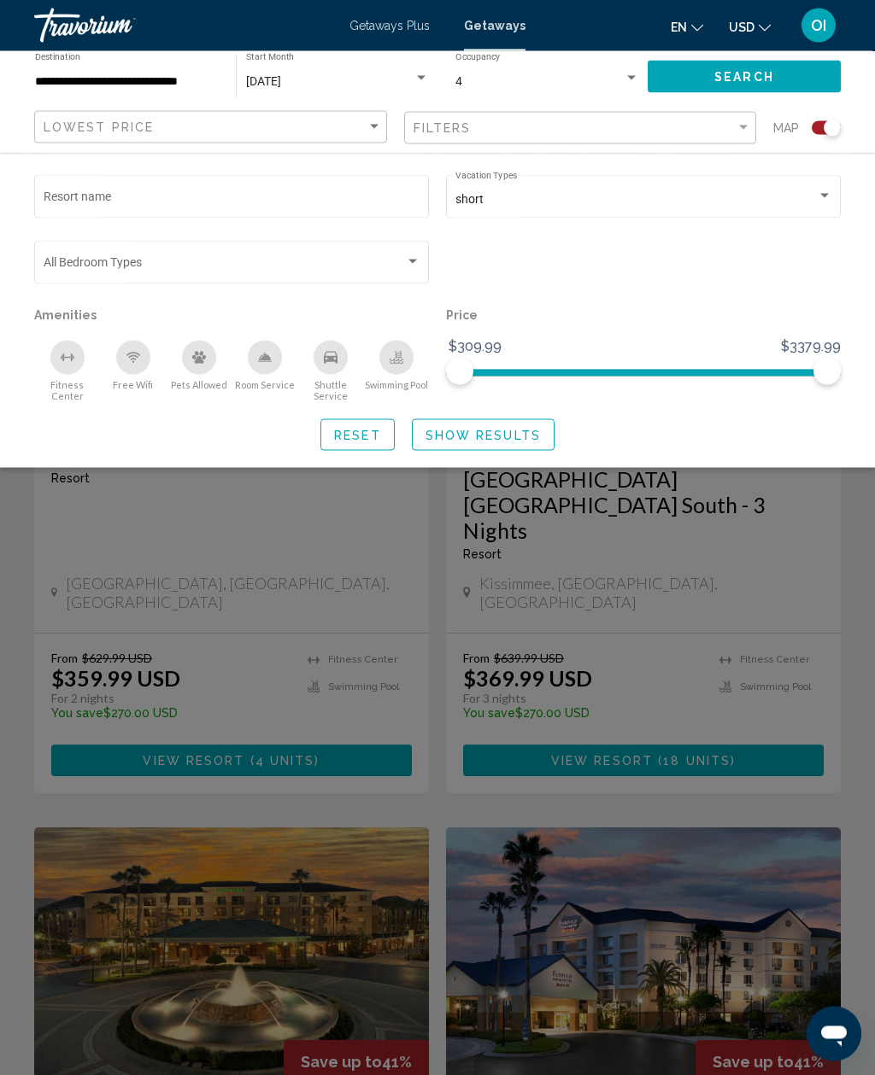
scroll to position [1858, 0]
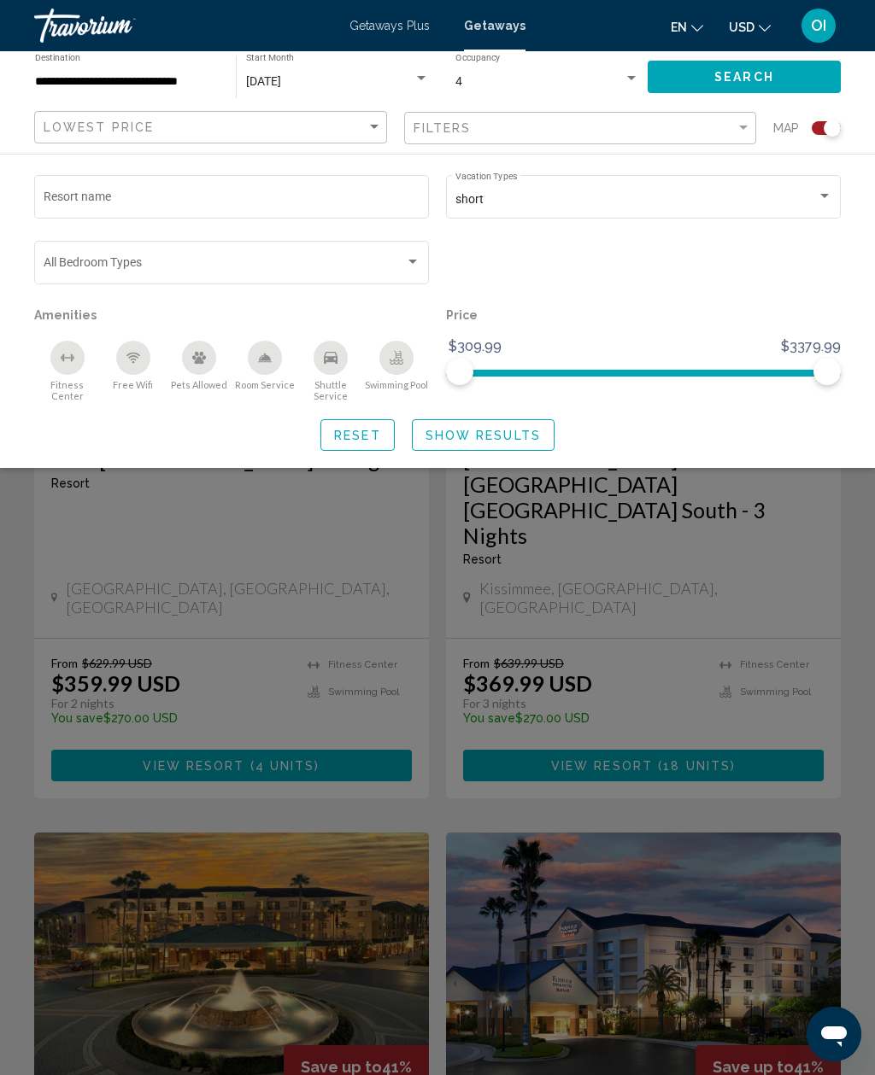
click at [822, 126] on div "Search widget" at bounding box center [825, 128] width 29 height 14
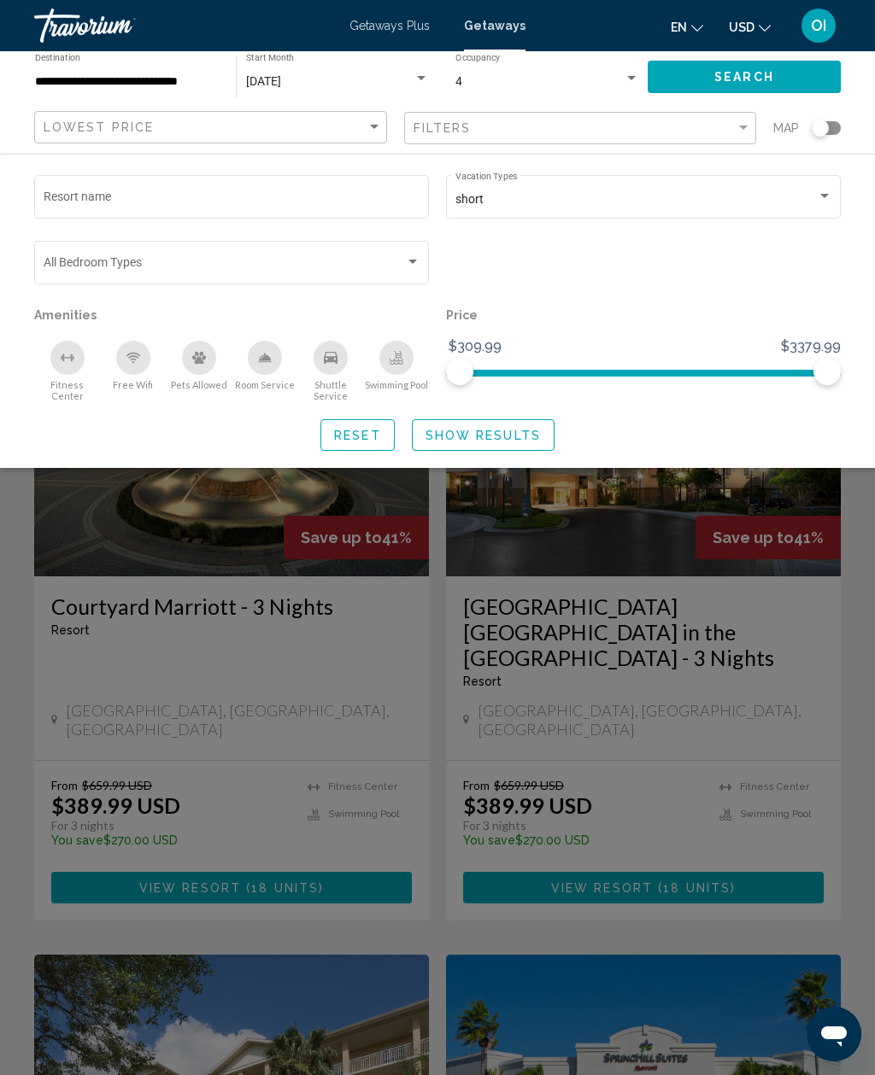
click at [308, 678] on div "Search widget" at bounding box center [437, 665] width 875 height 819
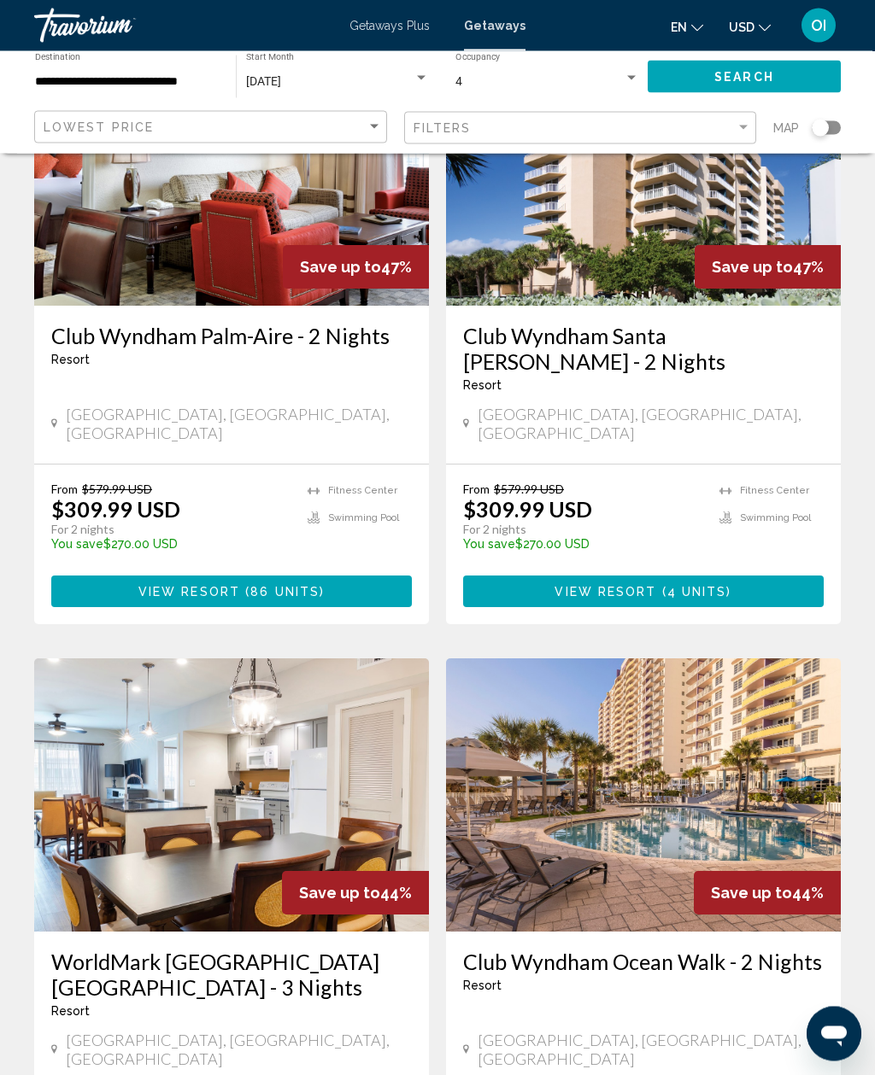
scroll to position [0, 0]
